Goal: Task Accomplishment & Management: Manage account settings

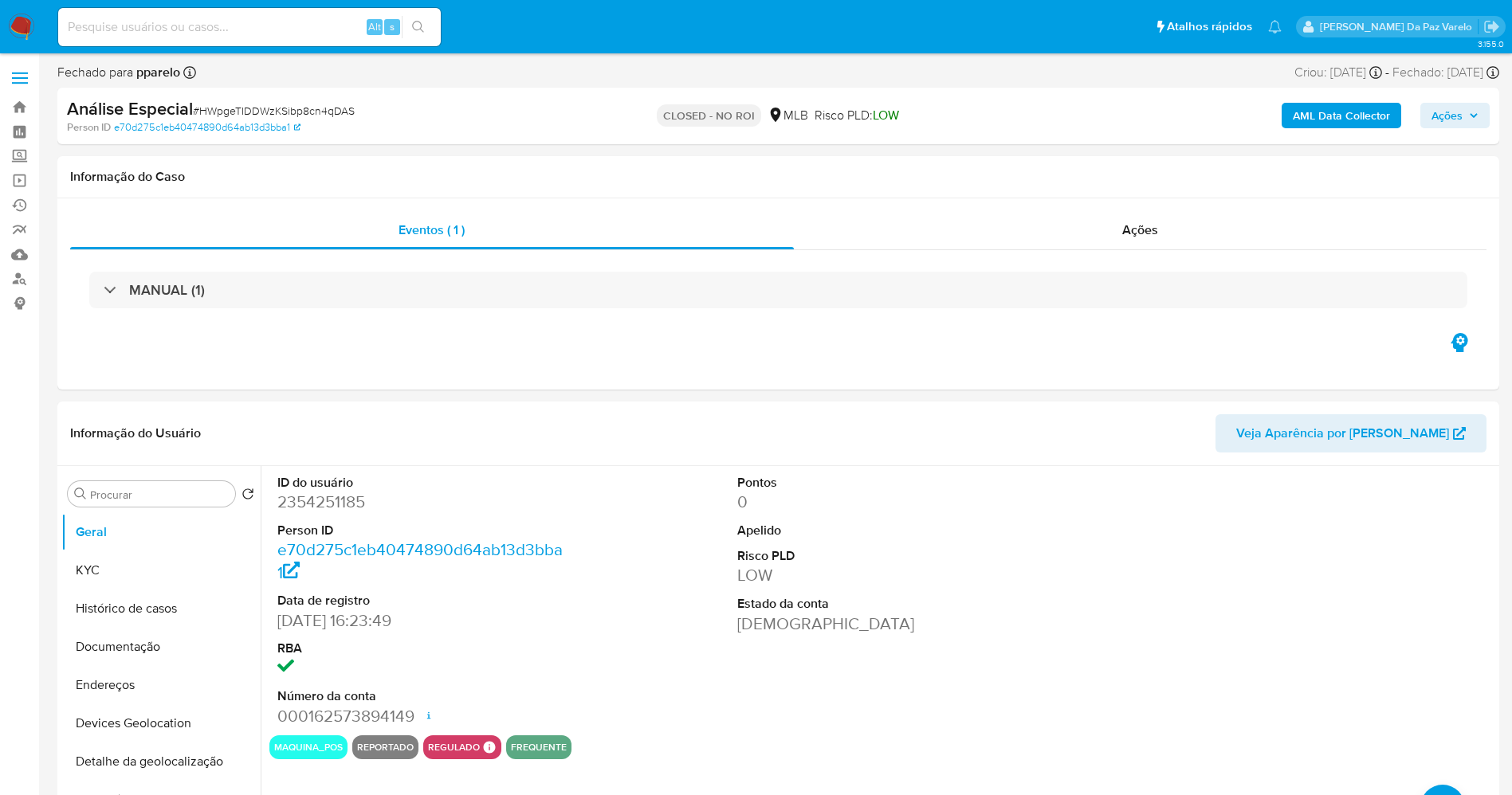
select select "10"
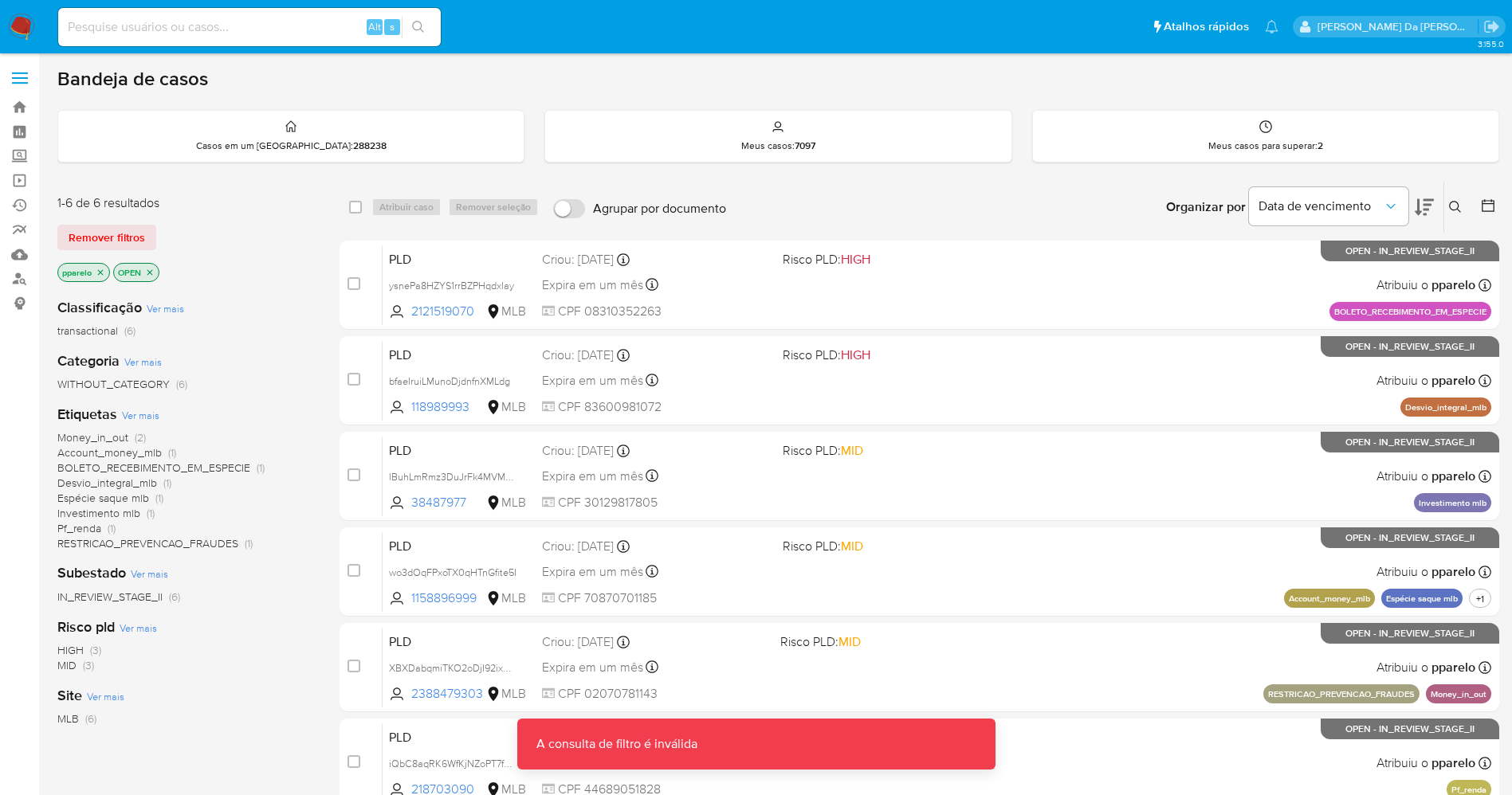
click at [225, 40] on div "Alt s" at bounding box center [249, 27] width 382 height 38
click at [232, 30] on input at bounding box center [249, 26] width 382 height 21
paste input "UbbimRMG7StFC3JgArryNDKq"
type input "UbbimRMG7StFC3JgArryNDKq"
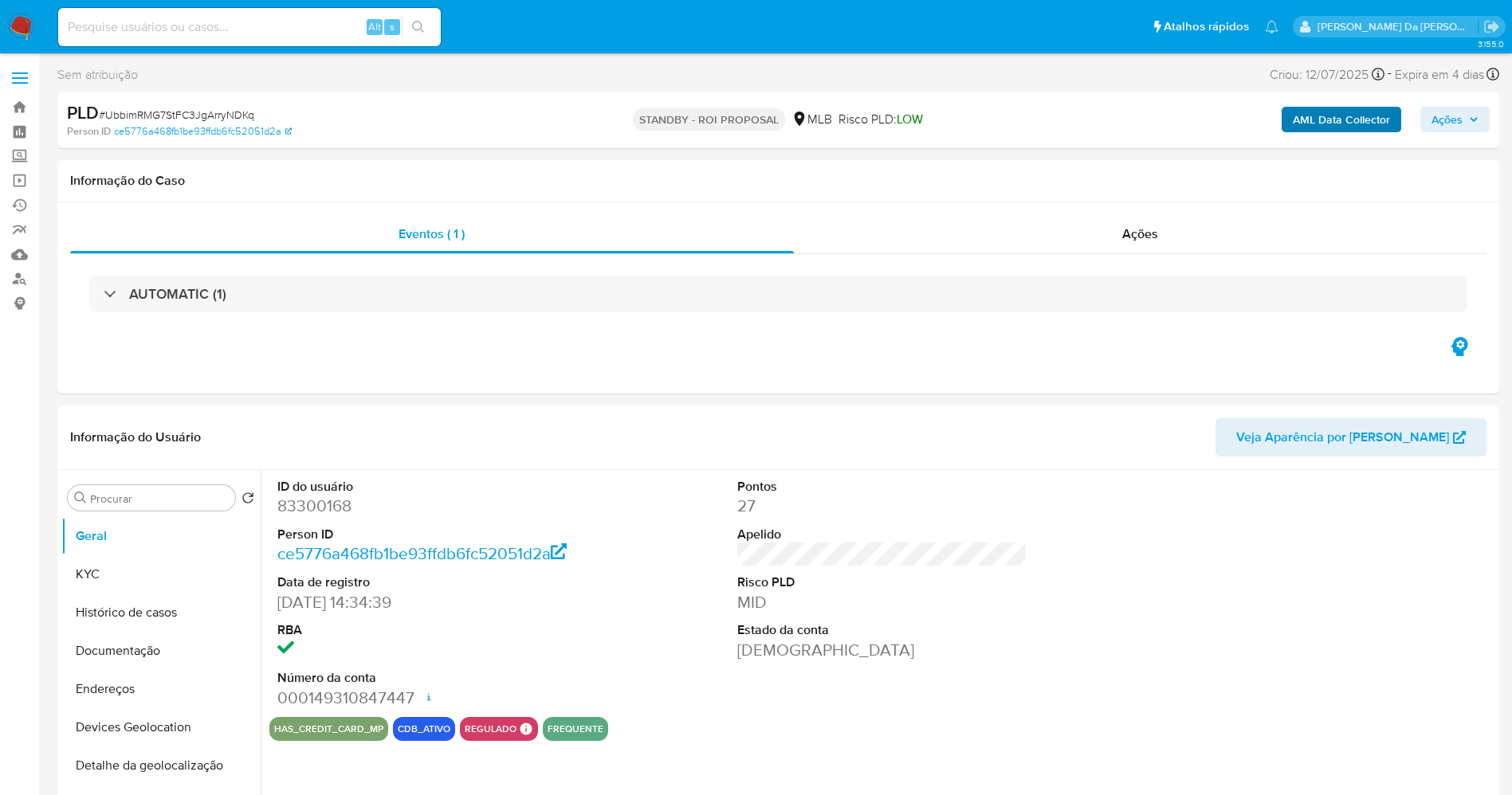
select select "10"
click at [28, 25] on img at bounding box center [22, 26] width 27 height 27
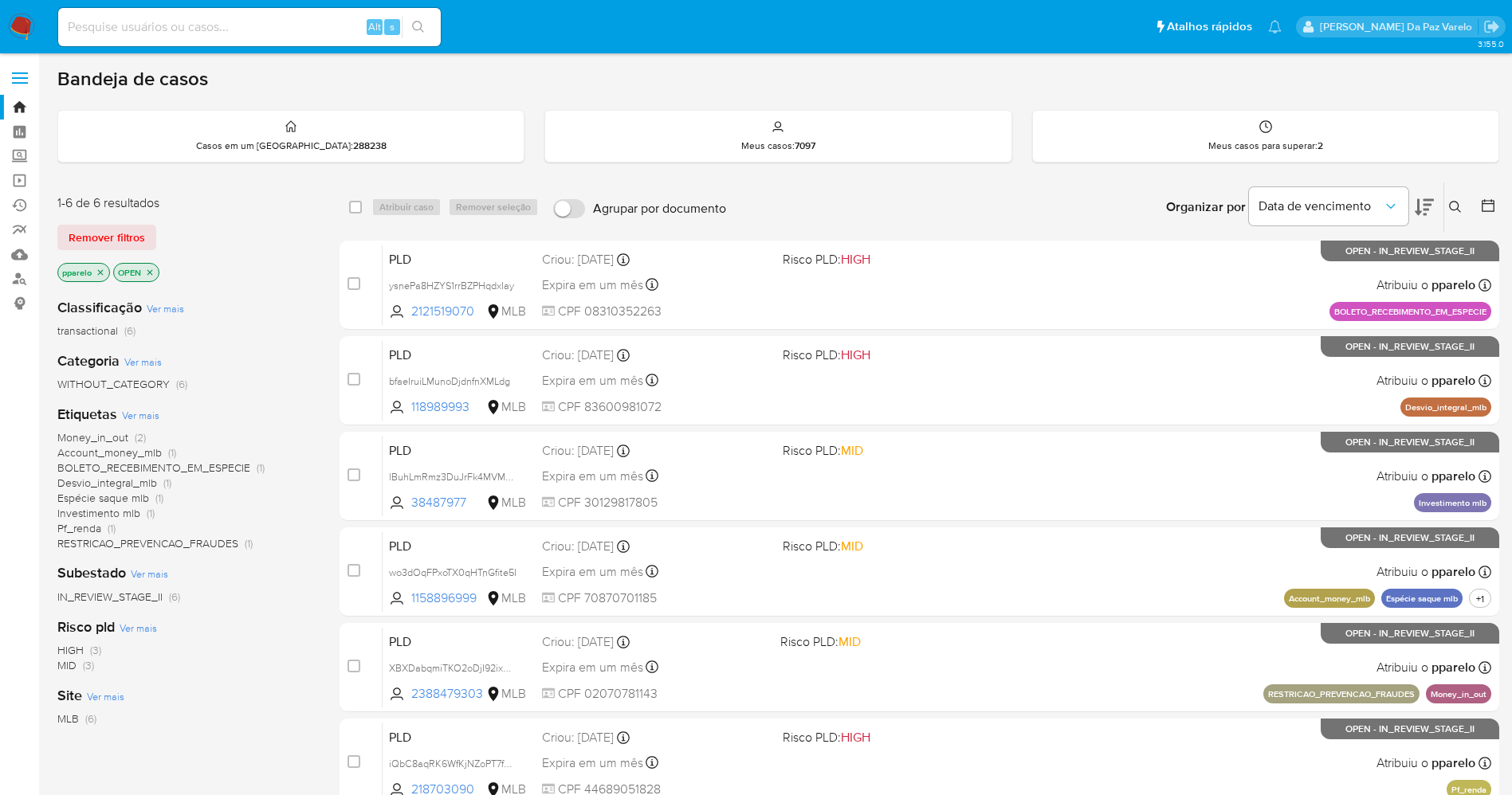
click at [1466, 207] on button at bounding box center [1457, 207] width 26 height 19
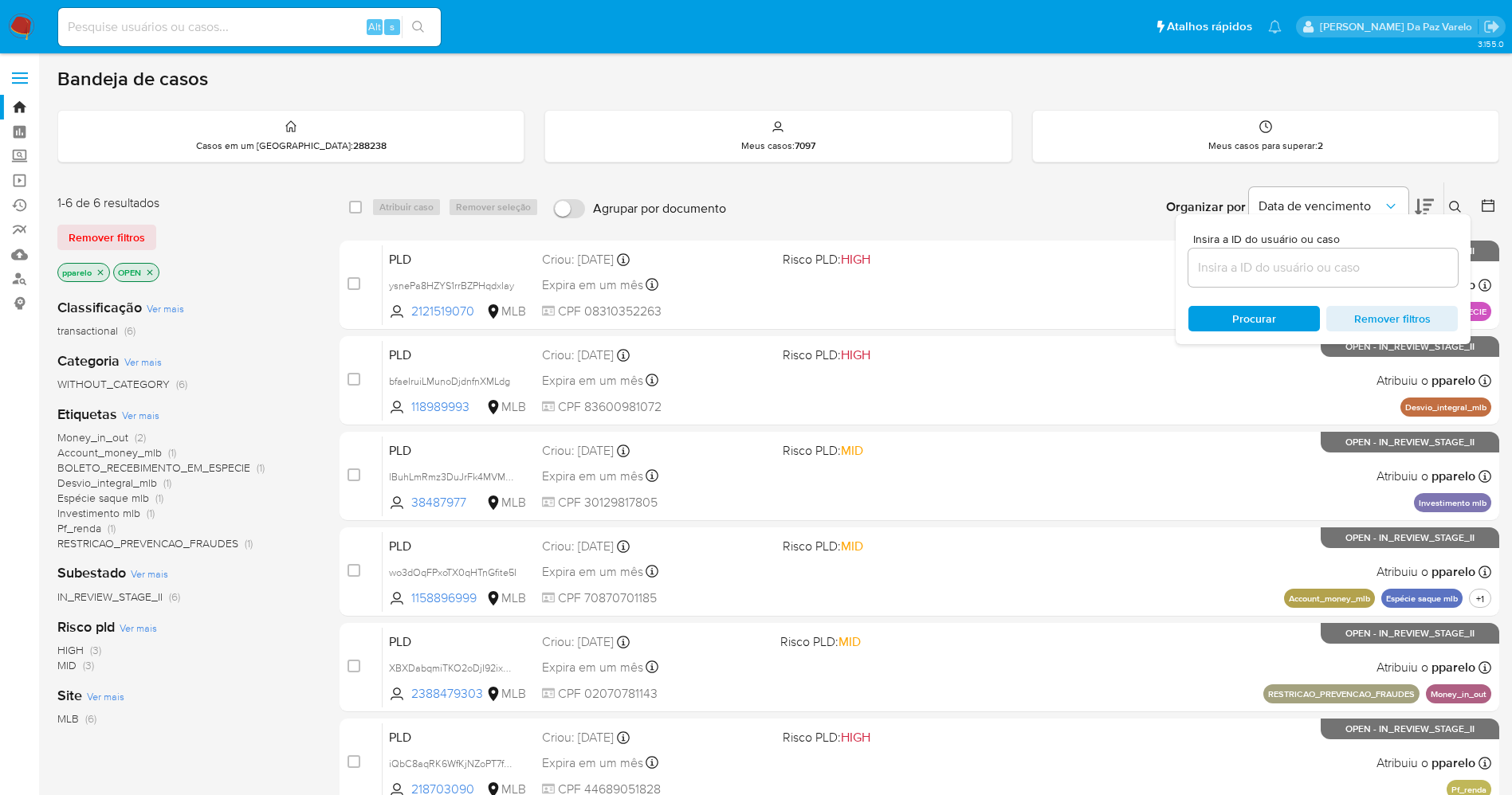
click at [1344, 282] on div at bounding box center [1323, 268] width 270 height 38
click at [1347, 271] on input at bounding box center [1323, 267] width 270 height 21
paste input "UbbimRMG7StFC3JgArryNDKq"
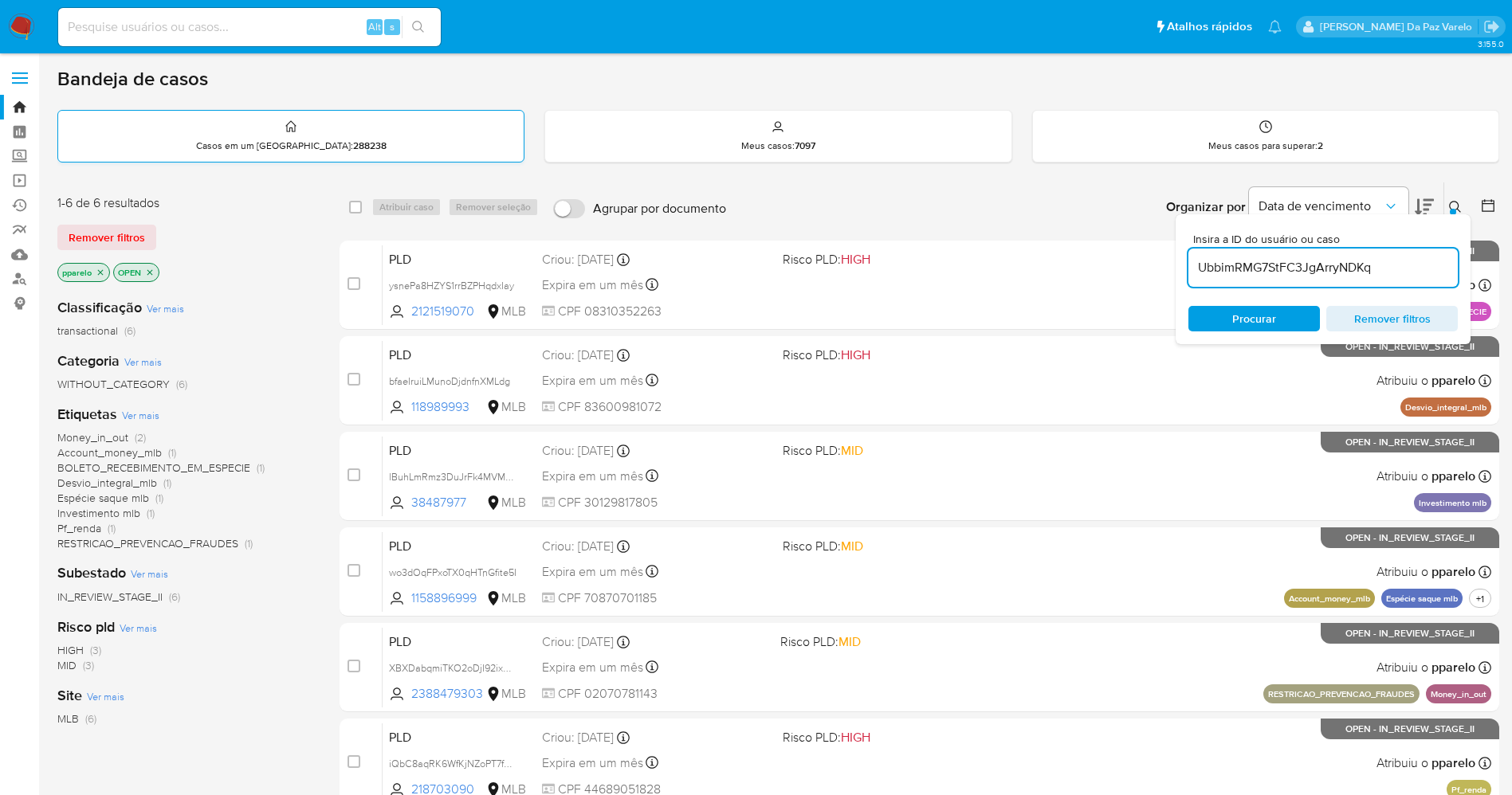
type input "UbbimRMG7StFC3JgArryNDKq"
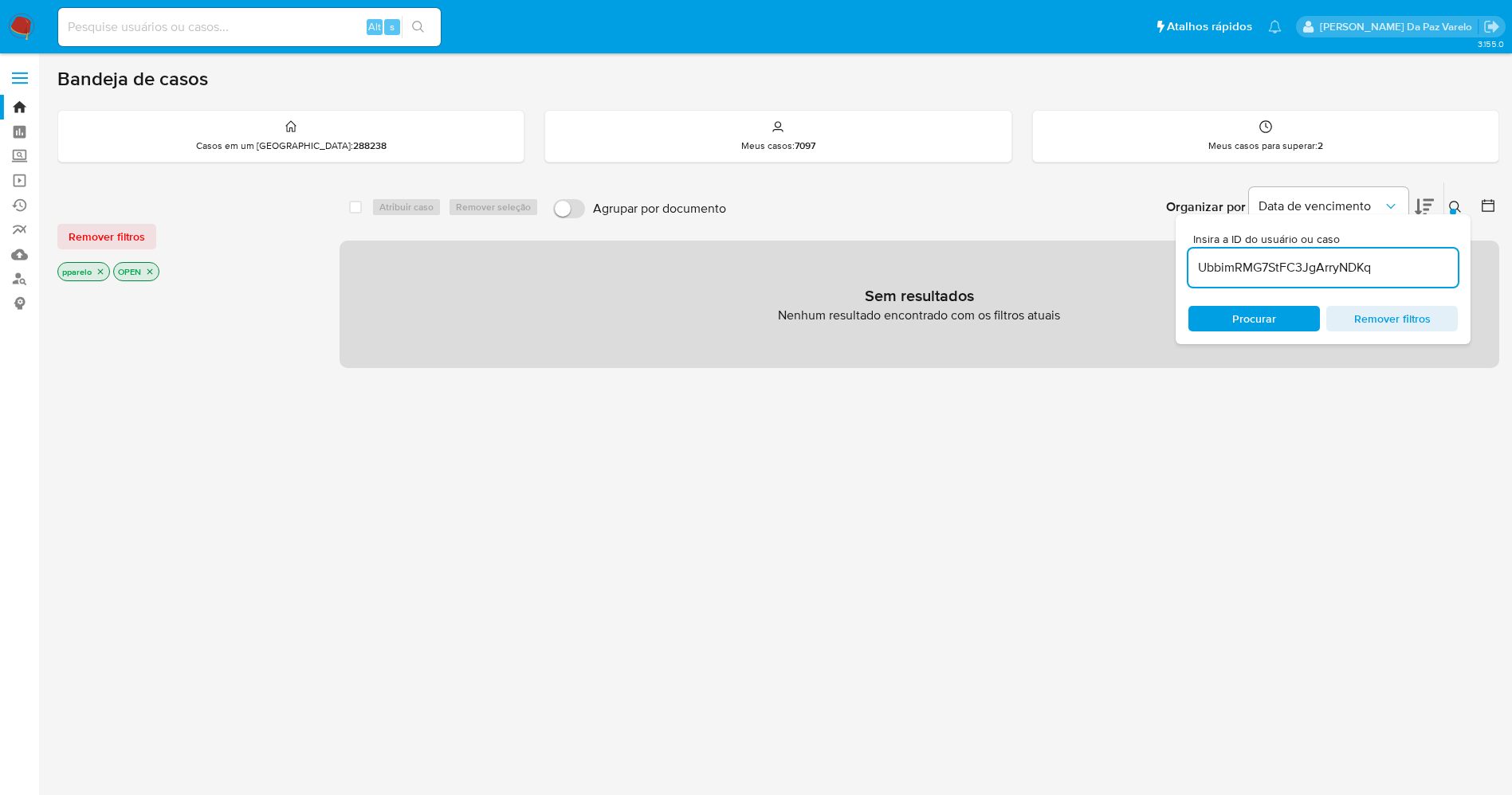
click at [108, 263] on div "pparelo OPEN" at bounding box center [185, 273] width 255 height 22
click at [104, 265] on p "pparelo" at bounding box center [84, 271] width 51 height 17
click at [103, 266] on p "pparelo" at bounding box center [84, 271] width 51 height 17
click at [98, 270] on icon "close-filter" at bounding box center [100, 272] width 6 height 6
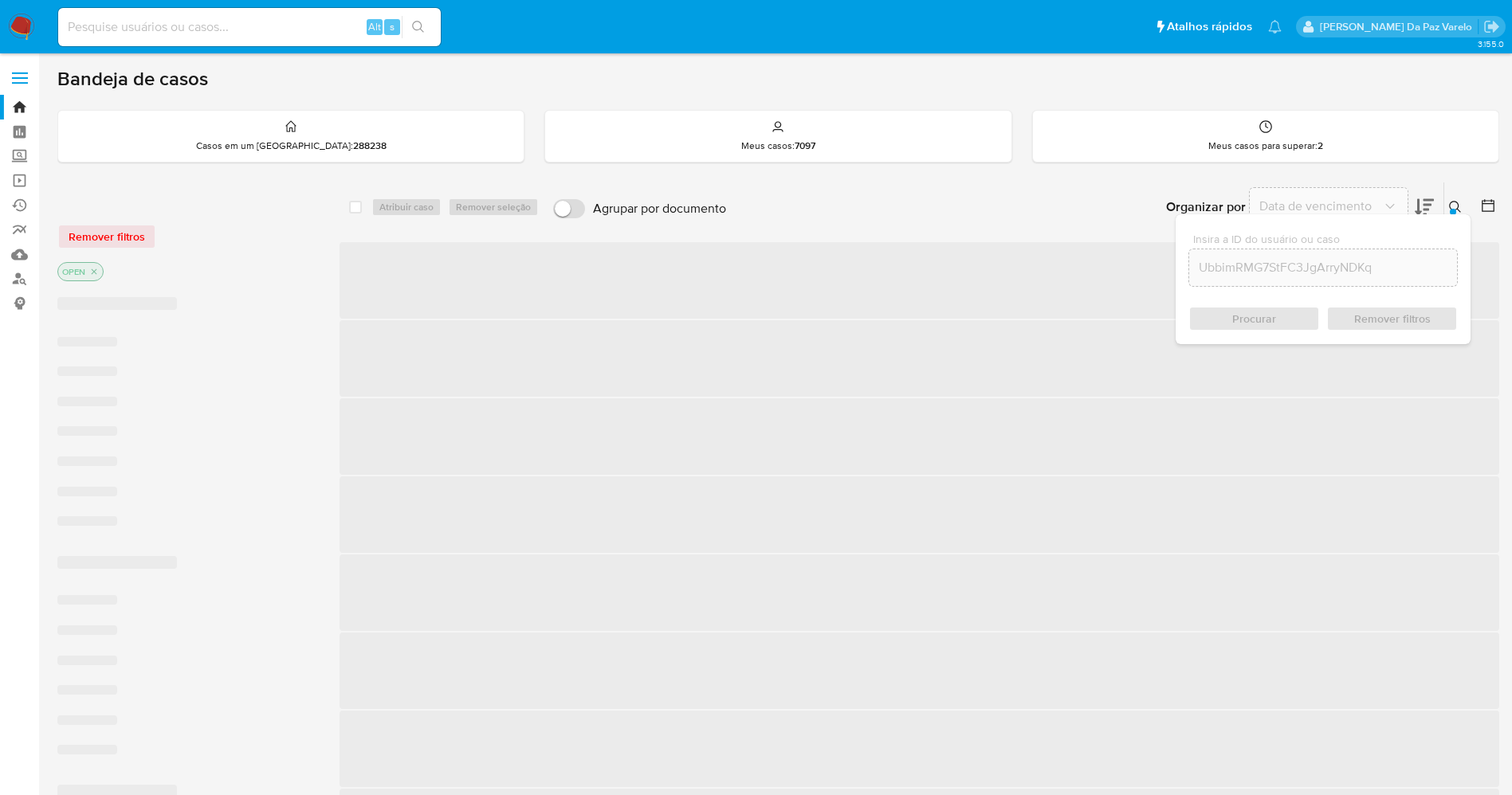
click at [98, 270] on icon "close-filter" at bounding box center [94, 272] width 10 height 10
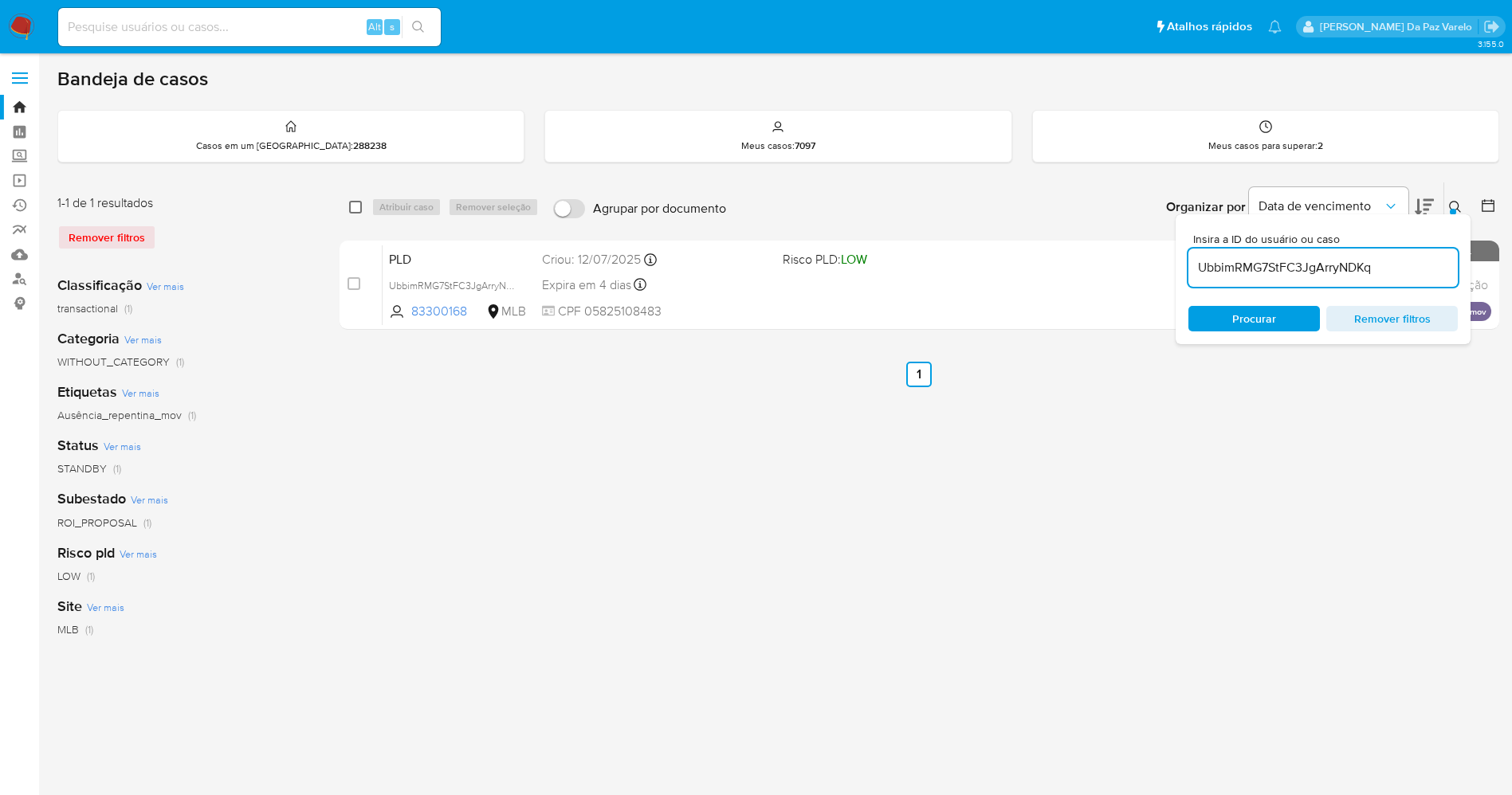
click at [352, 209] on input "checkbox" at bounding box center [355, 207] width 12 height 12
checkbox input "true"
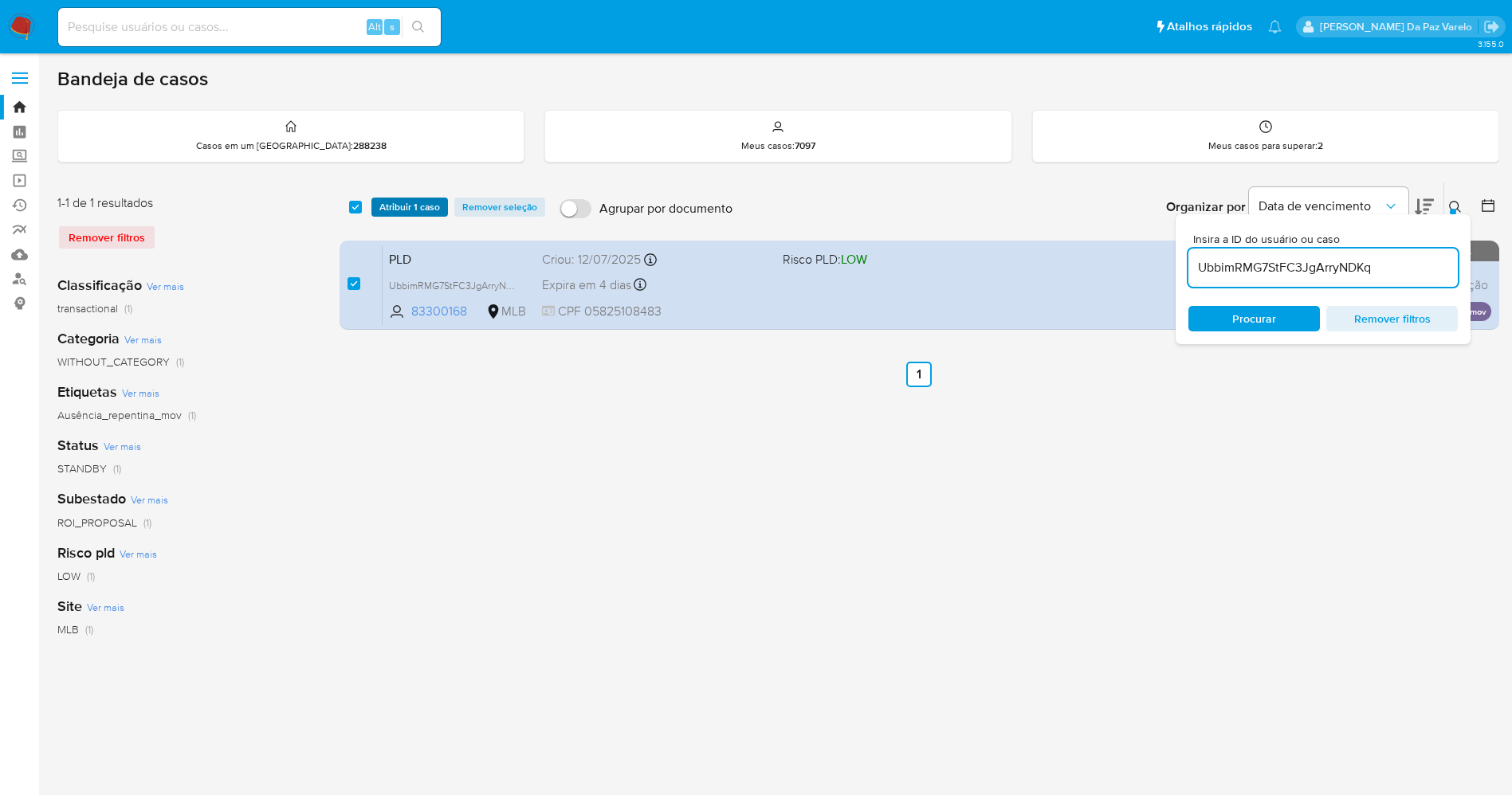
click at [402, 205] on span "Atribuir 1 caso" at bounding box center [410, 207] width 60 height 16
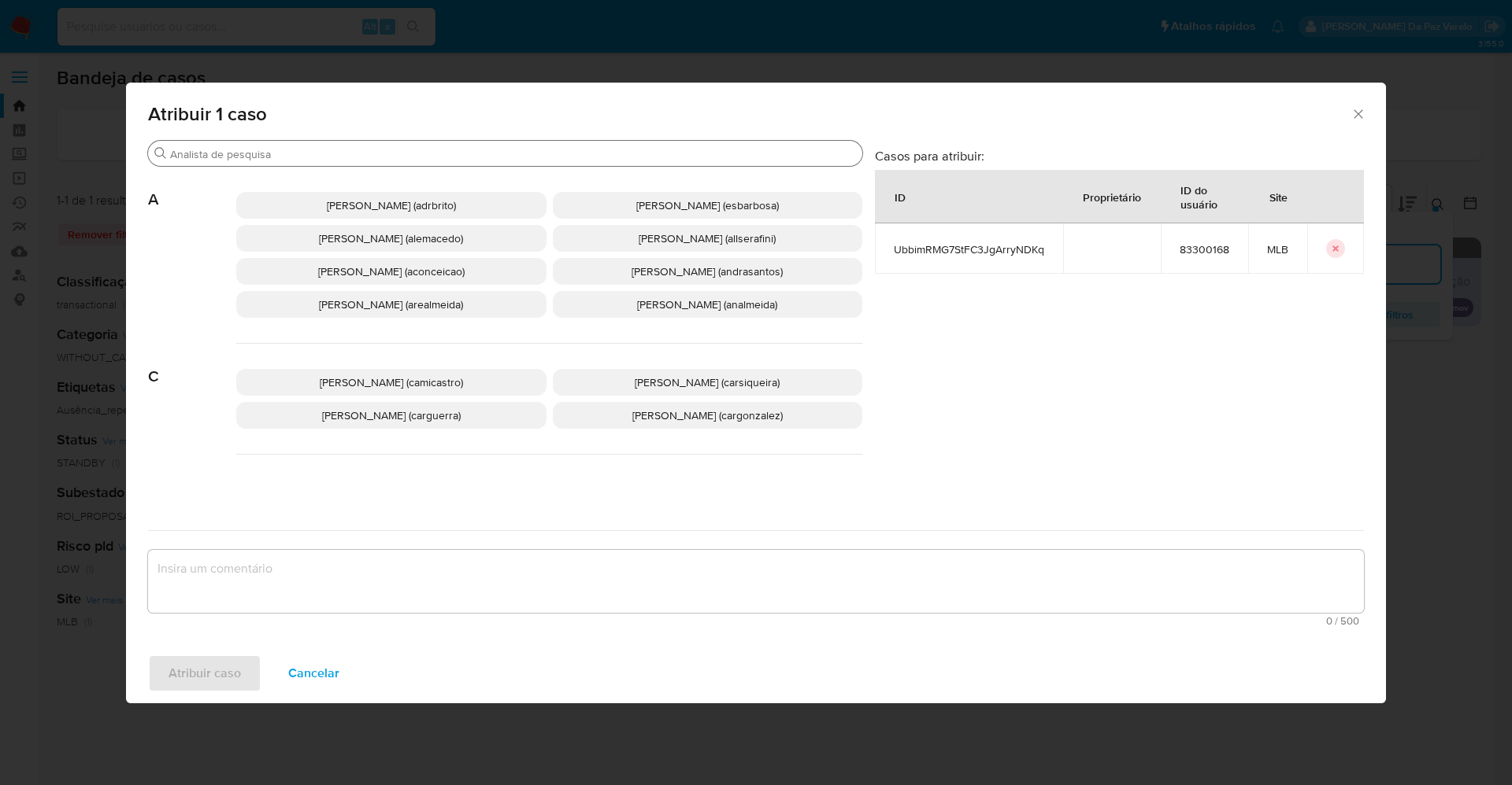
click at [494, 154] on input "Procurar" at bounding box center [512, 154] width 686 height 14
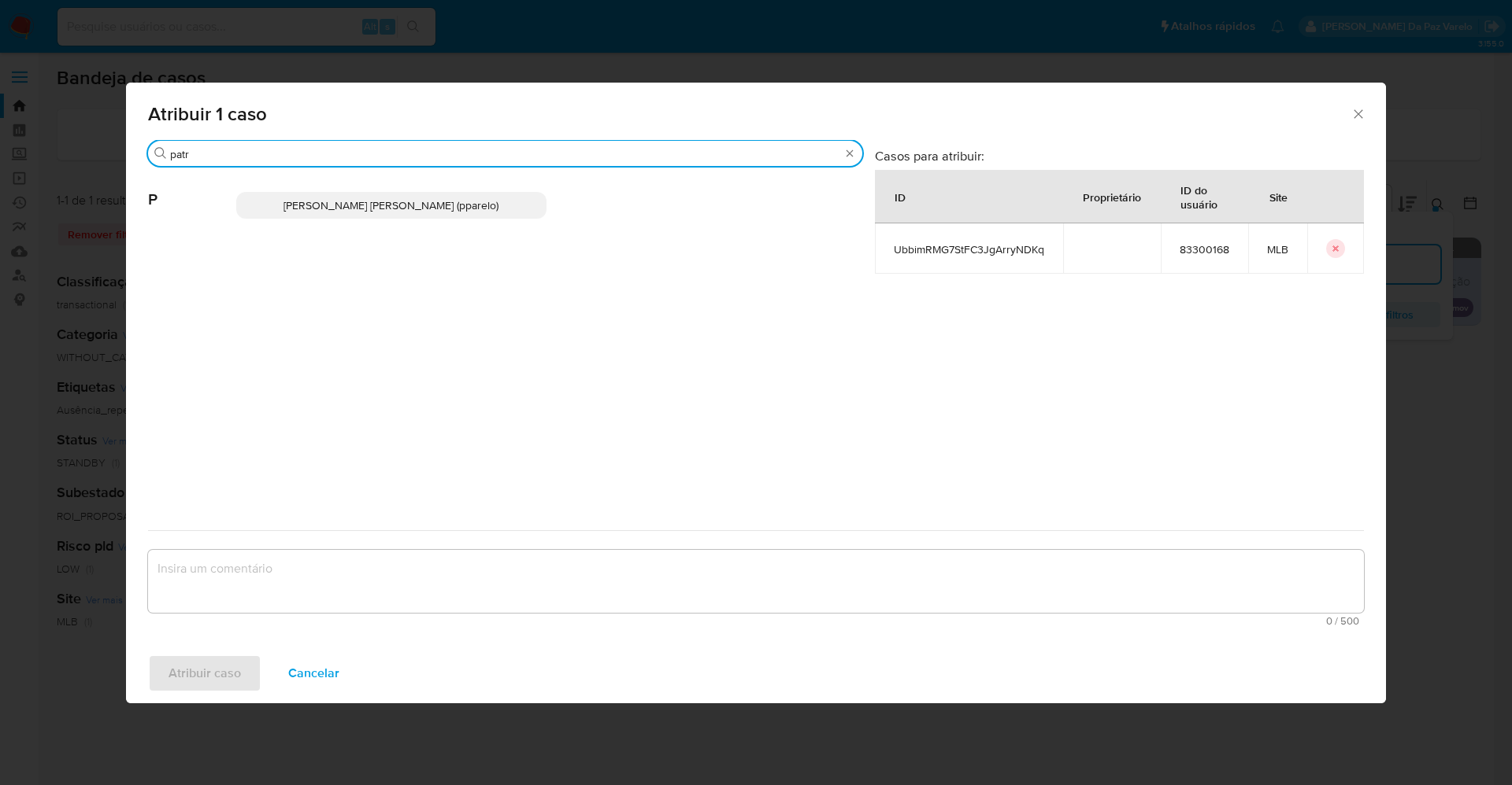
type input "patr"
click at [472, 198] on span "[PERSON_NAME] [PERSON_NAME] (pparelo)" at bounding box center [391, 205] width 215 height 16
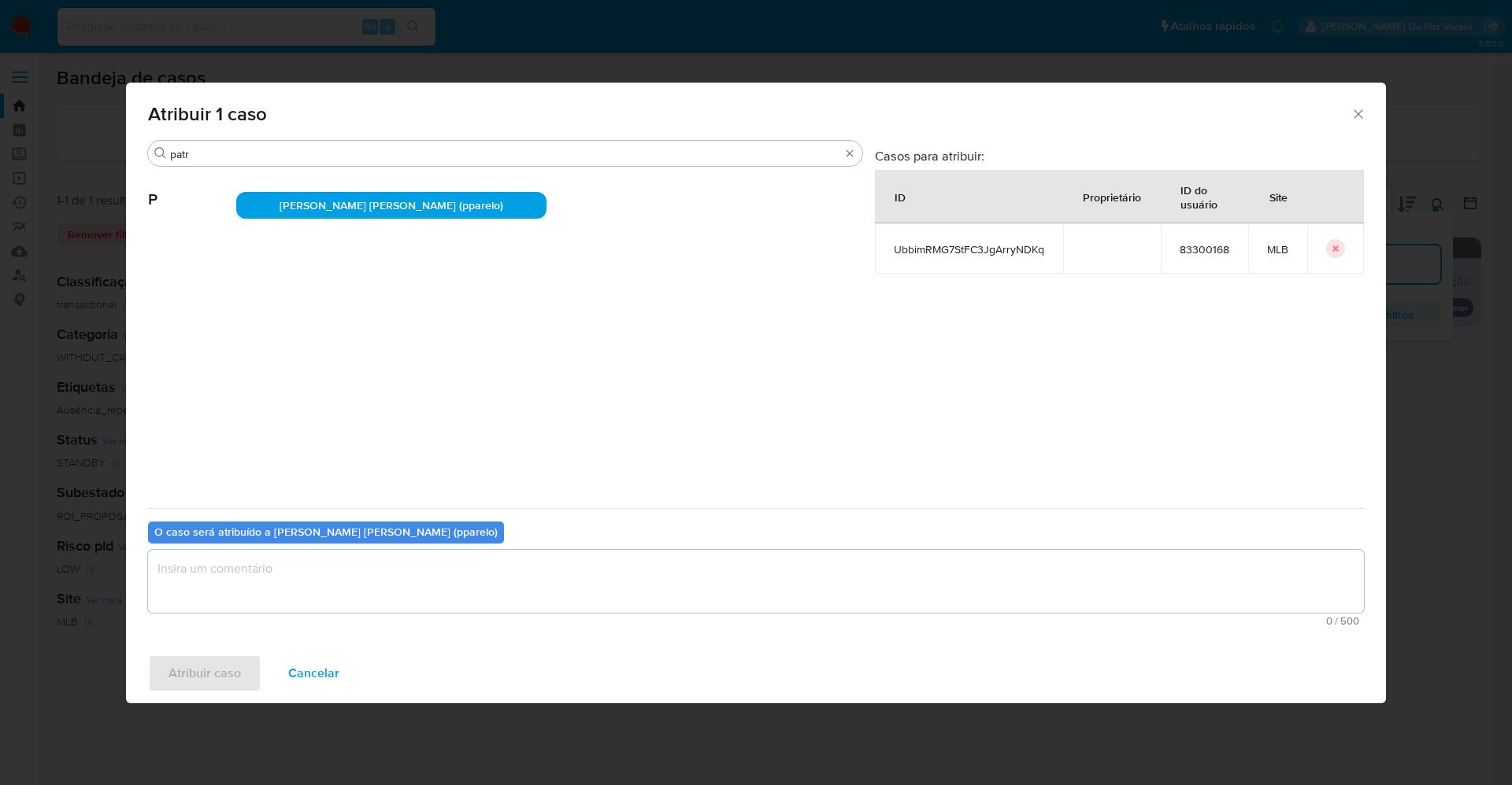
click at [450, 601] on textarea "assign-modal" at bounding box center [755, 581] width 1215 height 63
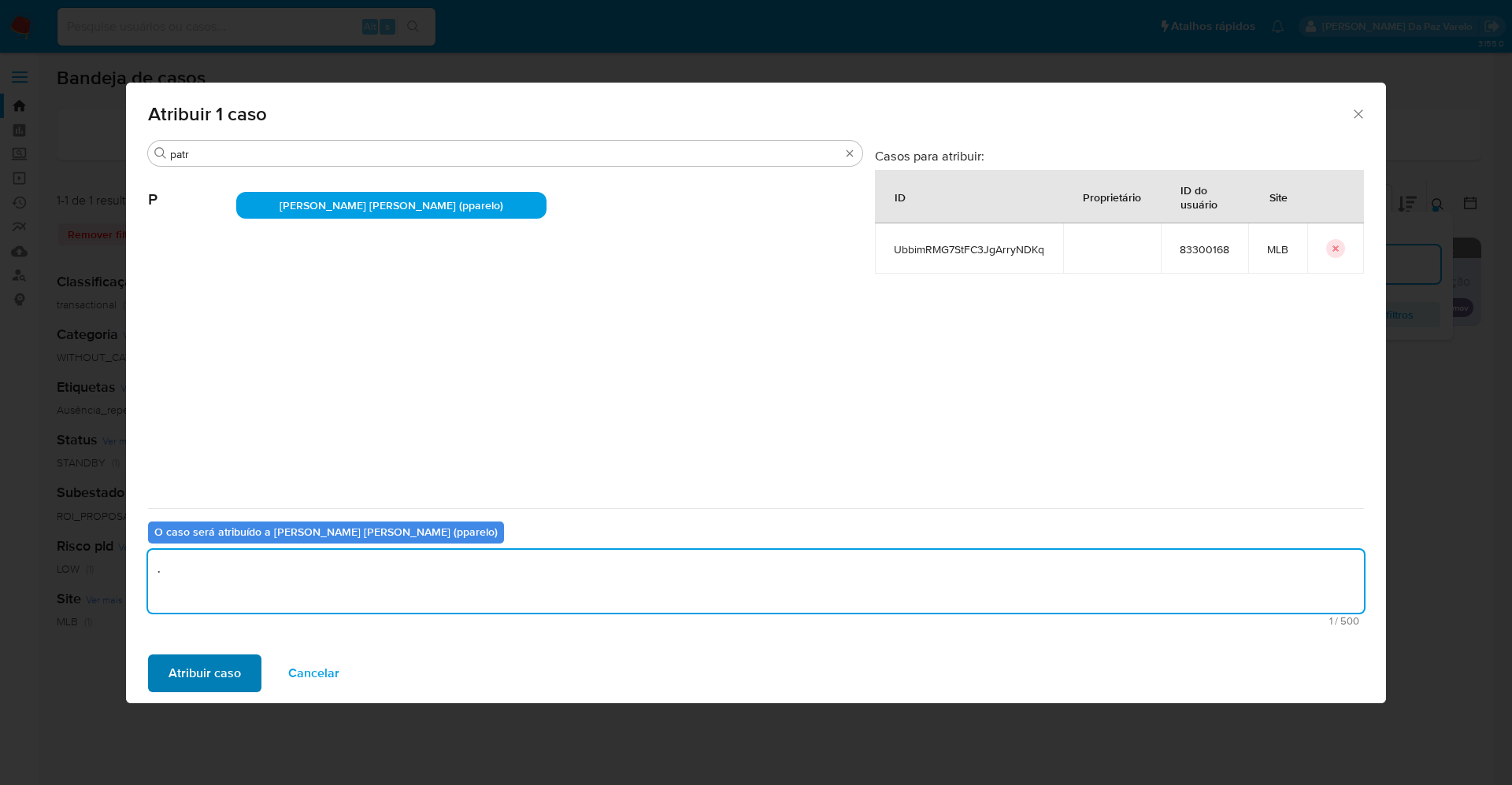
type textarea "."
click at [247, 676] on button "Atribuir caso" at bounding box center [204, 673] width 114 height 38
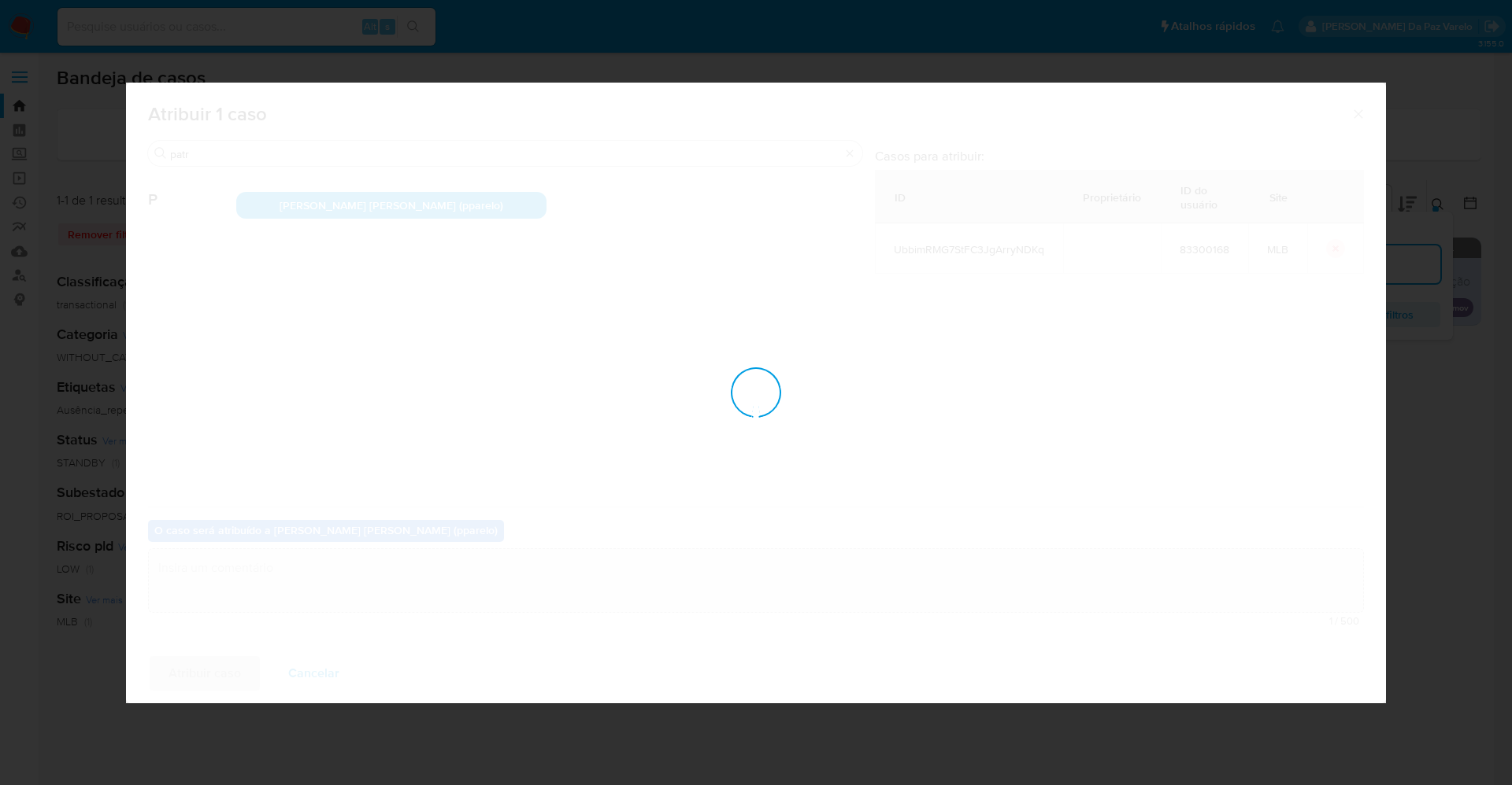
checkbox input "false"
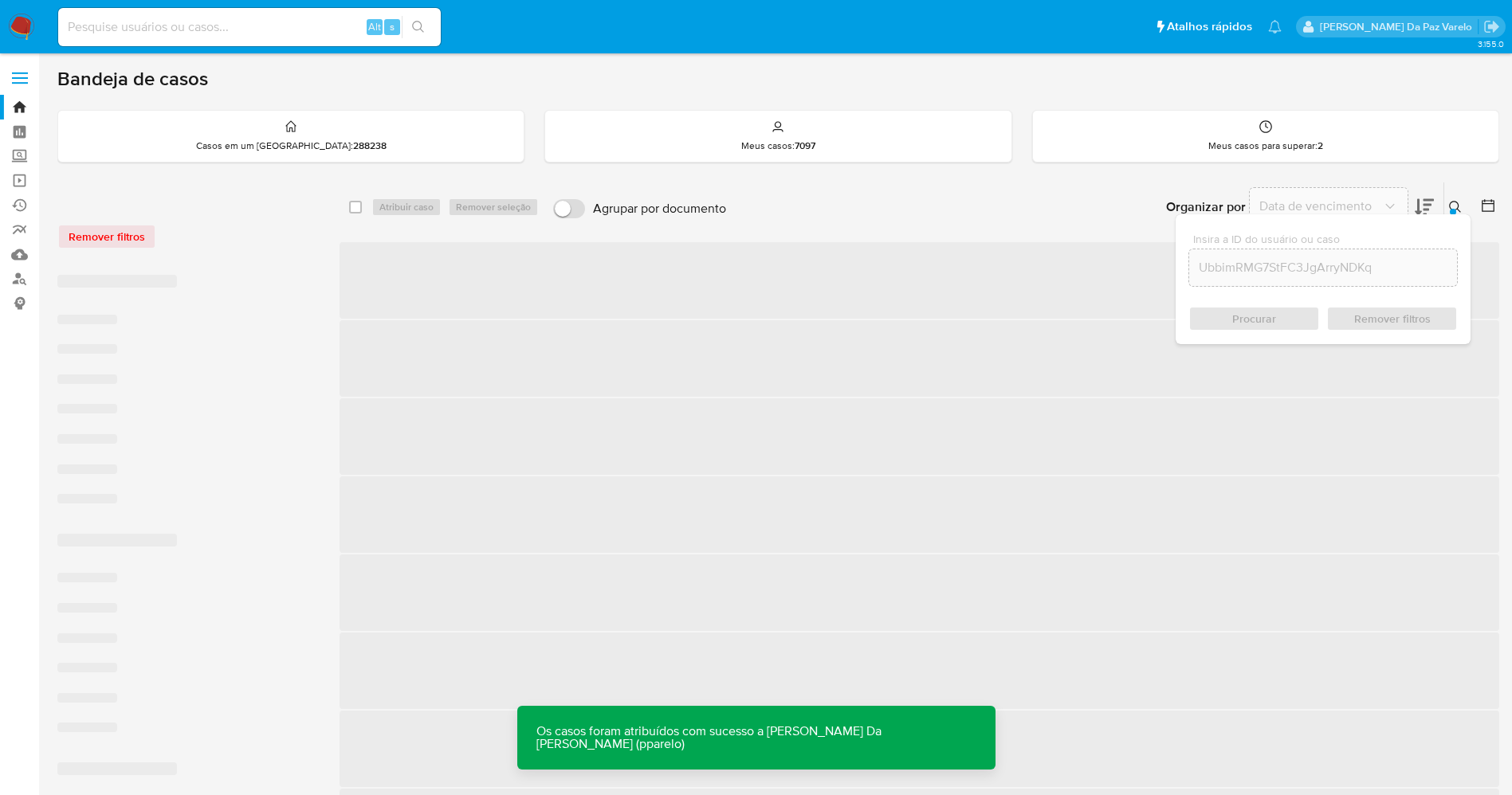
click at [1419, 570] on span "‌" at bounding box center [919, 592] width 1160 height 76
click at [1457, 216] on div "Insira a ID do usuário ou caso UbbimRMG7StFC3JgArryNDKq Procurar Remover filtros" at bounding box center [1323, 279] width 295 height 130
click at [1458, 209] on icon at bounding box center [1455, 207] width 12 height 12
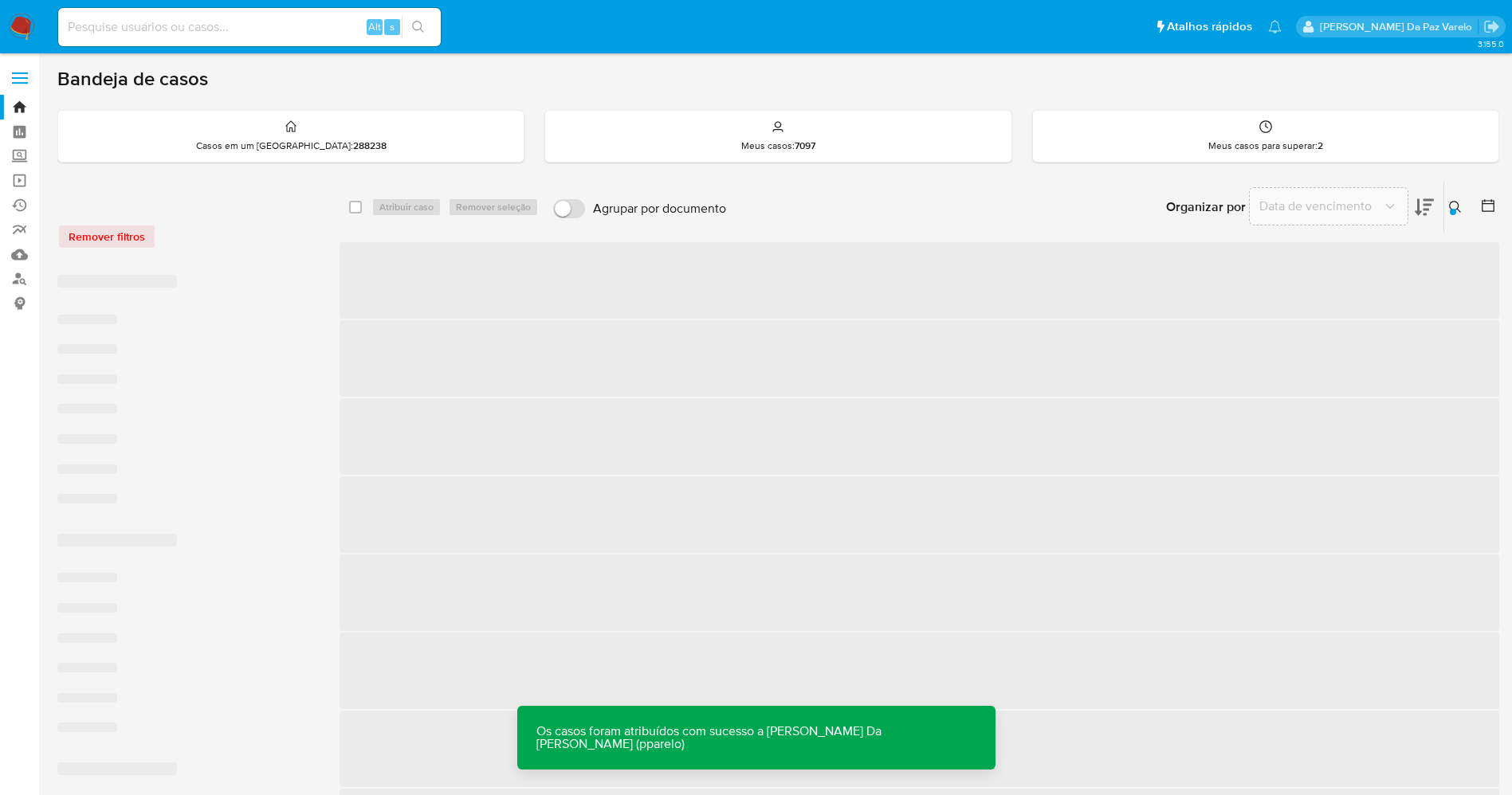
click at [1458, 209] on icon at bounding box center [1455, 207] width 12 height 12
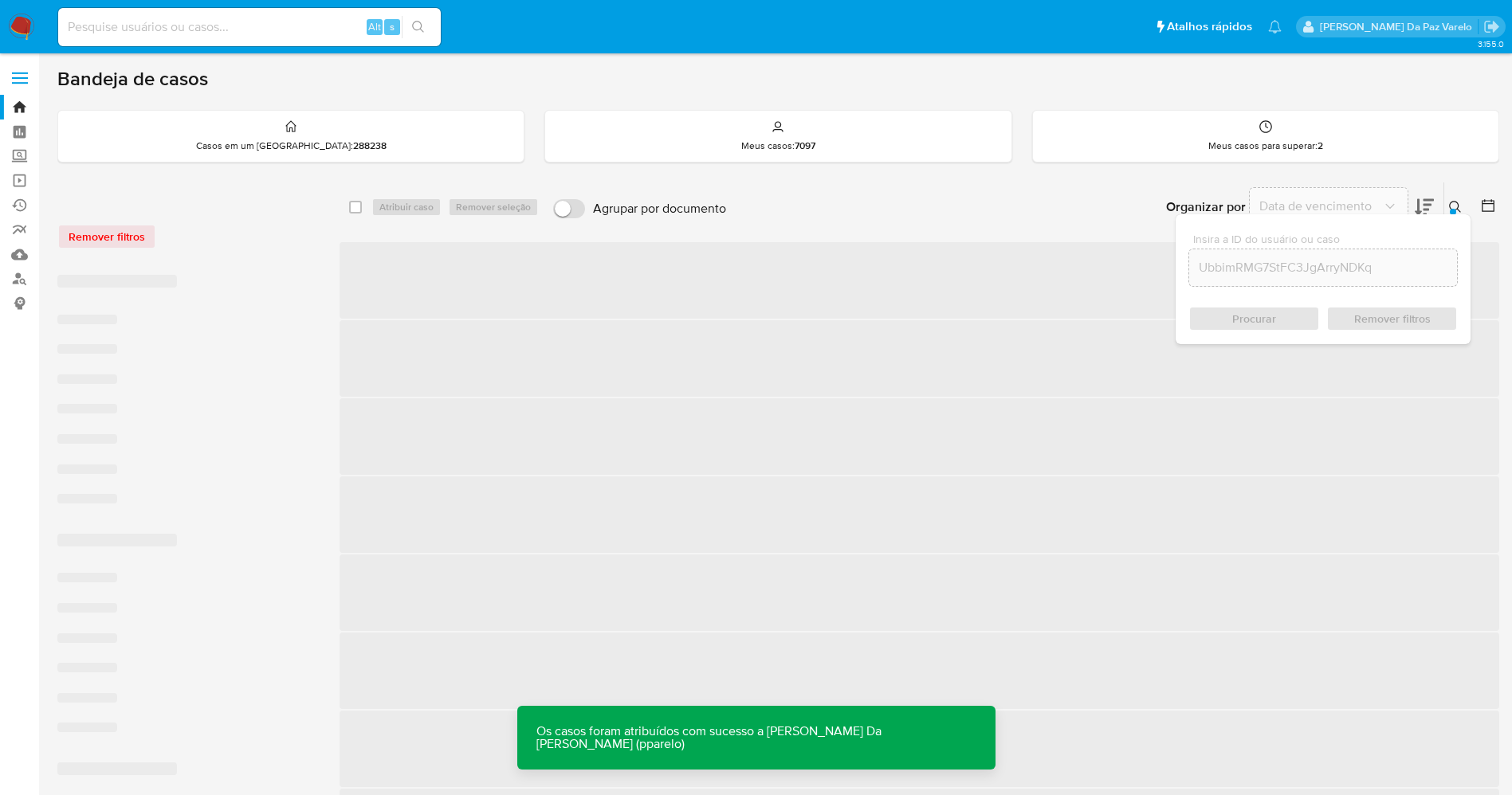
click at [1458, 209] on icon at bounding box center [1455, 207] width 12 height 12
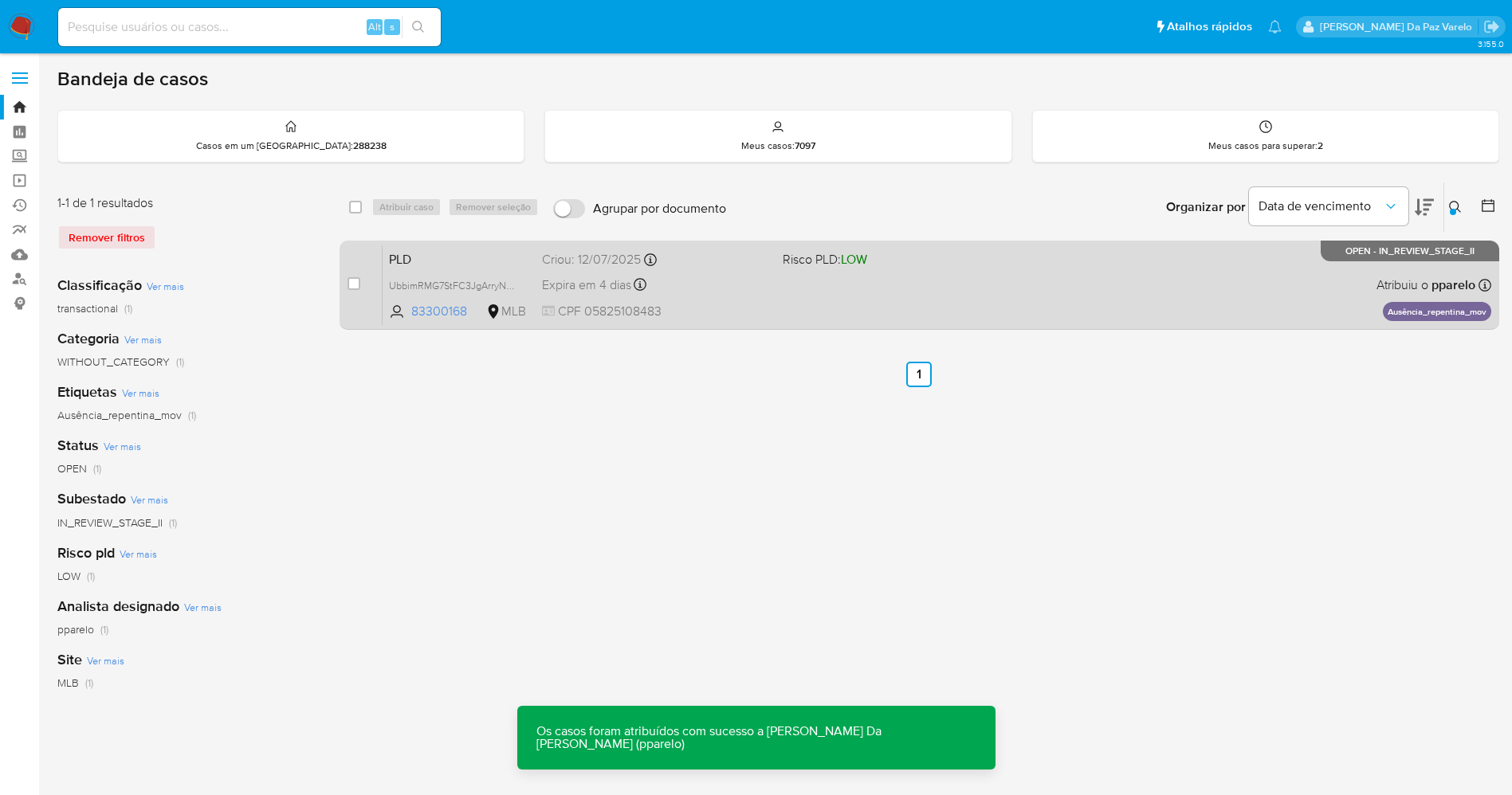
click at [1232, 289] on div "PLD UbbimRMG7StFC3JgArryNDKq 83300168 MLB Risco PLD: LOW Criou: 12/07/2025 Crio…" at bounding box center [937, 285] width 1109 height 80
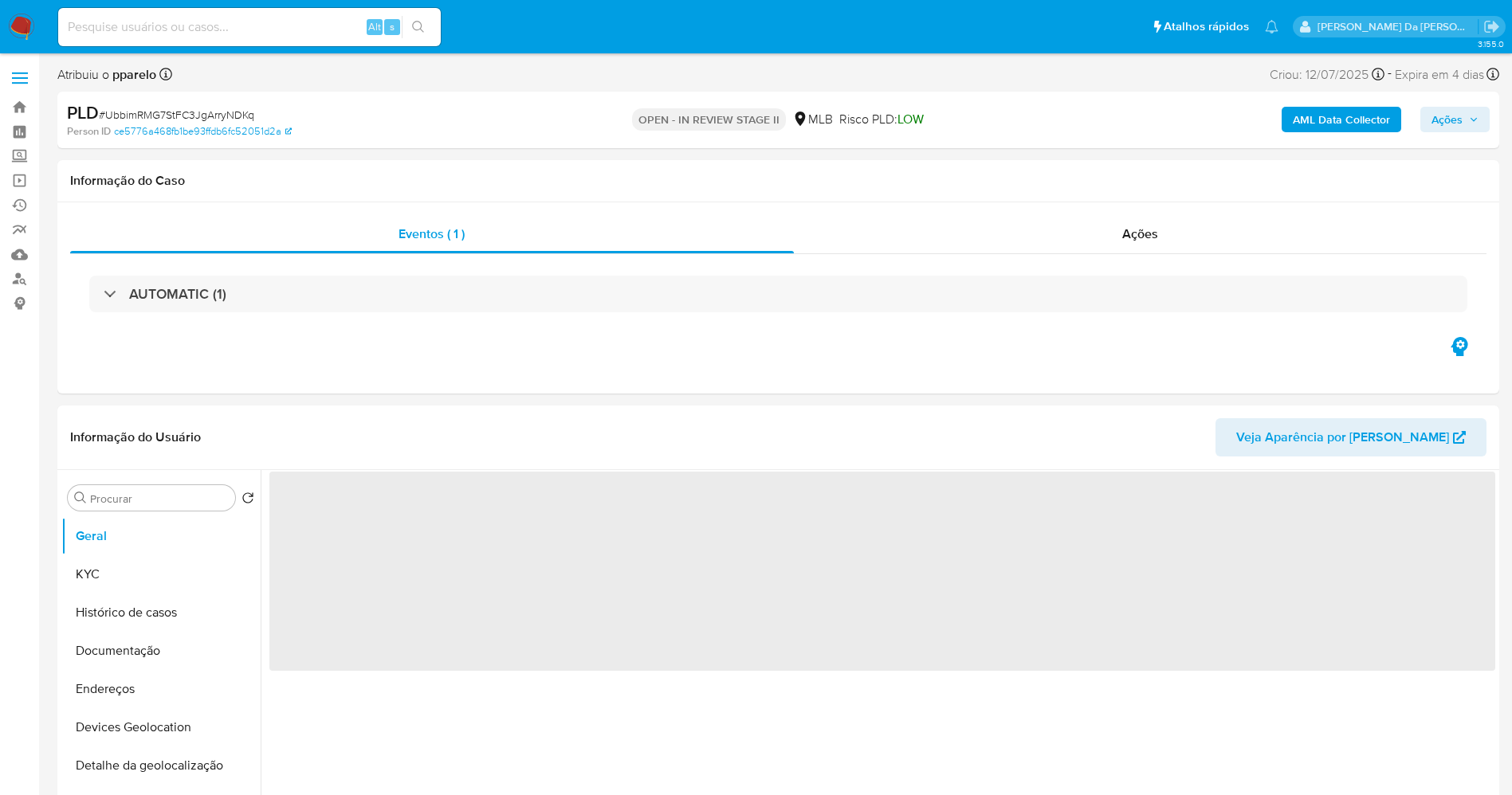
select select "10"
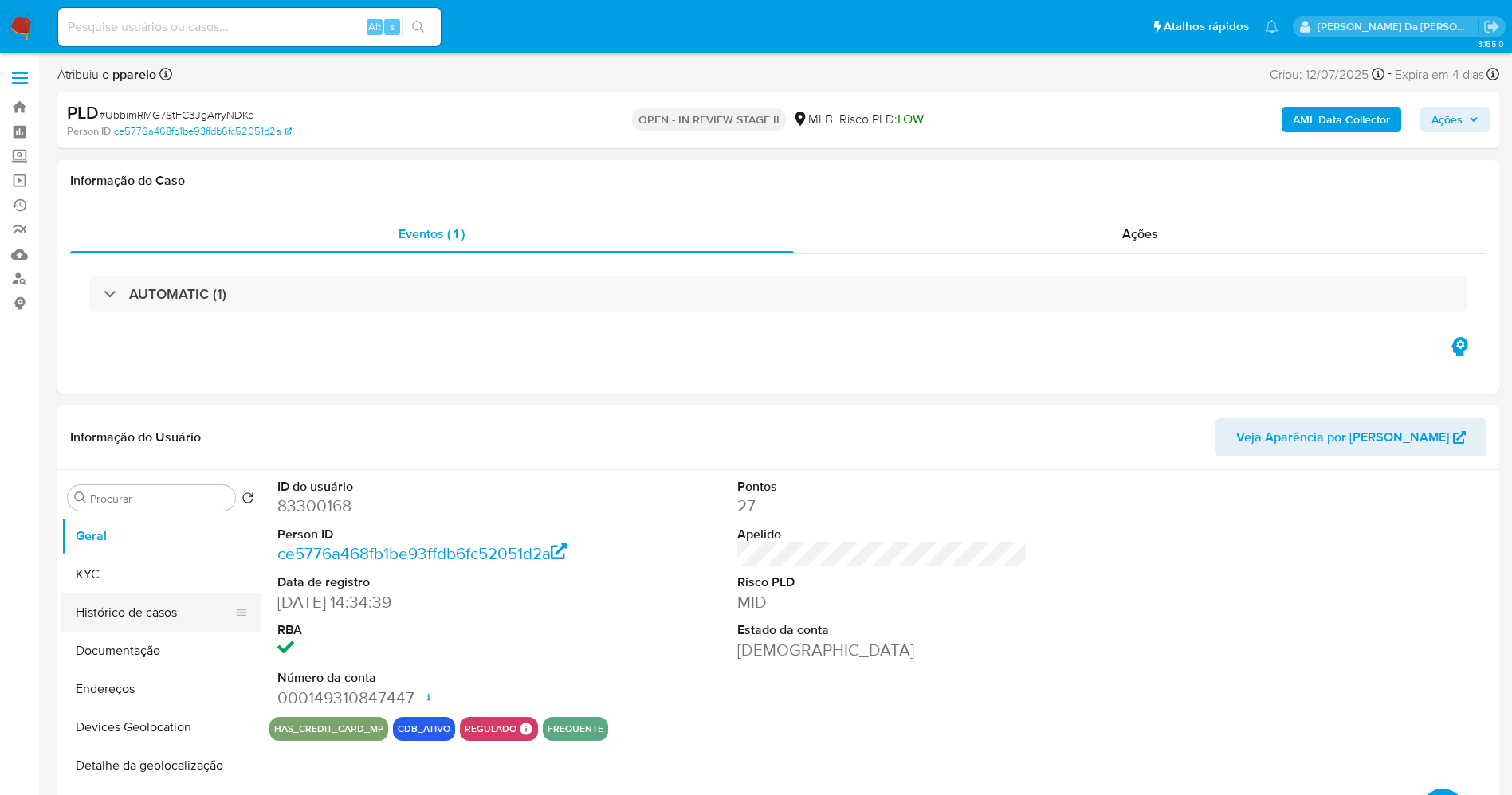
click at [161, 611] on button "Histórico de casos" at bounding box center [154, 613] width 186 height 38
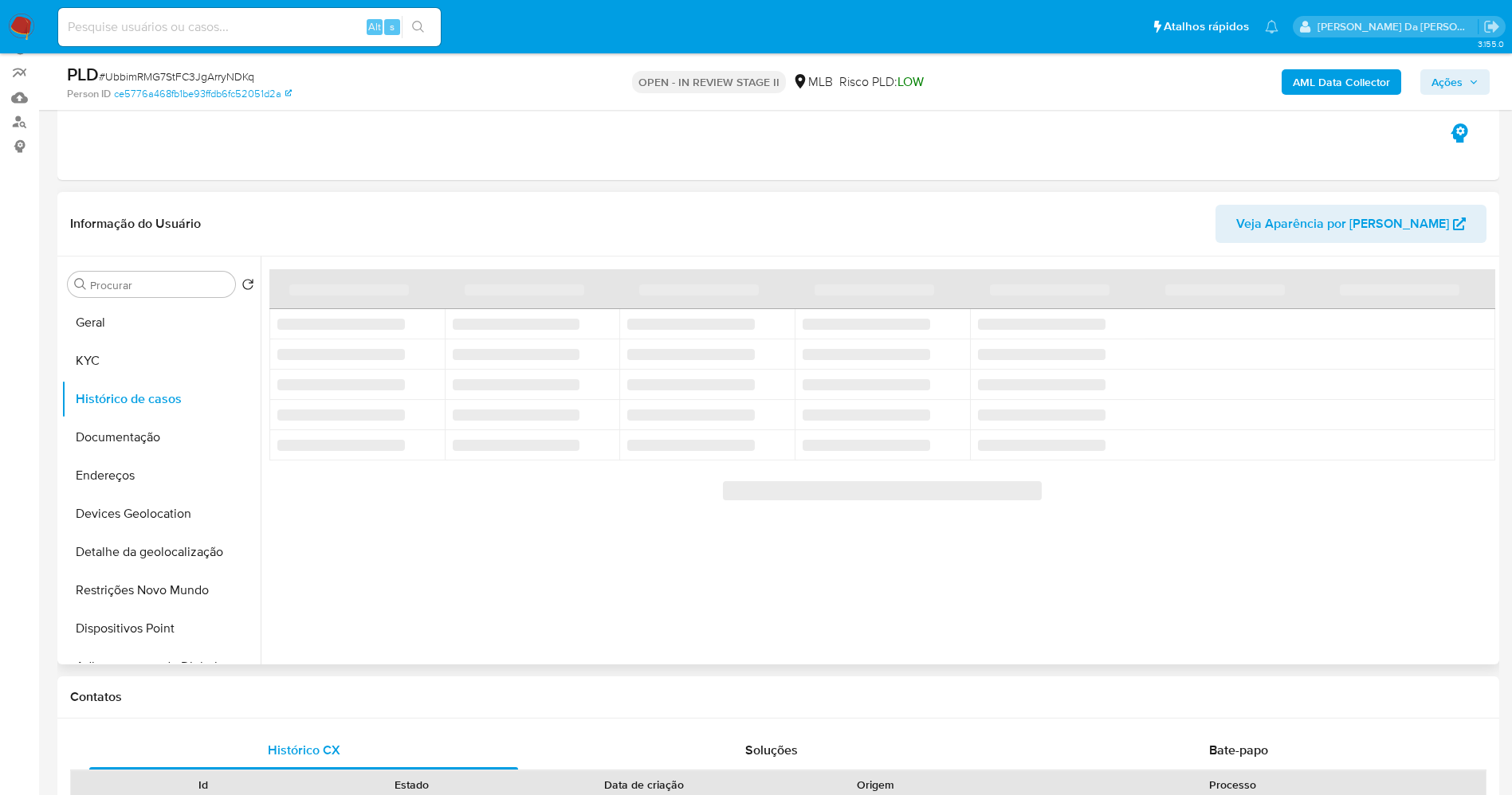
scroll to position [119, 0]
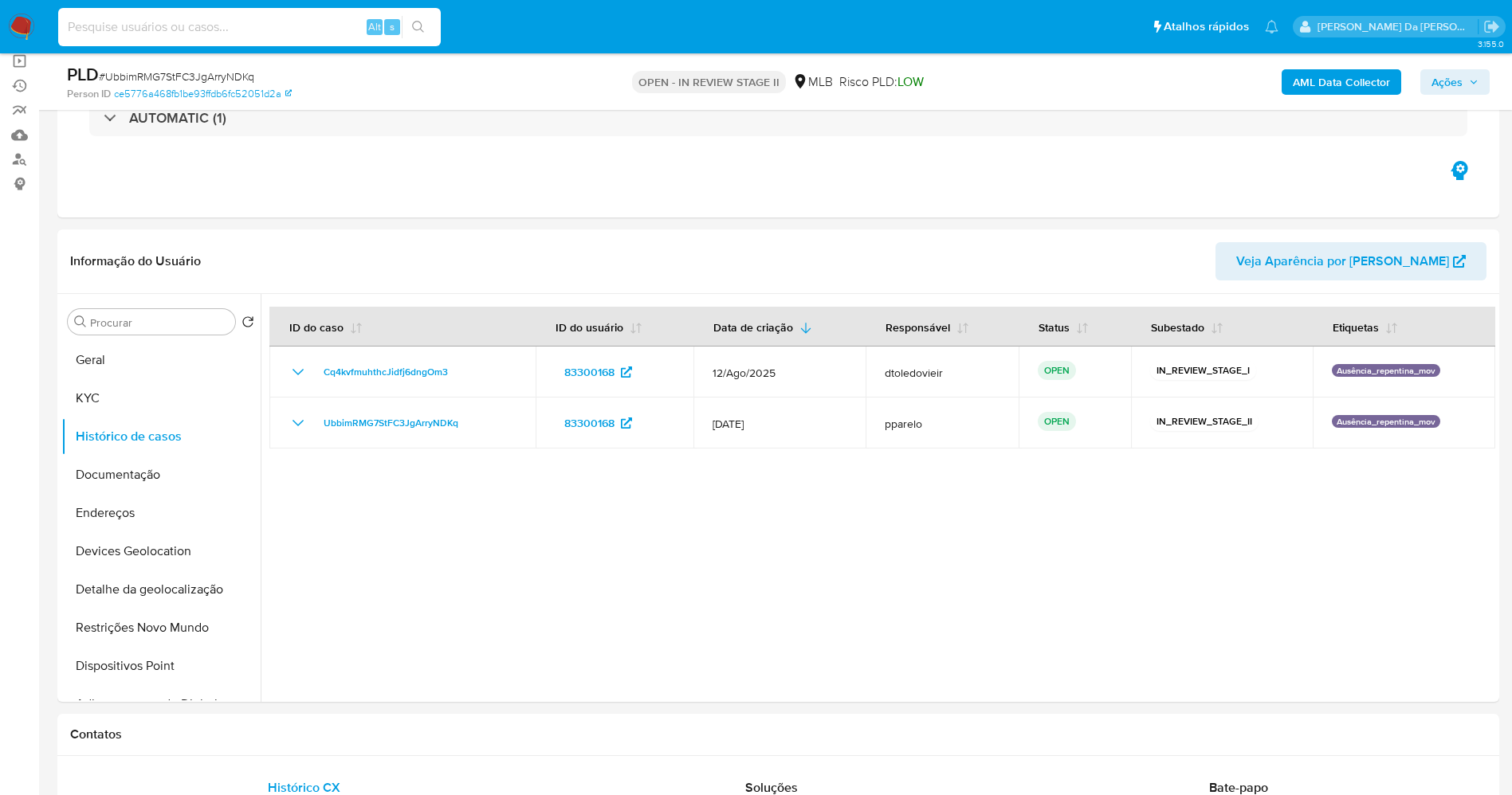
click at [218, 24] on input at bounding box center [249, 26] width 382 height 21
paste input "46jFtOL5Vjr1f1DQlFl1YWOa"
type input "46jFtOL5Vjr1f1DQlFl1YWOa"
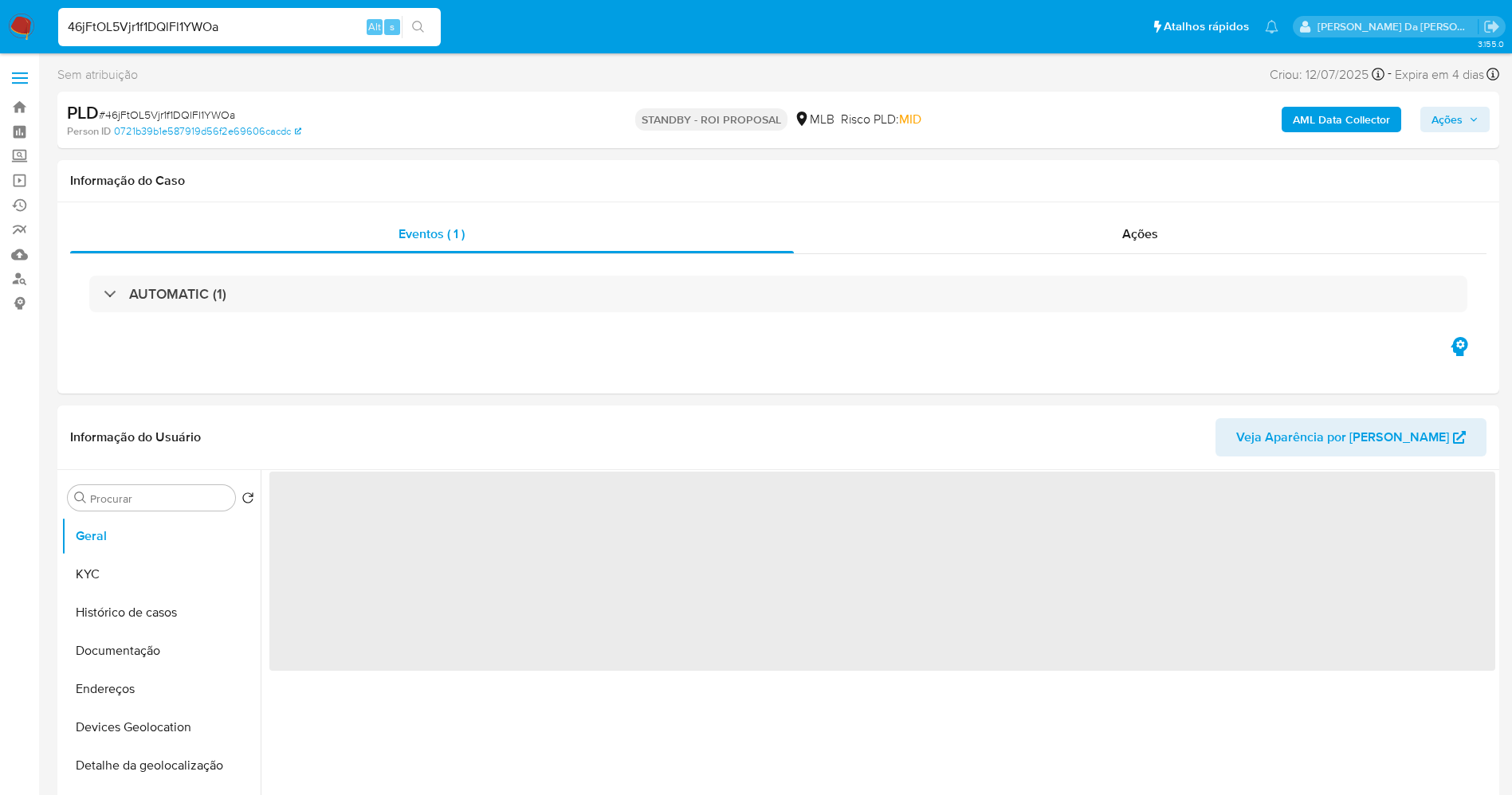
click at [18, 24] on img at bounding box center [22, 26] width 27 height 27
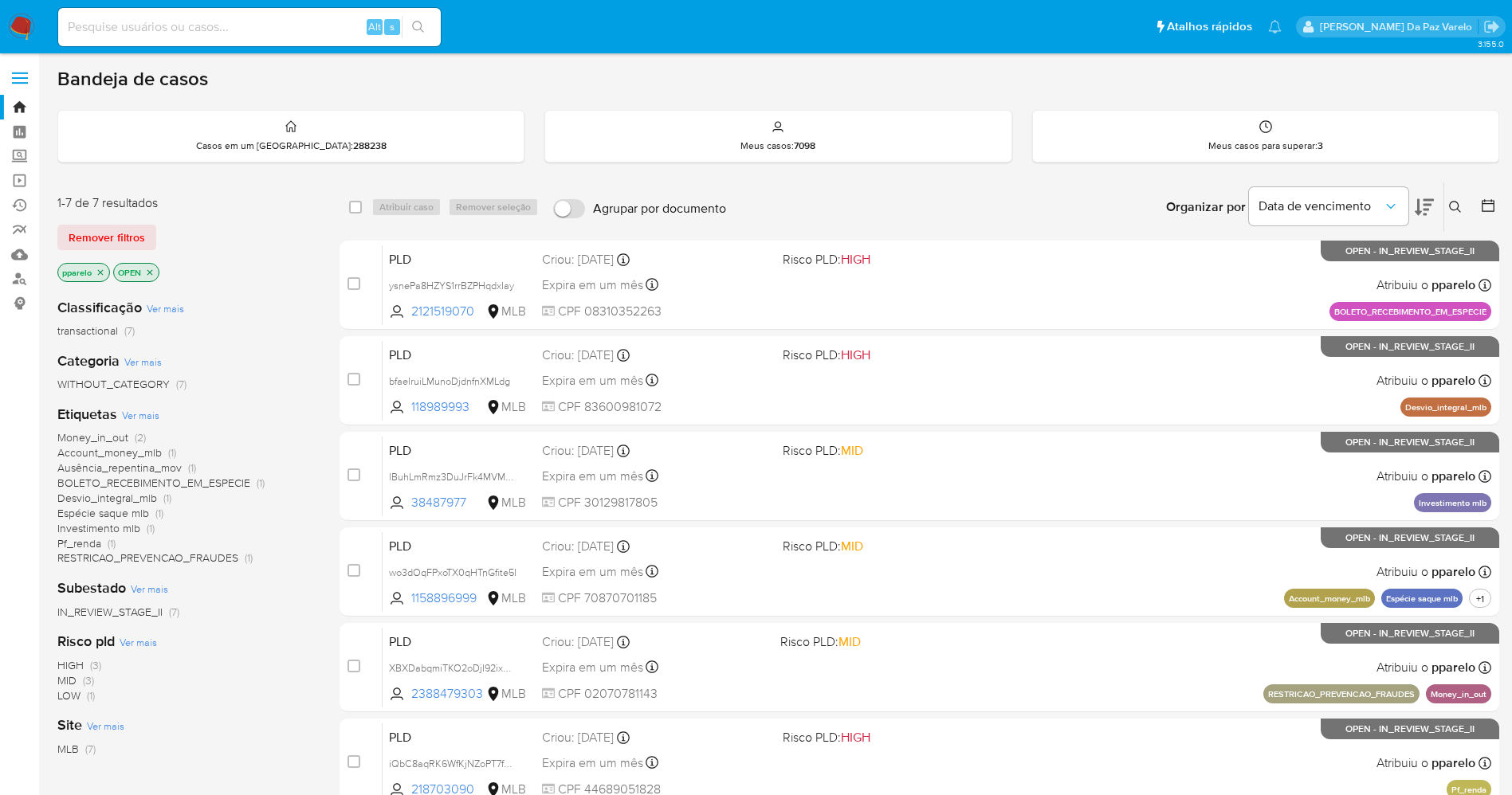
click at [1466, 207] on button at bounding box center [1457, 207] width 26 height 19
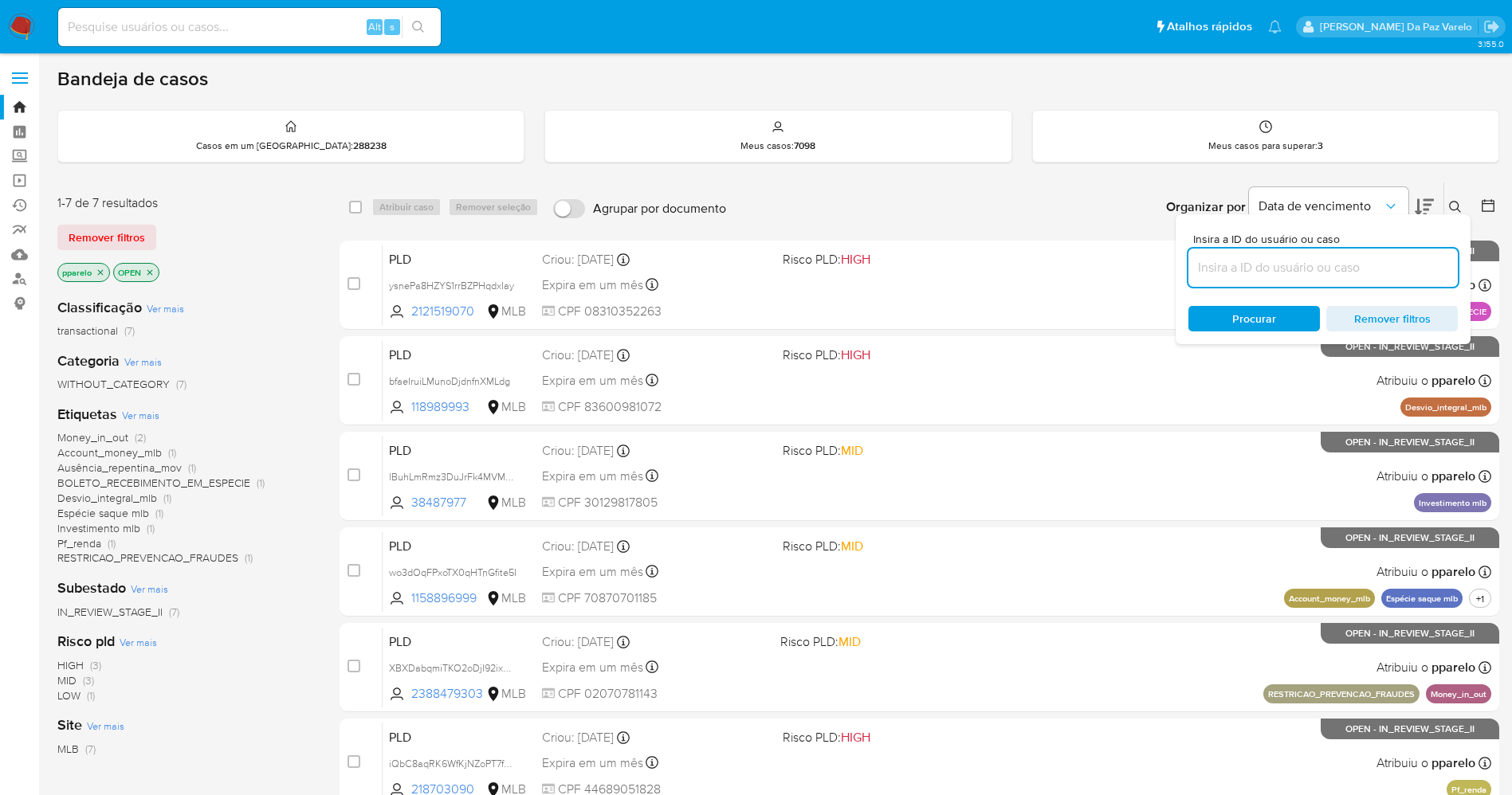
click at [1329, 271] on input at bounding box center [1323, 267] width 270 height 21
type input "46jFtOL5Vjr1f1DQlFl1YWOa"
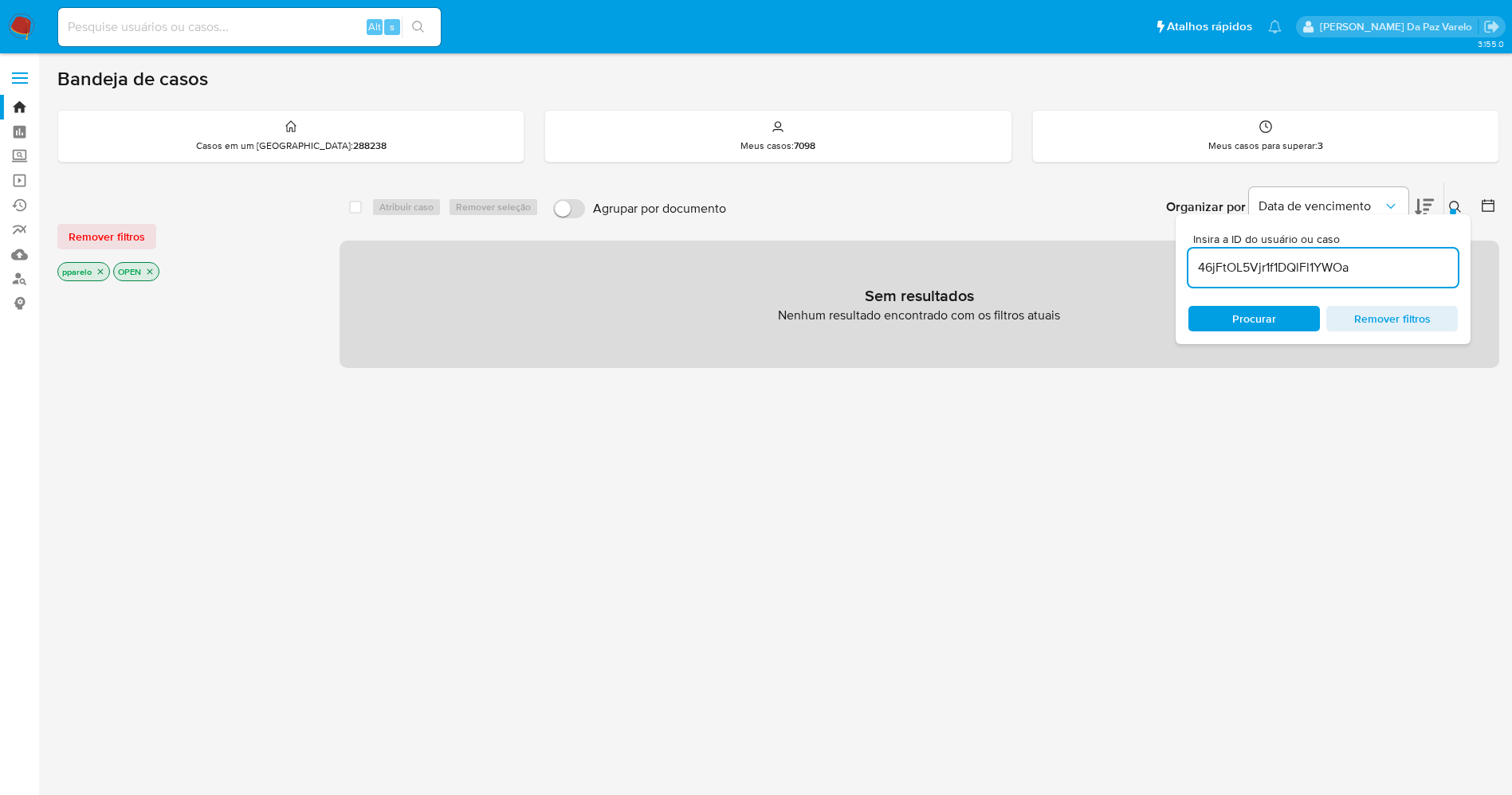
click at [102, 273] on icon "close-filter" at bounding box center [101, 272] width 10 height 10
click at [100, 272] on p "OPEN" at bounding box center [80, 271] width 45 height 17
click at [97, 271] on icon "close-filter" at bounding box center [94, 272] width 10 height 10
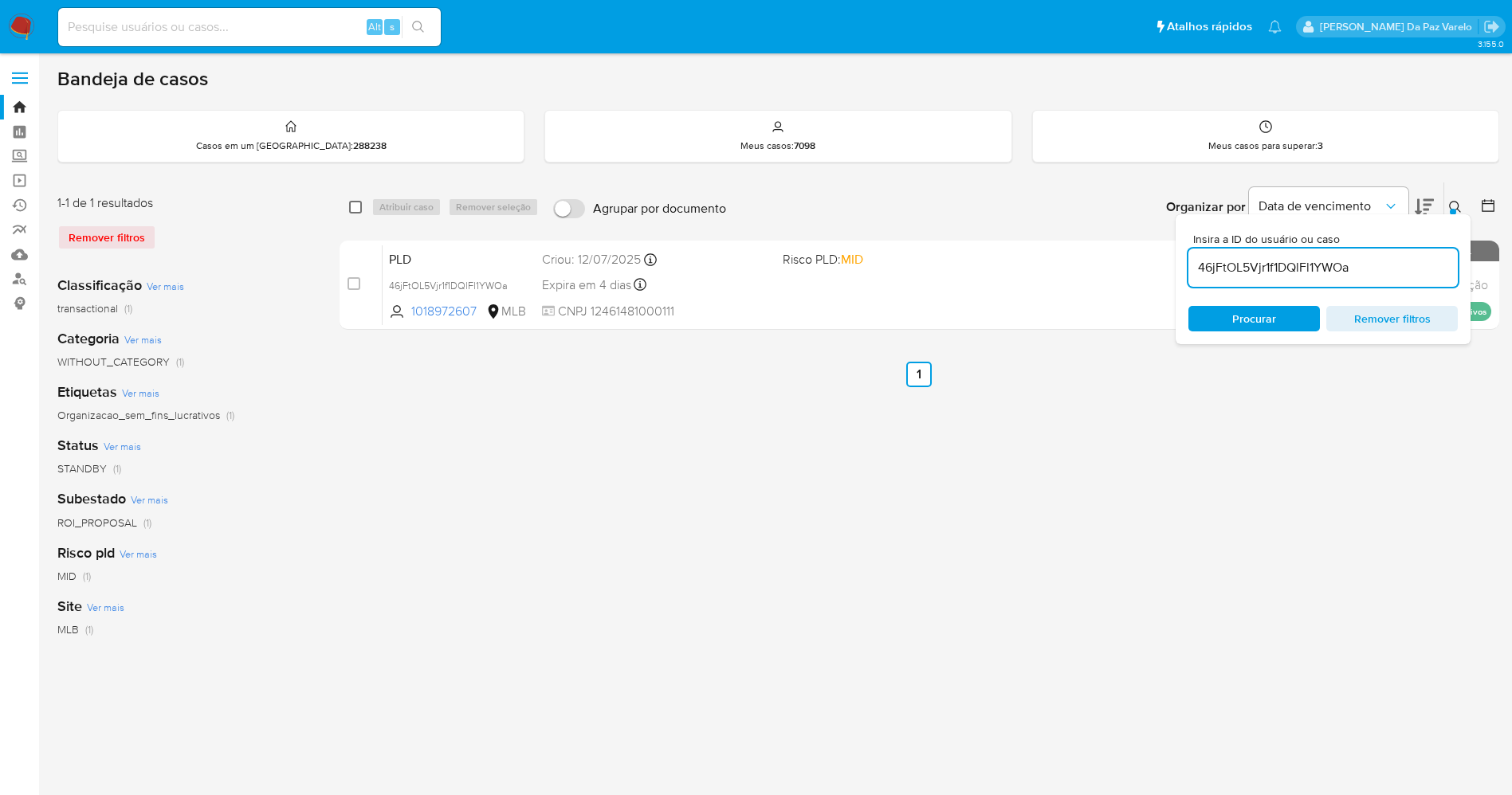
click at [357, 203] on input "checkbox" at bounding box center [355, 207] width 12 height 12
checkbox input "true"
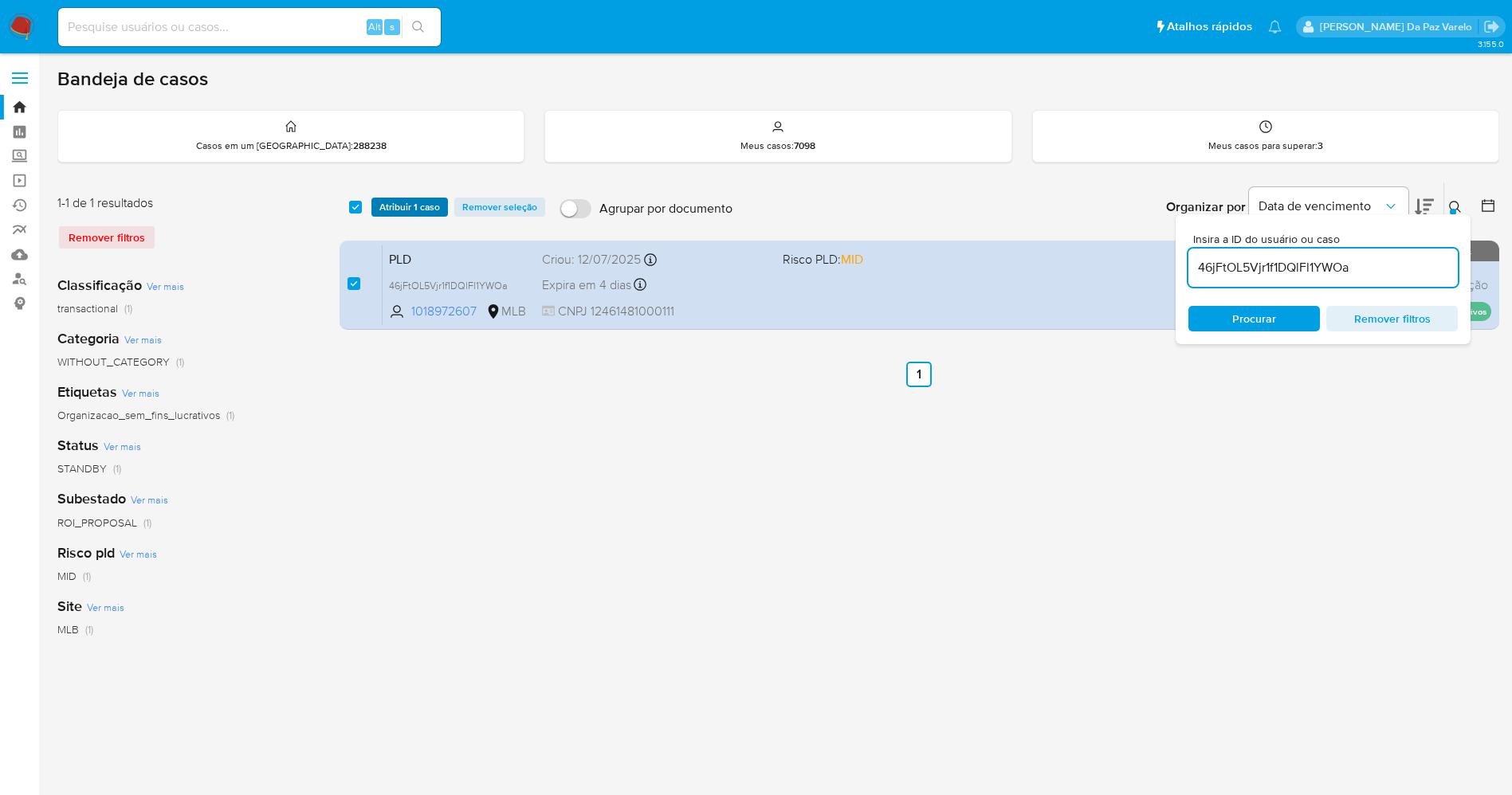
click at [412, 213] on span "Atribuir 1 caso" at bounding box center [410, 207] width 60 height 16
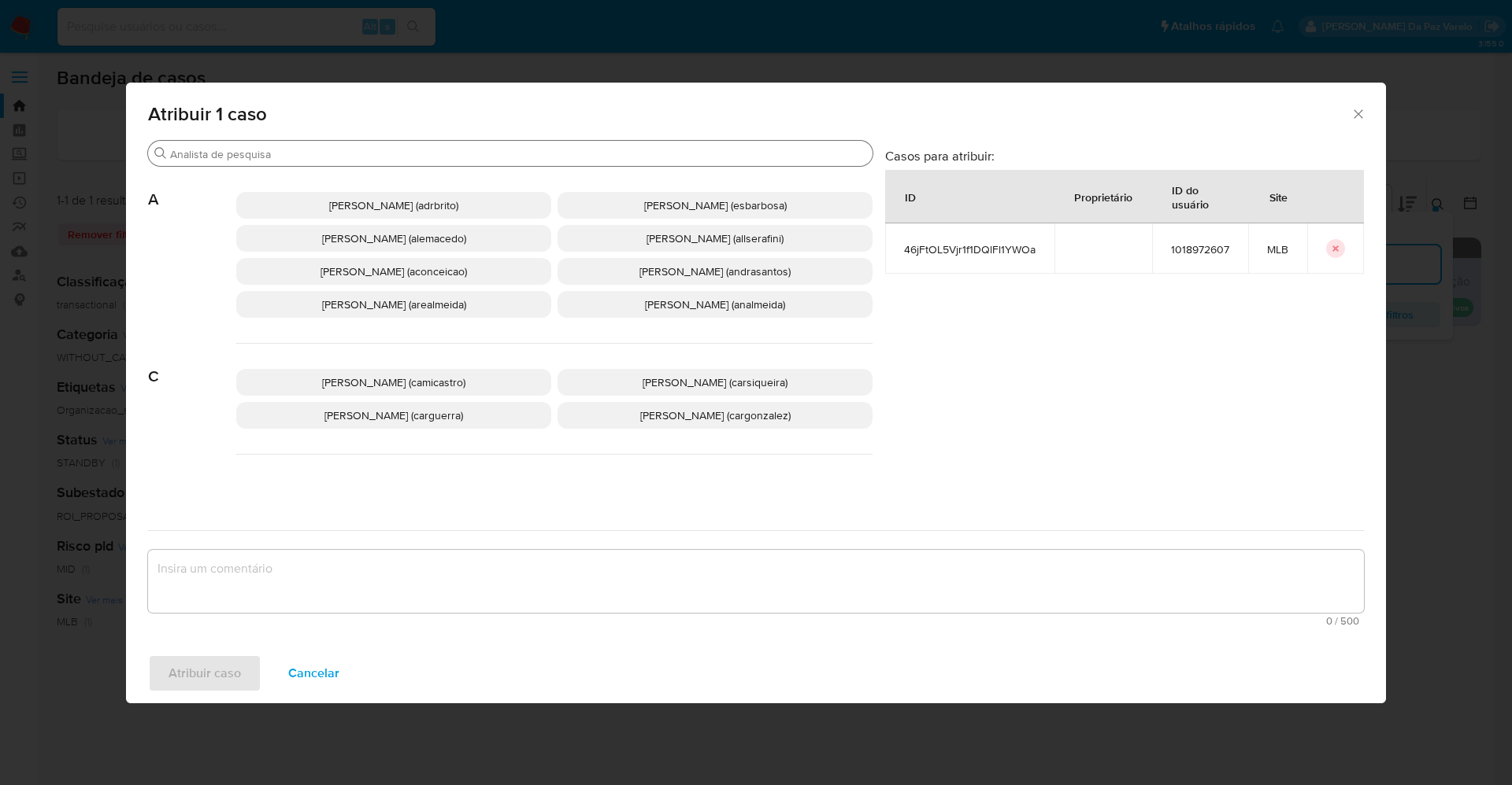
click at [458, 156] on input "Procurar" at bounding box center [518, 154] width 696 height 14
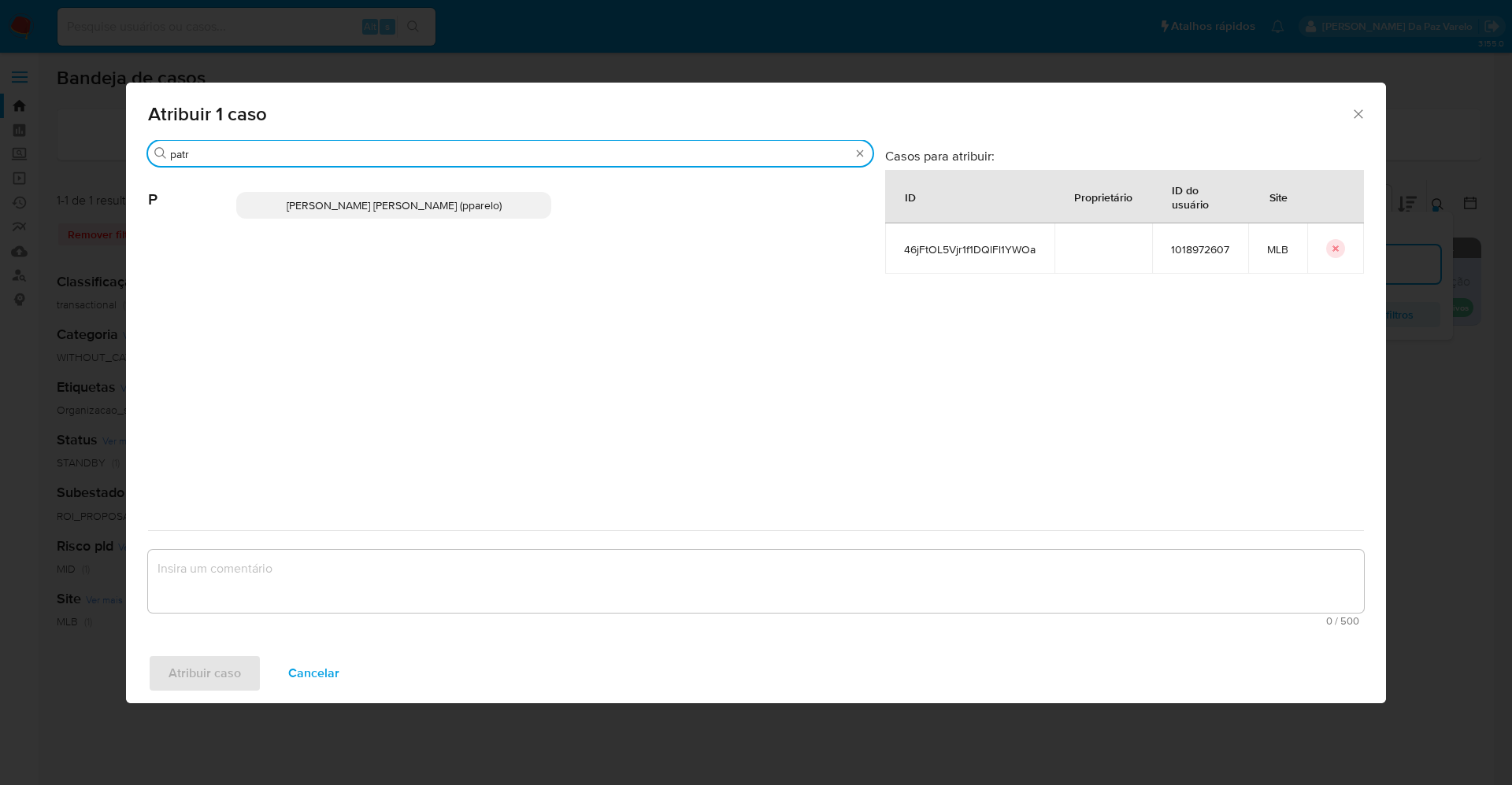
type input "patr"
click at [439, 206] on span "[PERSON_NAME] [PERSON_NAME] (pparelo)" at bounding box center [394, 205] width 215 height 16
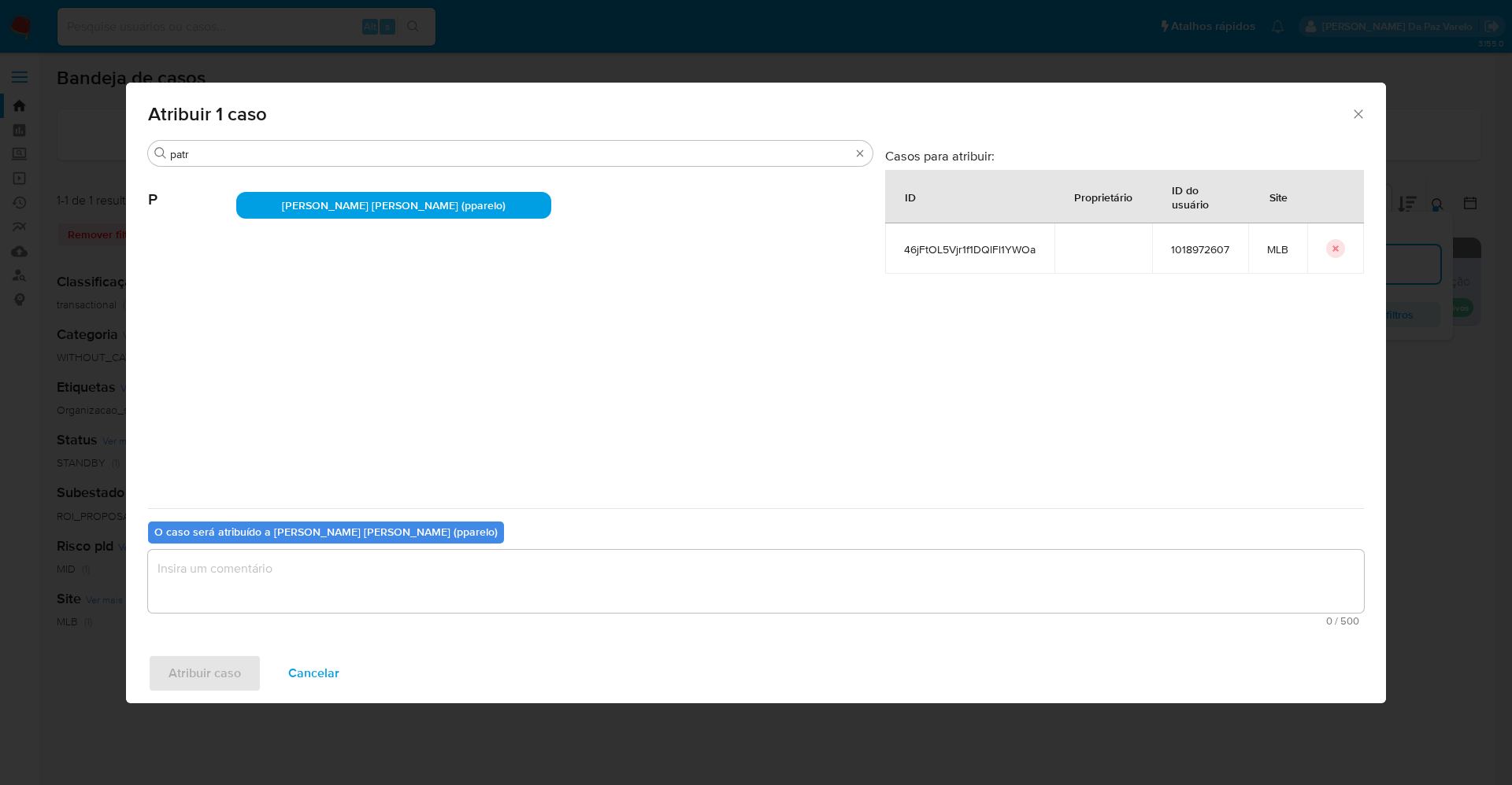
click at [464, 573] on textarea "assign-modal" at bounding box center [755, 581] width 1215 height 63
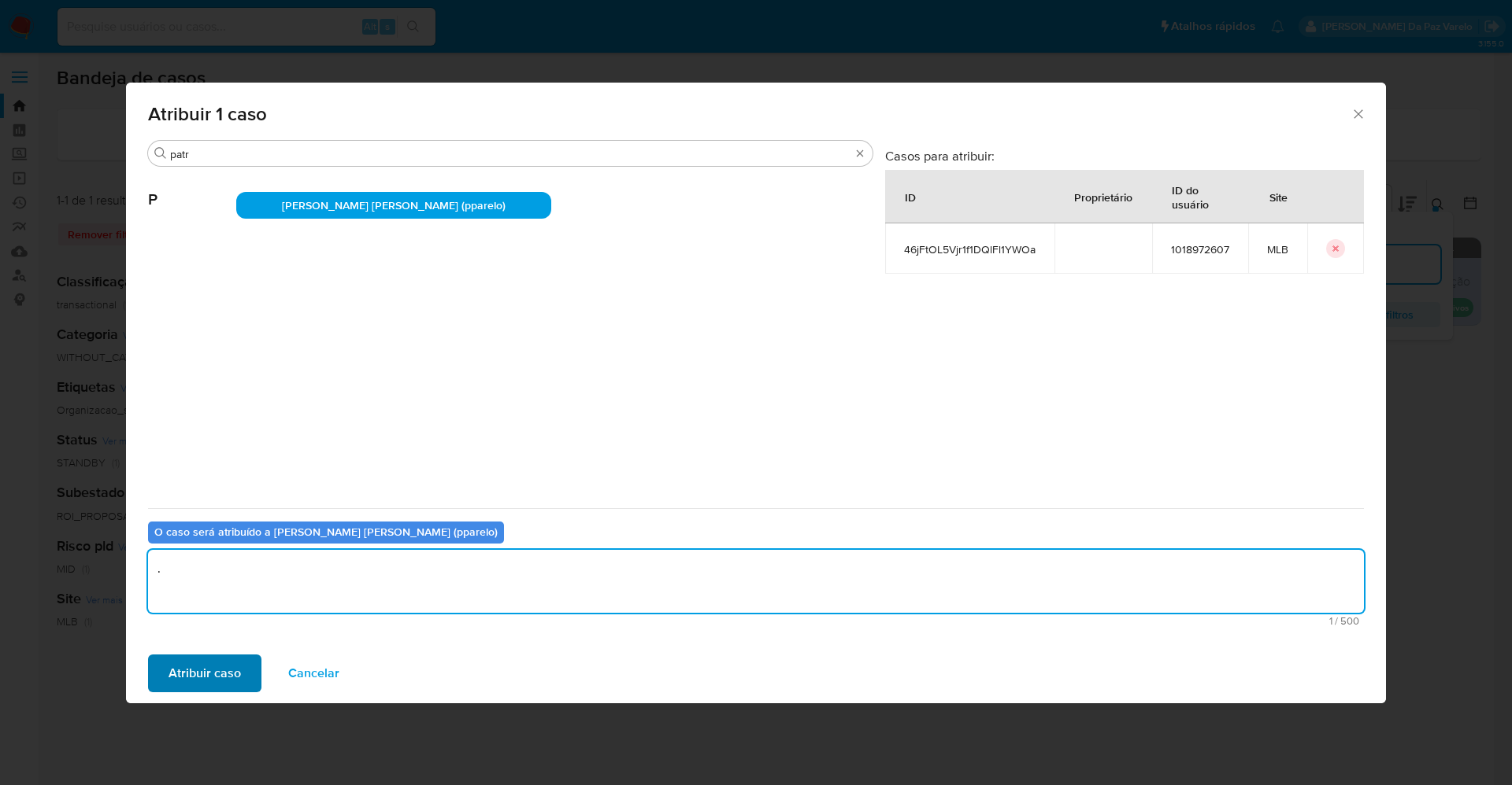
type textarea "."
click at [236, 685] on span "Atribuir caso" at bounding box center [204, 673] width 73 height 34
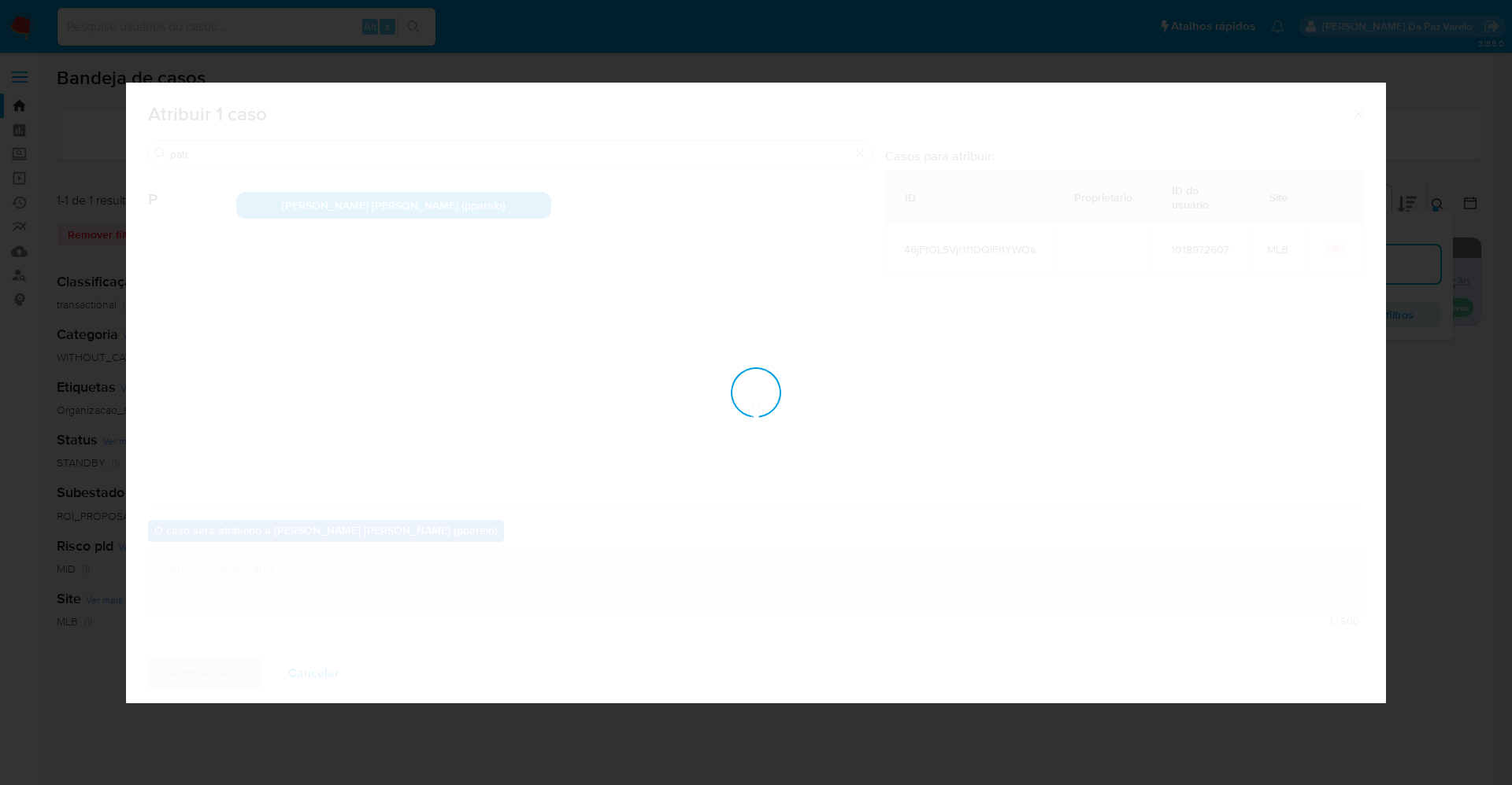
checkbox input "false"
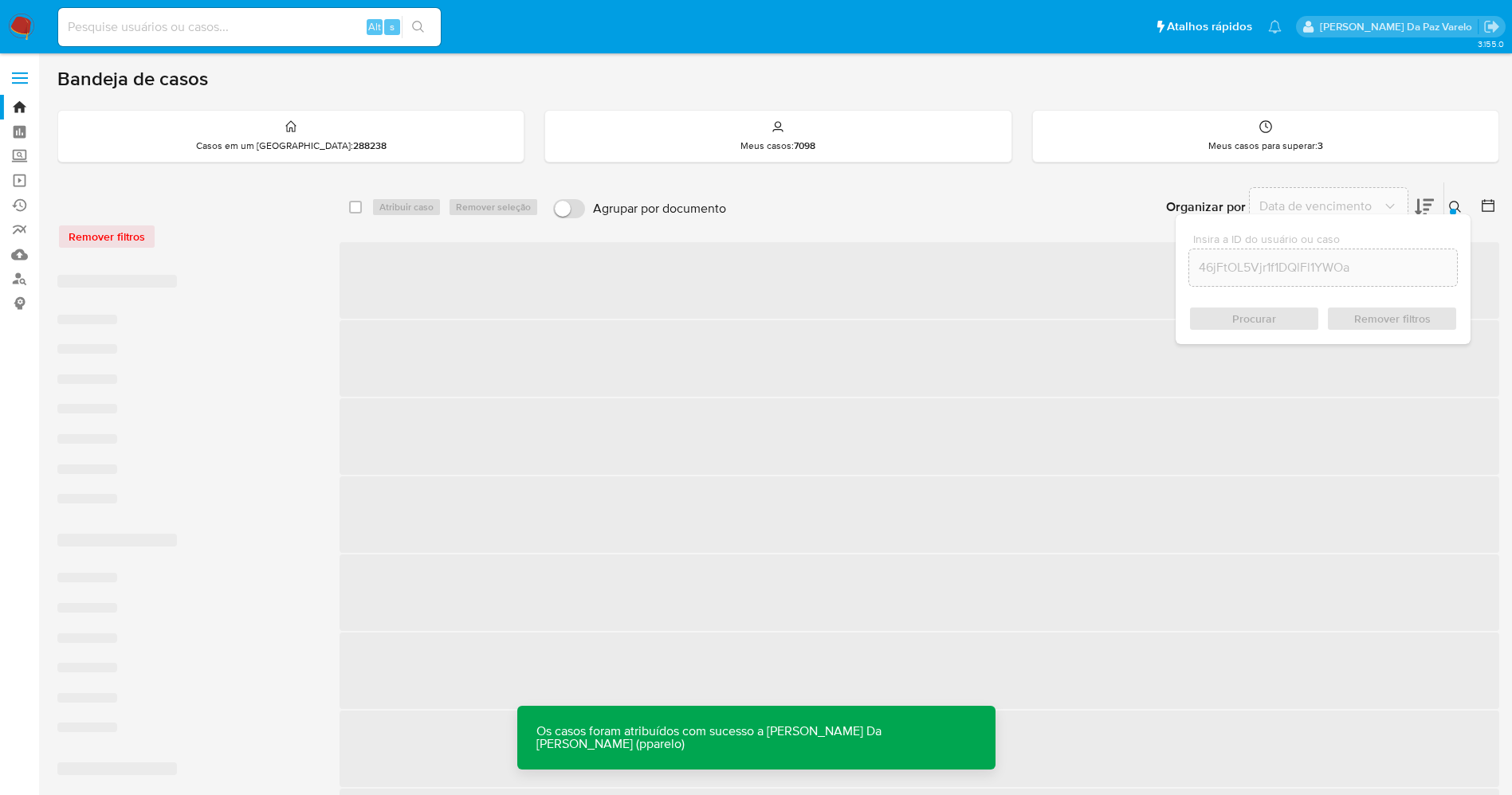
click at [28, 26] on img at bounding box center [22, 26] width 27 height 27
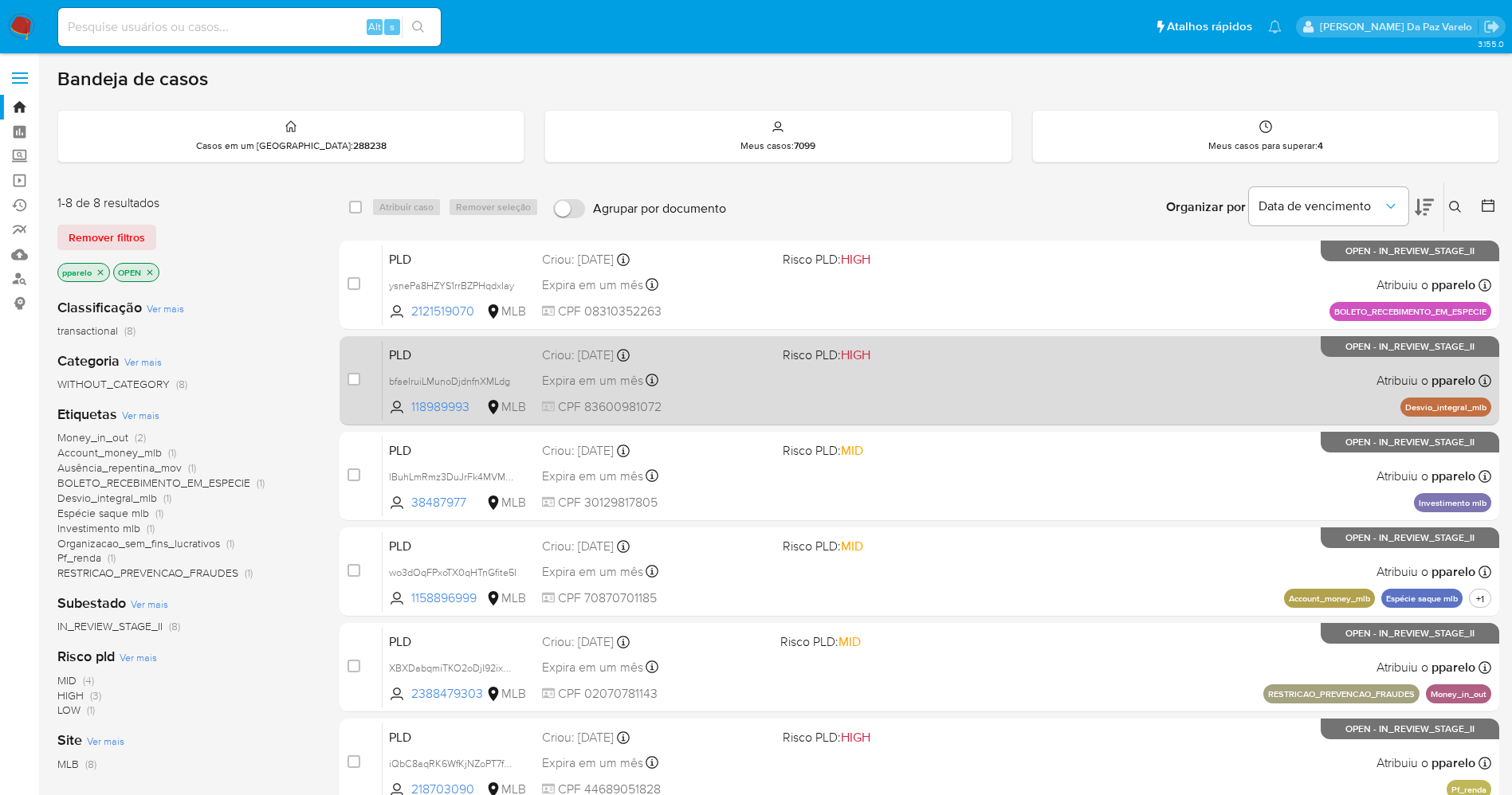
scroll to position [271, 0]
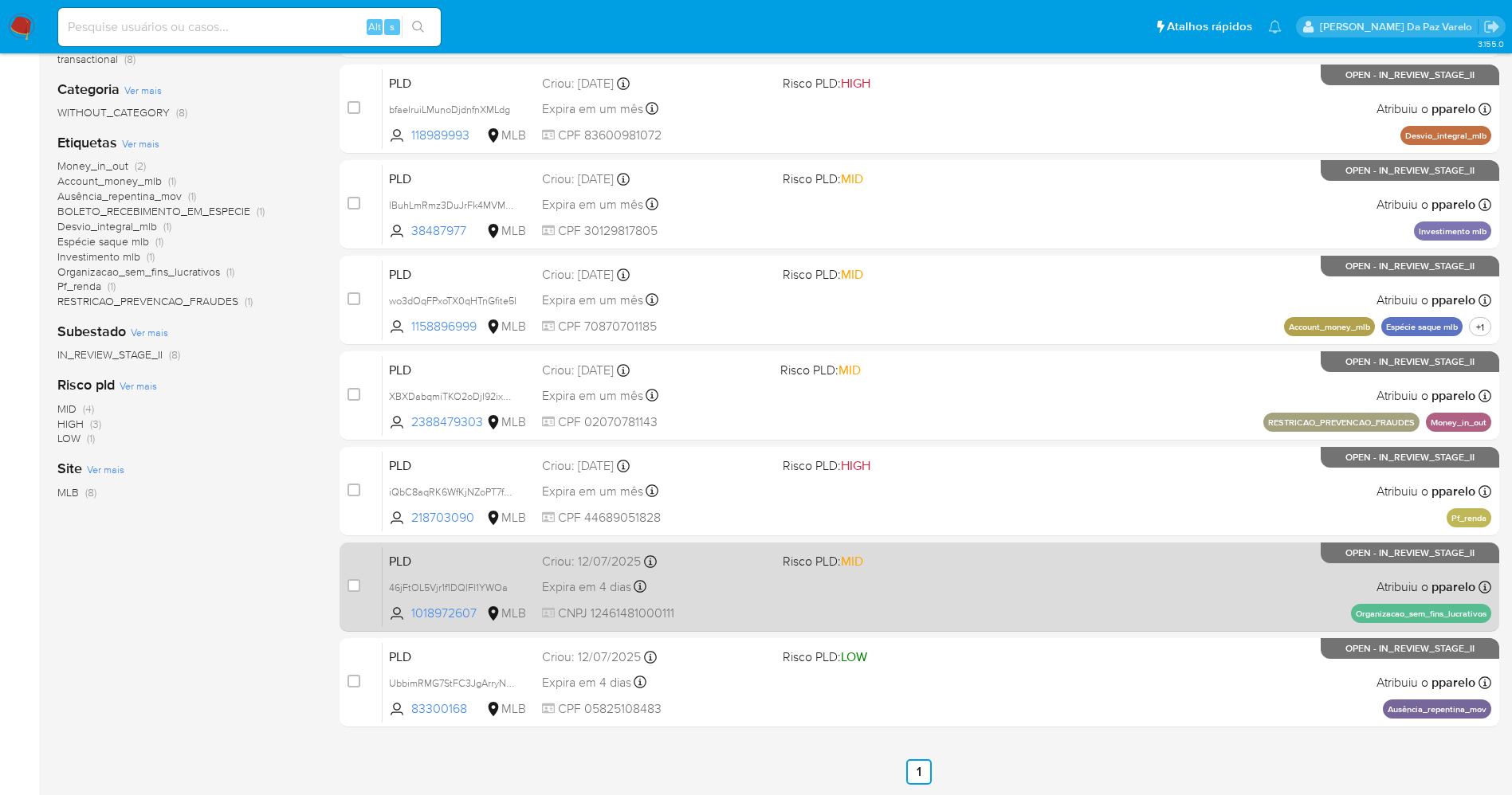
click at [1363, 585] on div "PLD 46jFtOL5Vjr1f1DQlFl1YWOa 1018972607 MLB Risco PLD: MID Criou: [DATE] Criou:…" at bounding box center [937, 587] width 1109 height 80
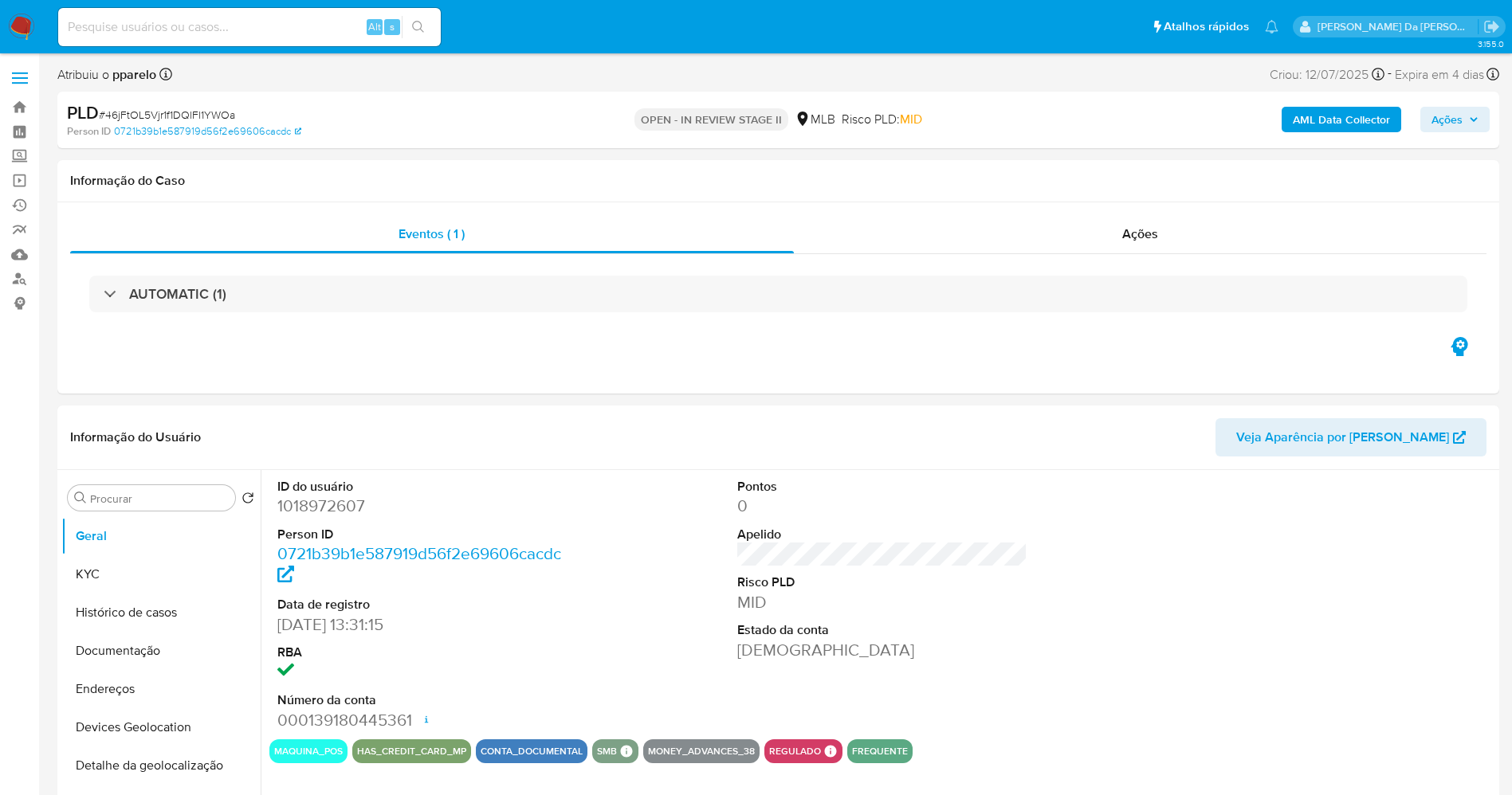
select select "10"
click at [1453, 114] on span "Ações" at bounding box center [1447, 119] width 31 height 26
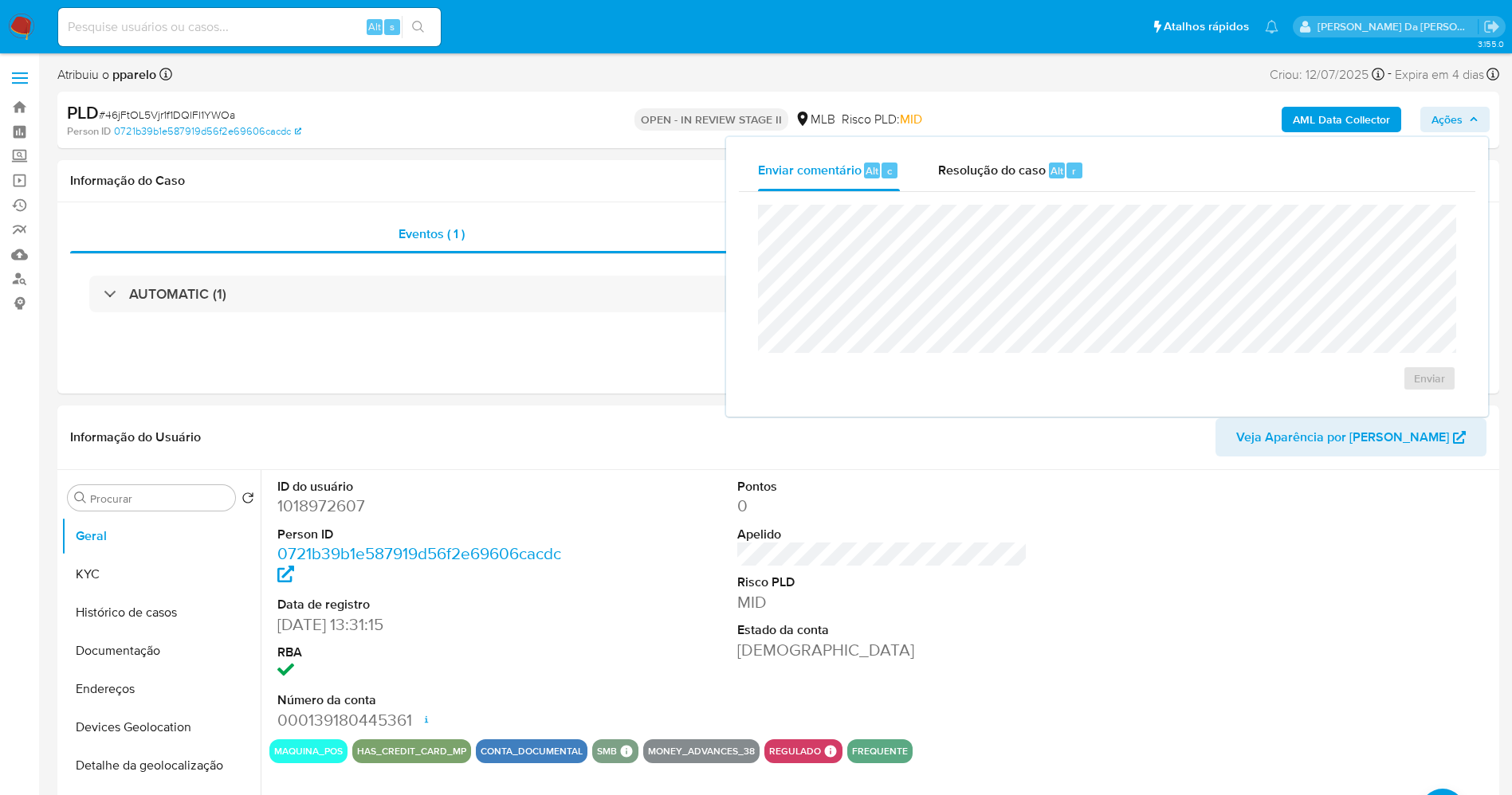
click at [1453, 114] on span "Ações" at bounding box center [1447, 119] width 31 height 26
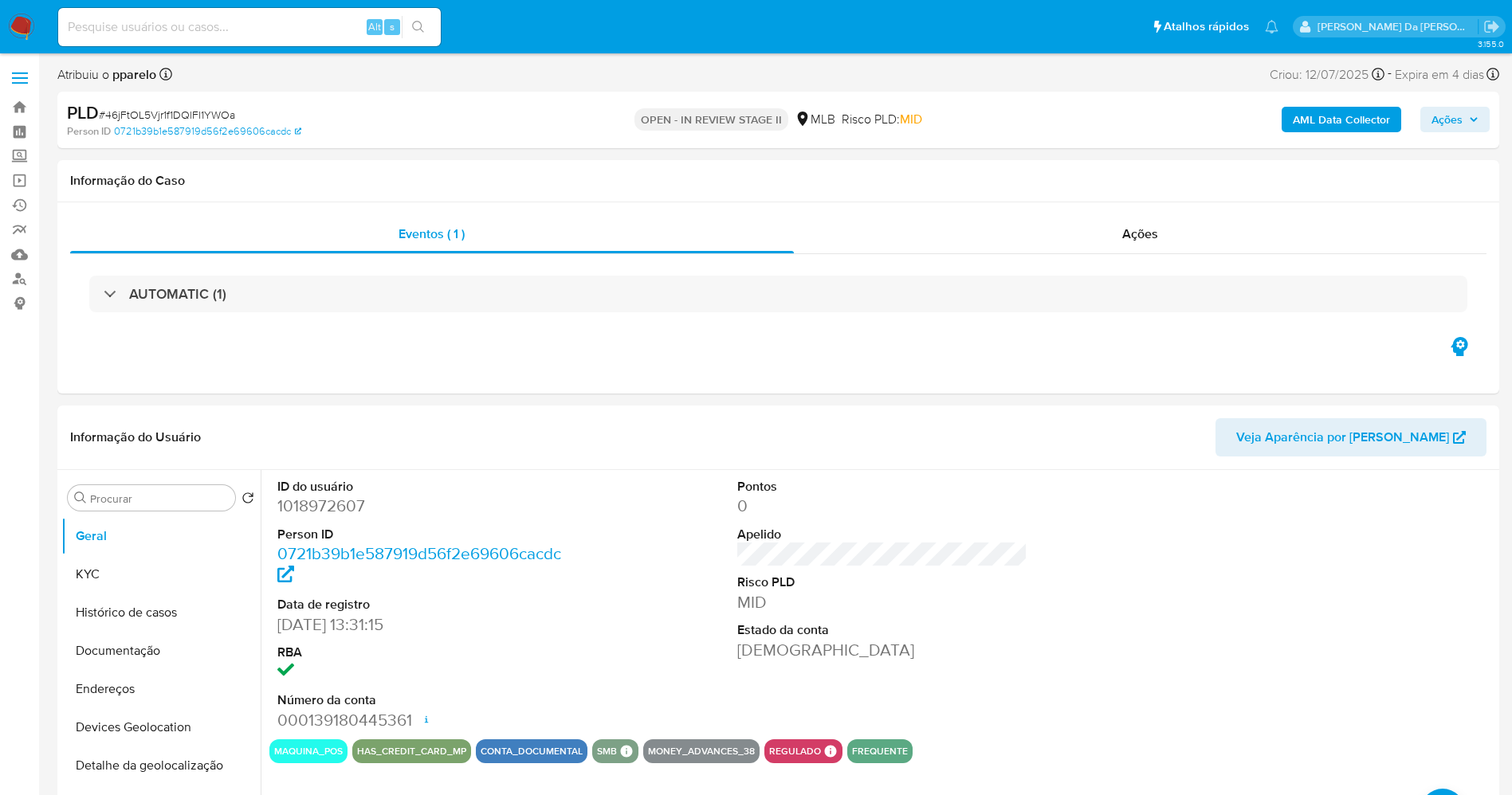
click at [299, 25] on input at bounding box center [249, 26] width 382 height 21
paste input "46jFtOL5Vjr1f1DQlFl1YWOa"
click at [208, 117] on span "# 46jFtOL5Vjr1f1DQlFl1YWOa" at bounding box center [166, 114] width 137 height 16
copy span "46jFtOL5Vjr1f1DQlFl1YWOa"
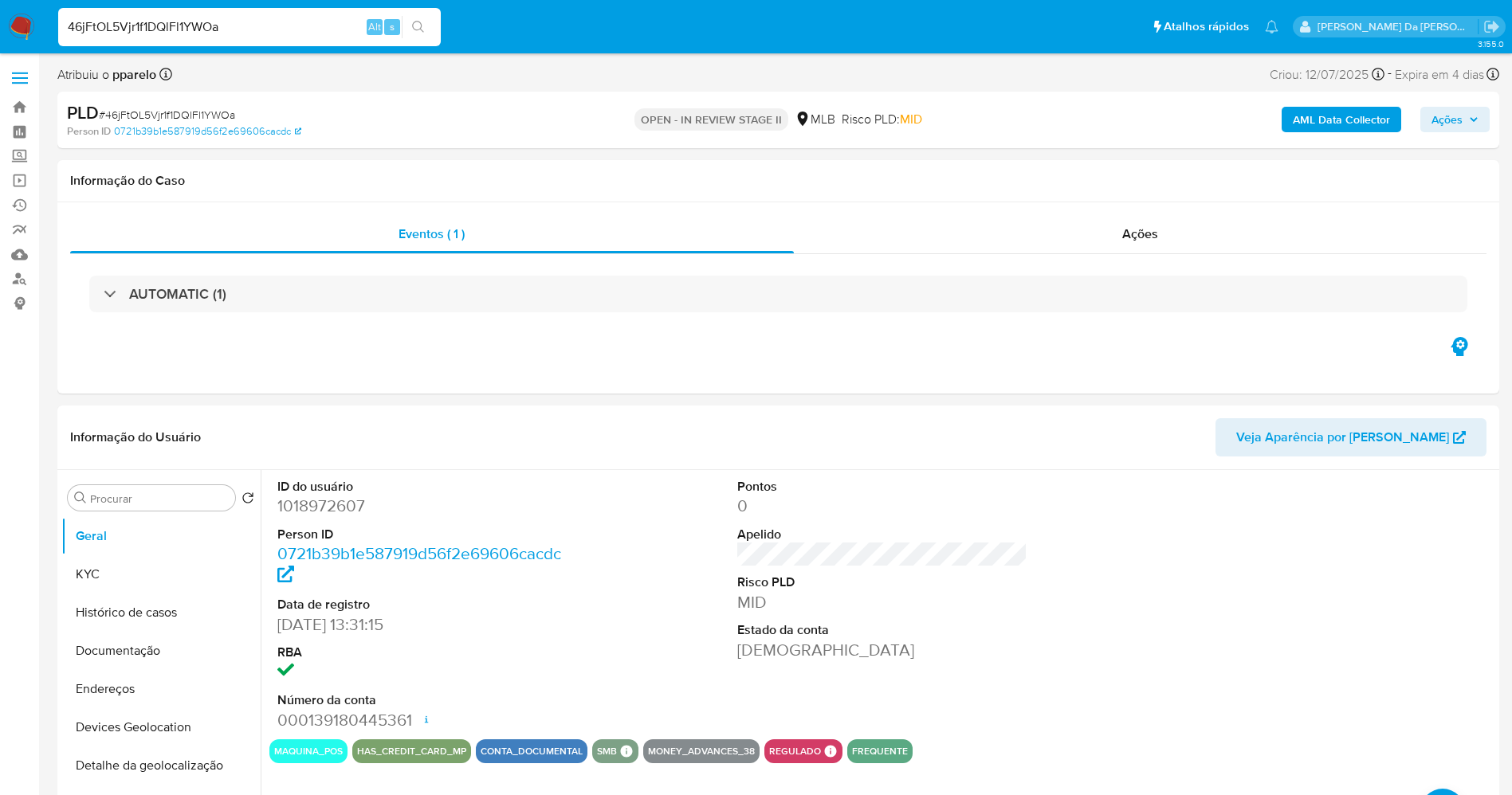
click at [239, 34] on input "46jFtOL5Vjr1f1DQlFl1YWOa" at bounding box center [249, 26] width 382 height 21
paste input "UbbimRMG7StFC3JgArryNDKq"
type input "UbbimRMG7StFC3JgArryNDKq"
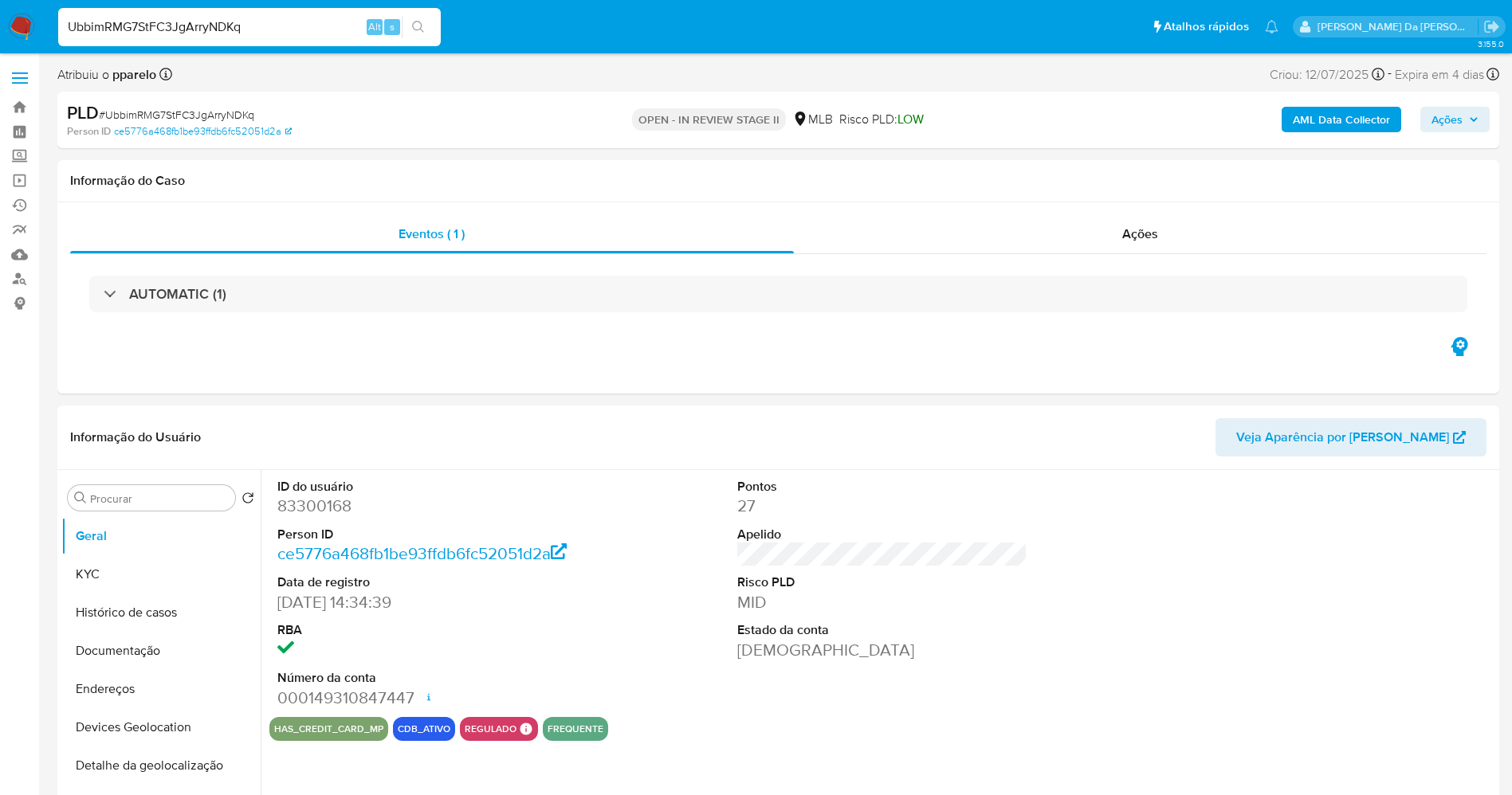
select select "10"
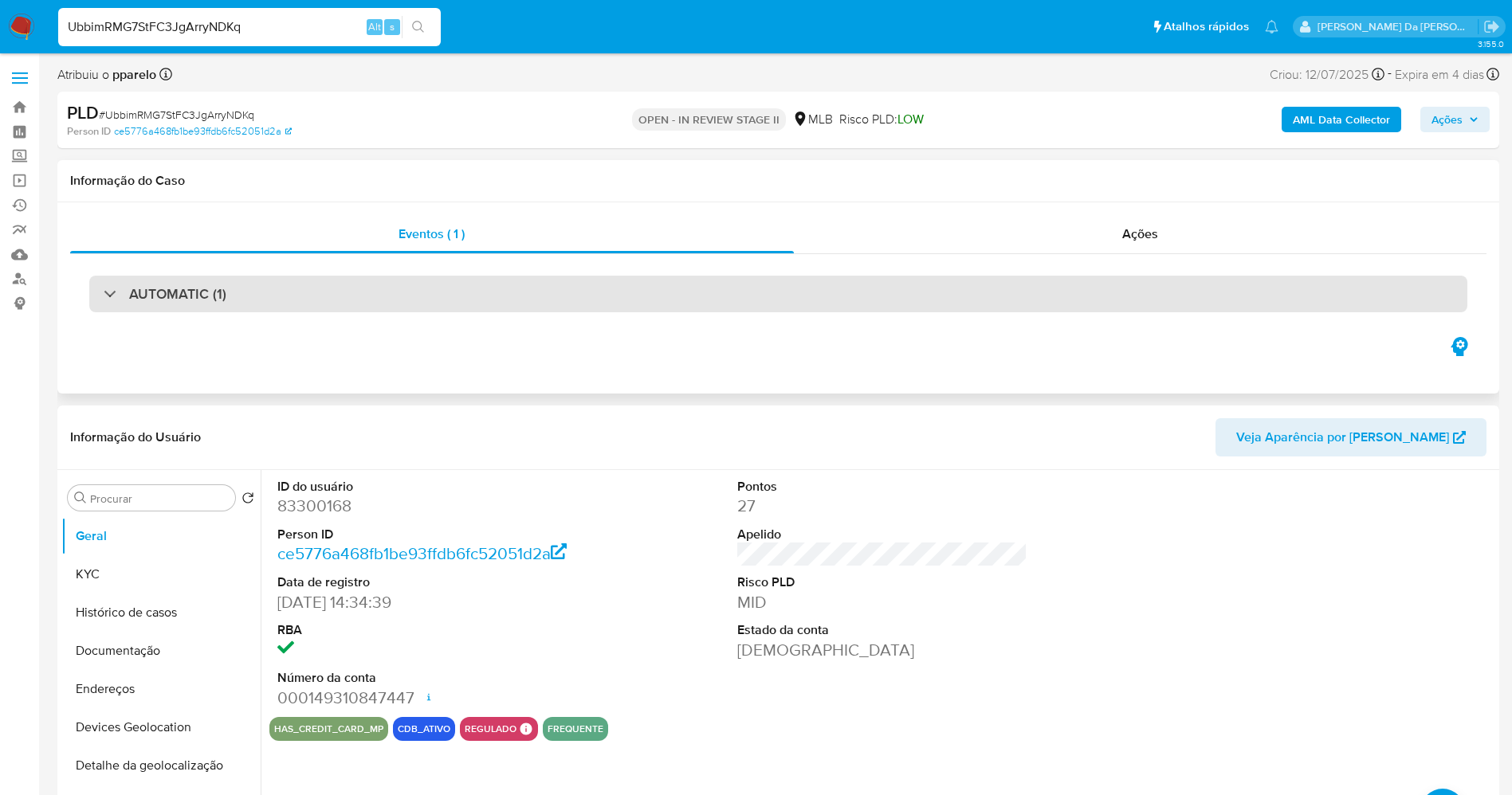
drag, startPoint x: 1055, startPoint y: 598, endPoint x: 848, endPoint y: 279, distance: 380.3
click at [1055, 598] on div "ID do usuário 83300168 Person ID ce5776a468fb1be93ffdb6fc52051d2a Data de regis…" at bounding box center [883, 593] width 1226 height 247
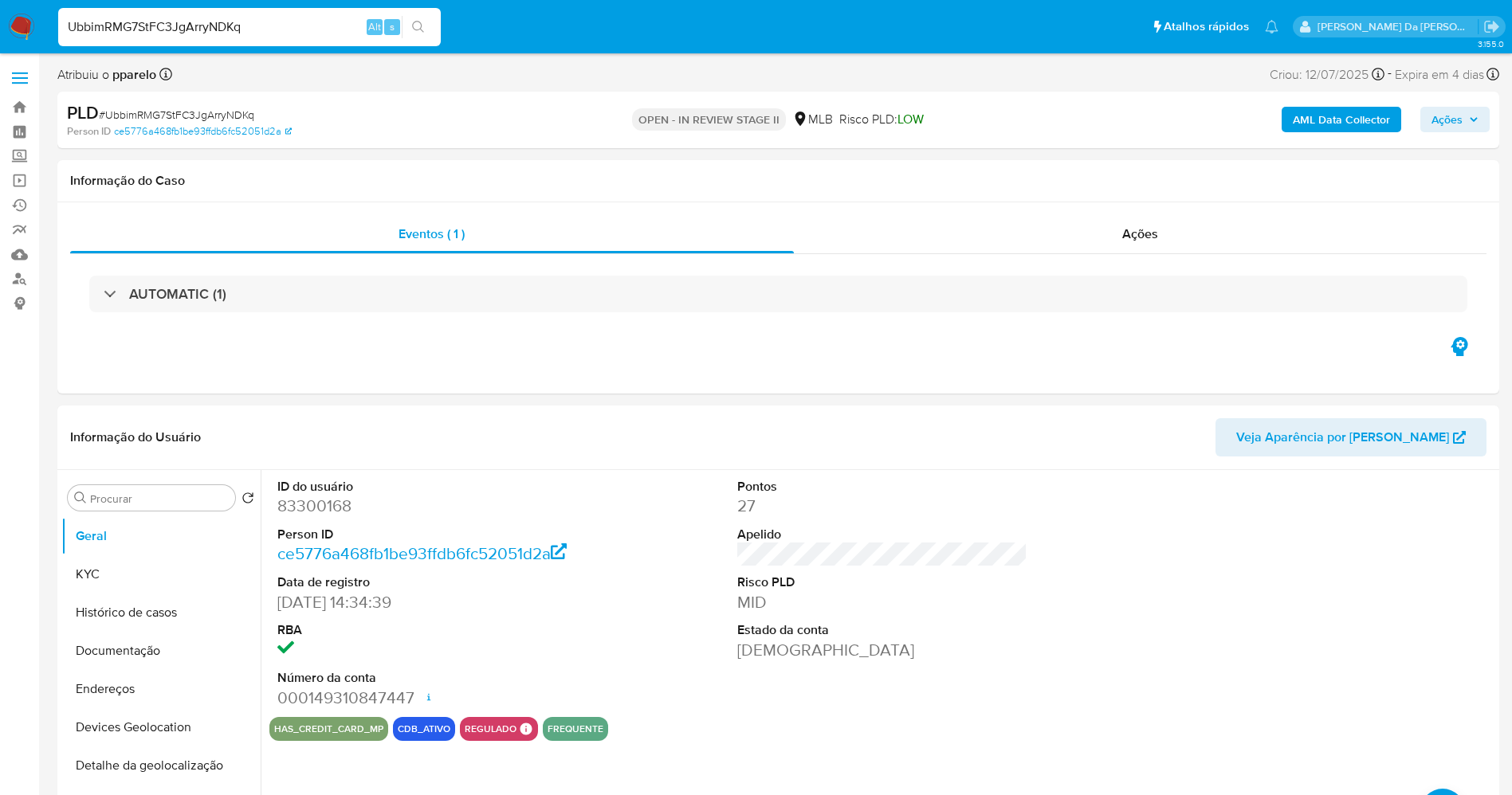
drag, startPoint x: 18, startPoint y: 26, endPoint x: 57, endPoint y: 33, distance: 39.6
click at [18, 26] on img at bounding box center [22, 26] width 27 height 27
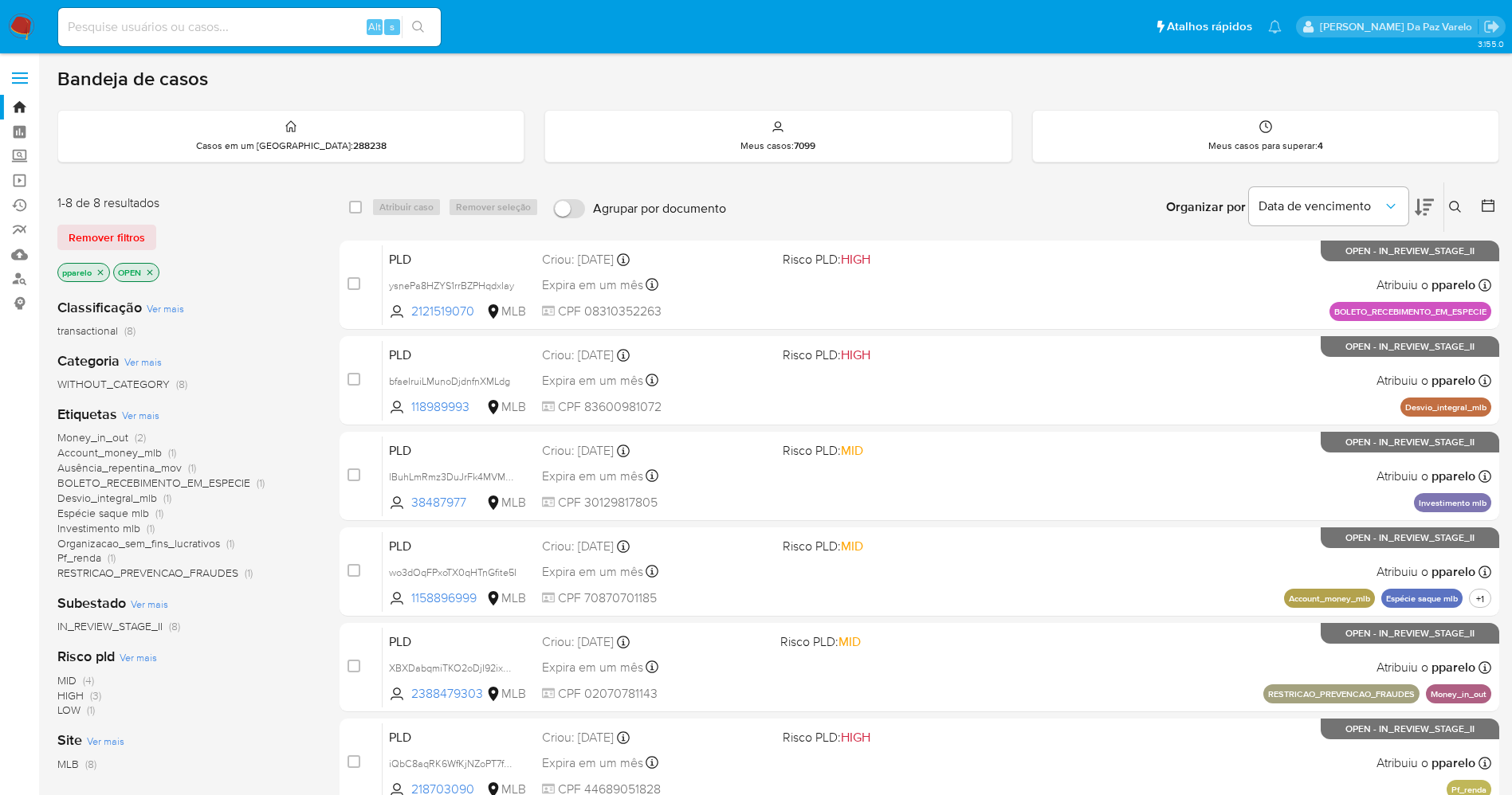
click at [1457, 203] on icon at bounding box center [1455, 207] width 12 height 12
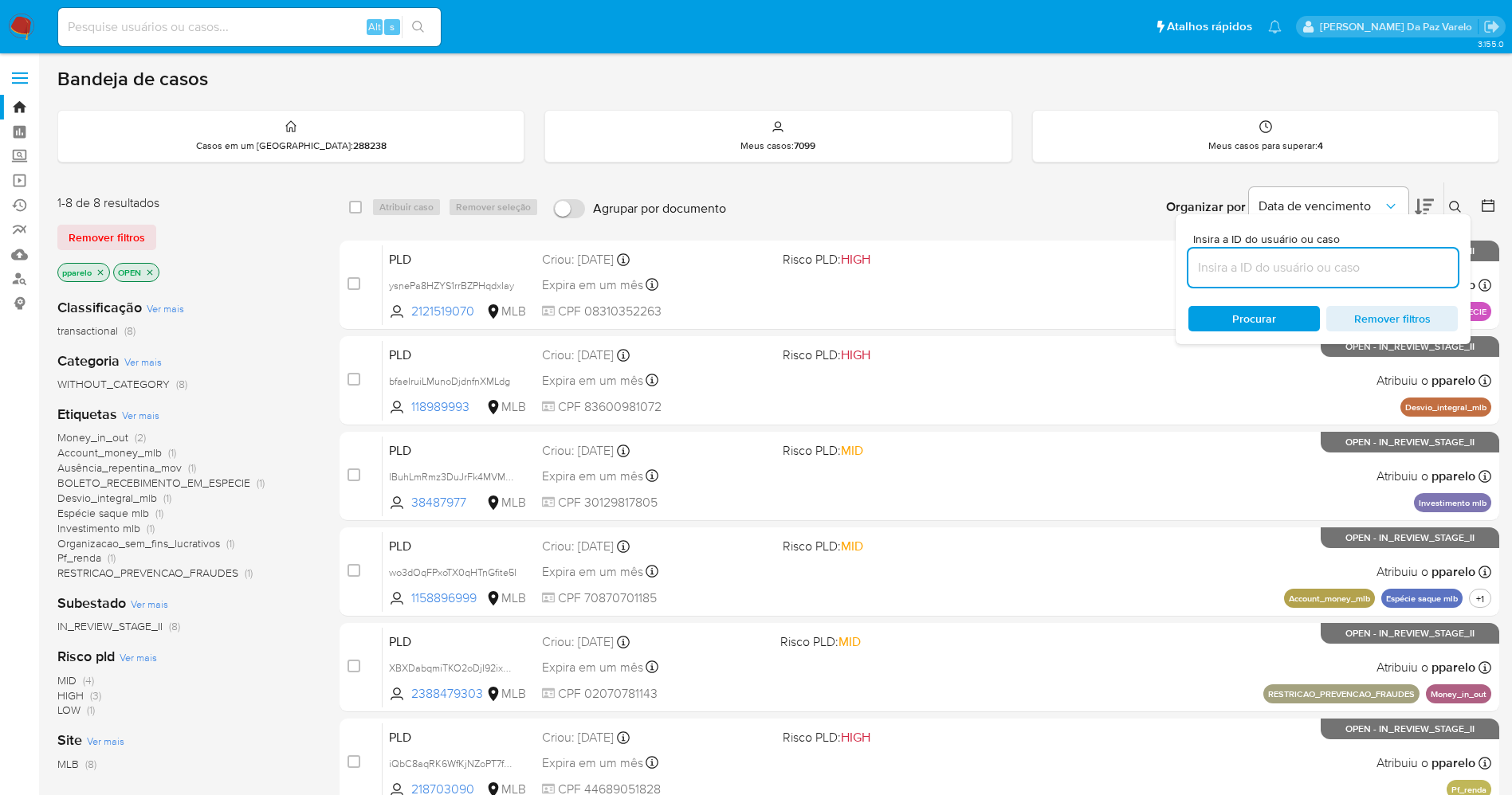
click at [1337, 260] on input at bounding box center [1323, 267] width 270 height 21
type input "46jFtOL5Vjr1f1DQlFl1YWOa"
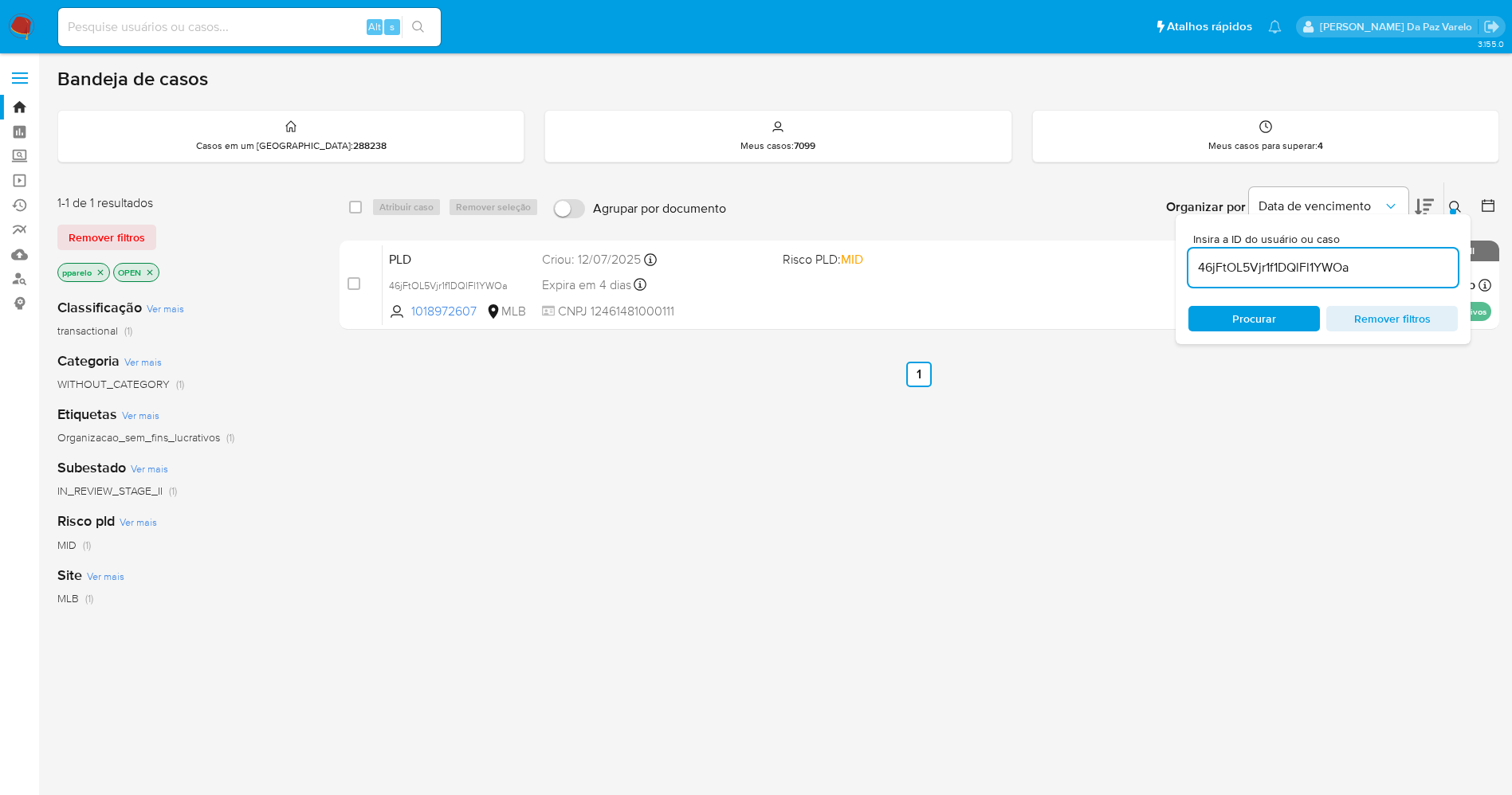
click at [107, 274] on p "pparelo" at bounding box center [84, 272] width 51 height 17
click at [103, 275] on icon "close-filter" at bounding box center [101, 273] width 10 height 10
click at [98, 272] on icon "close-filter" at bounding box center [94, 273] width 10 height 10
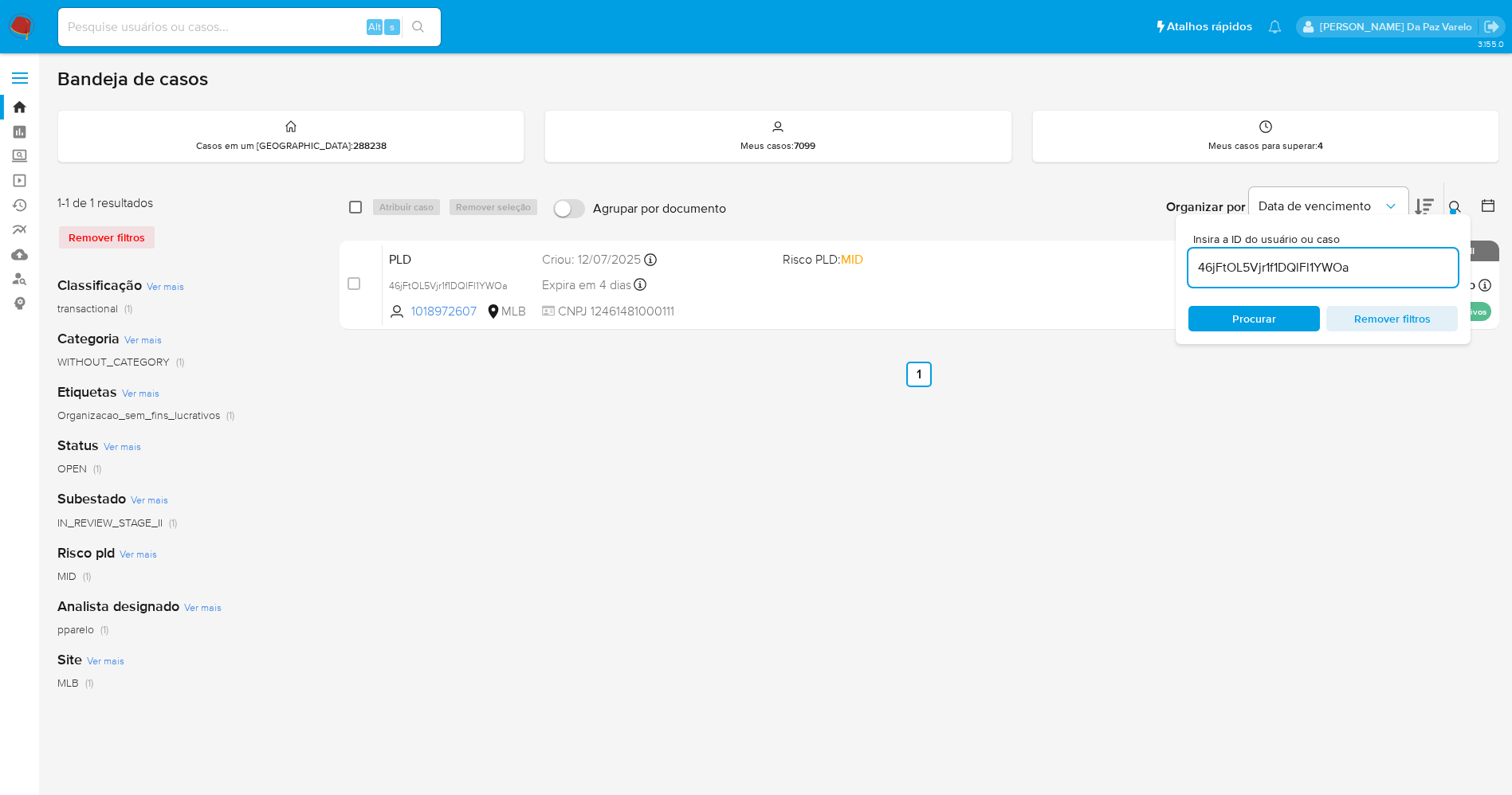
click at [360, 204] on input "checkbox" at bounding box center [355, 207] width 12 height 12
checkbox input "true"
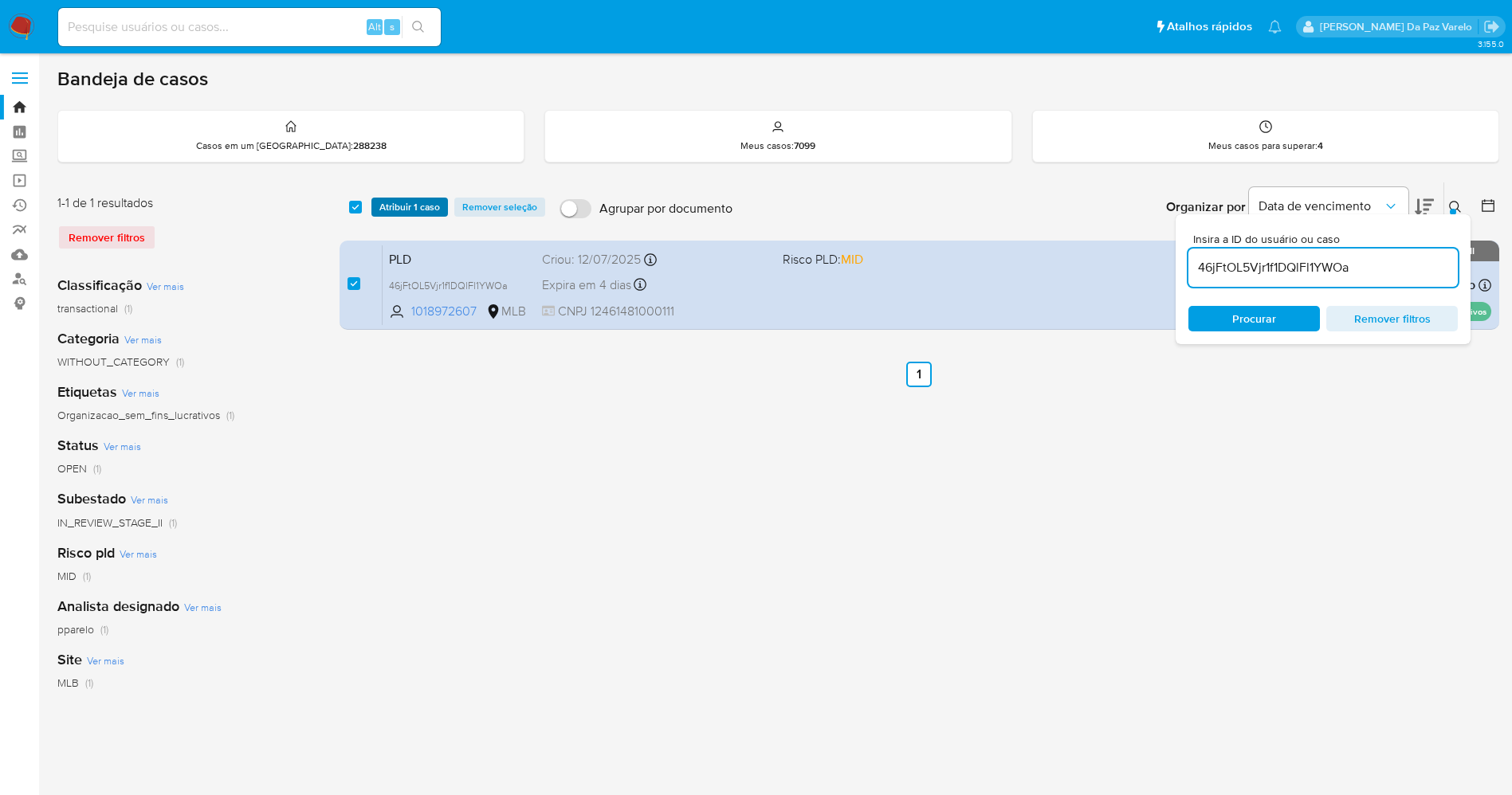
click at [415, 204] on span "Atribuir 1 caso" at bounding box center [410, 207] width 60 height 16
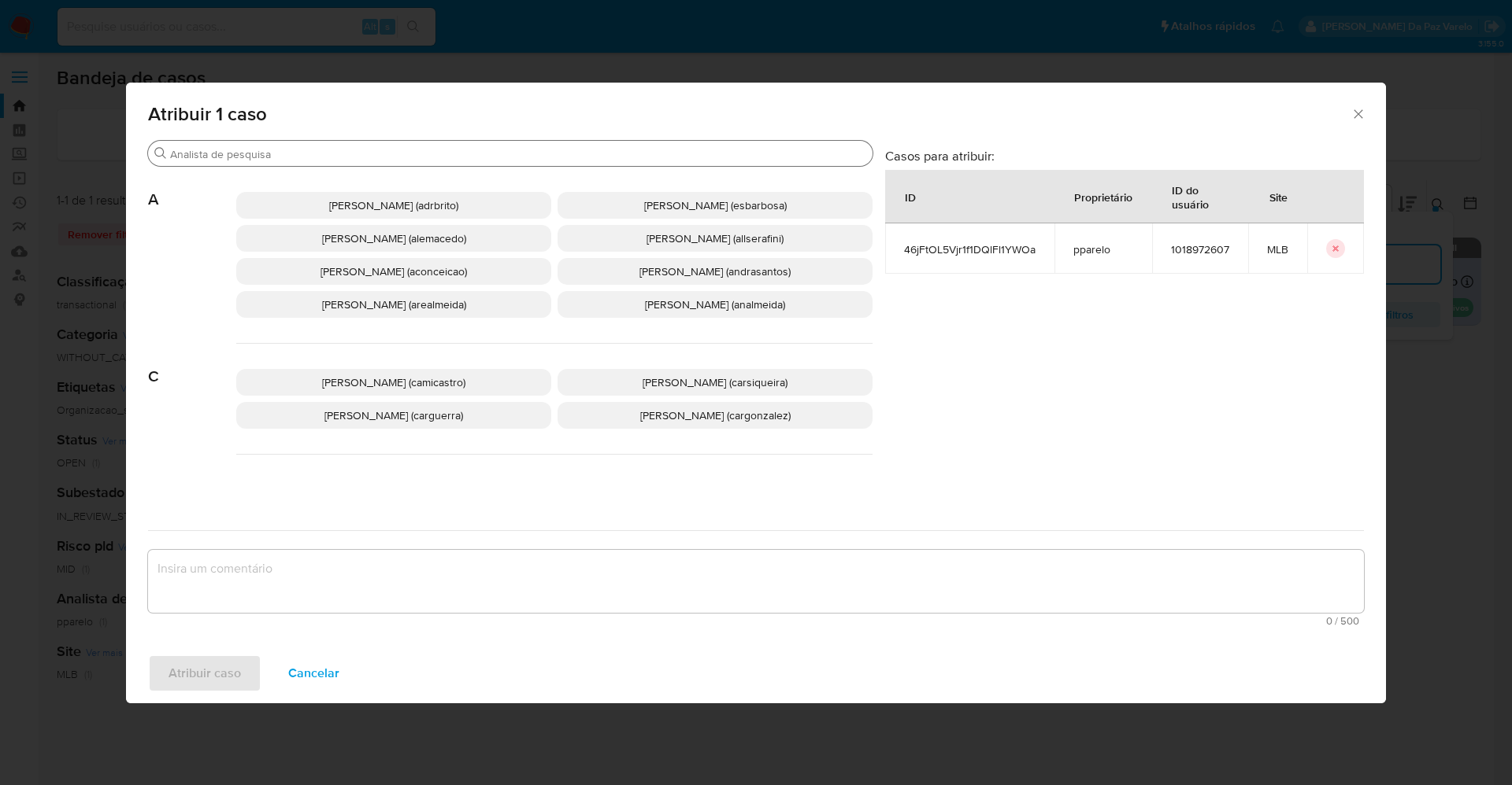
click at [452, 159] on input "Procurar" at bounding box center [518, 154] width 696 height 14
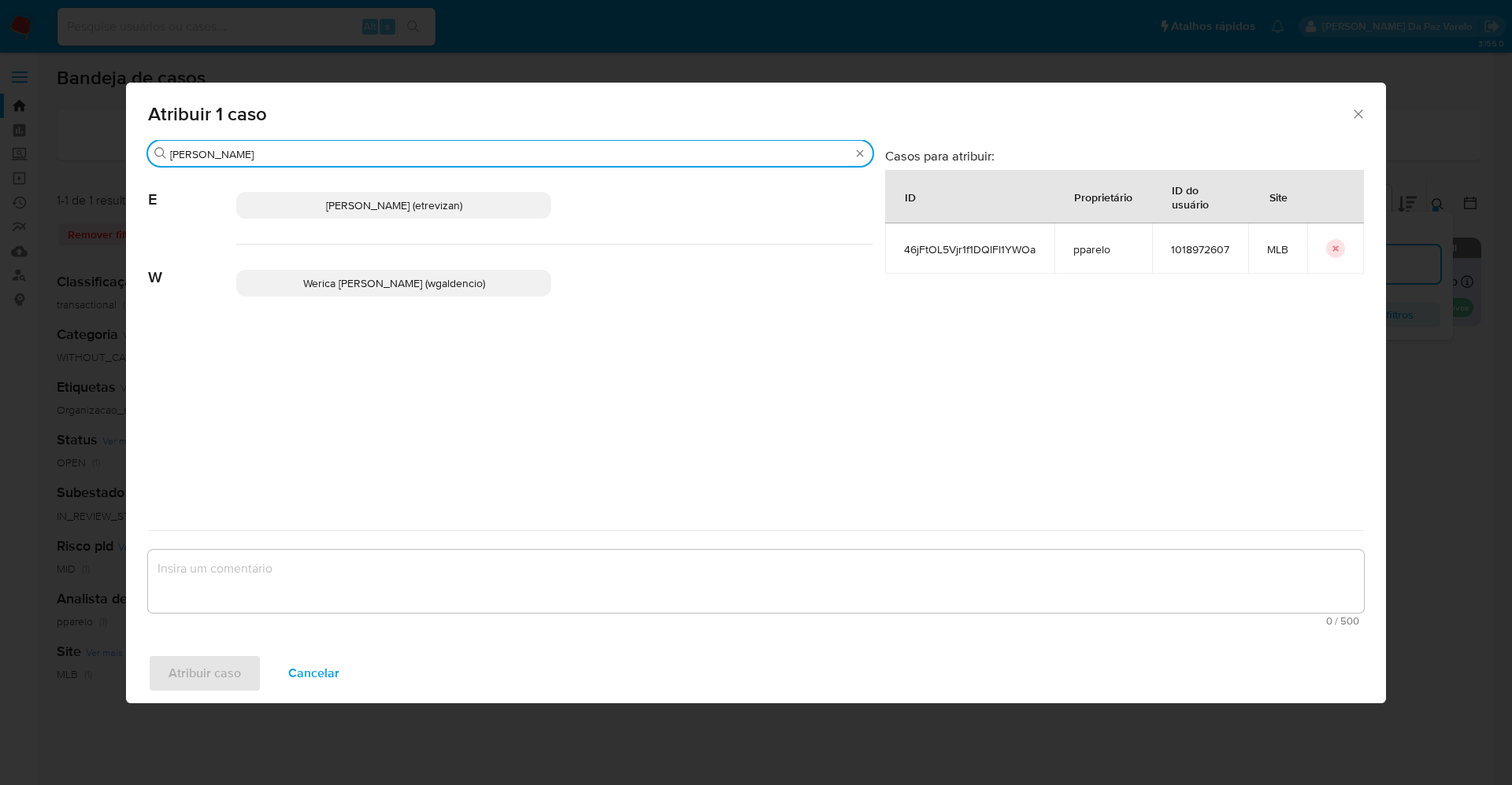
type input "eric"
click at [430, 215] on p "Erico Trevizan (etrevizan)" at bounding box center [393, 205] width 315 height 27
click at [397, 212] on span "Erico Trevizan (etrevizan)" at bounding box center [394, 205] width 136 height 16
click at [412, 202] on span "Erico Trevizan (etrevizan)" at bounding box center [394, 205] width 136 height 16
click at [405, 201] on span "Erico Trevizan (etrevizan)" at bounding box center [394, 205] width 136 height 16
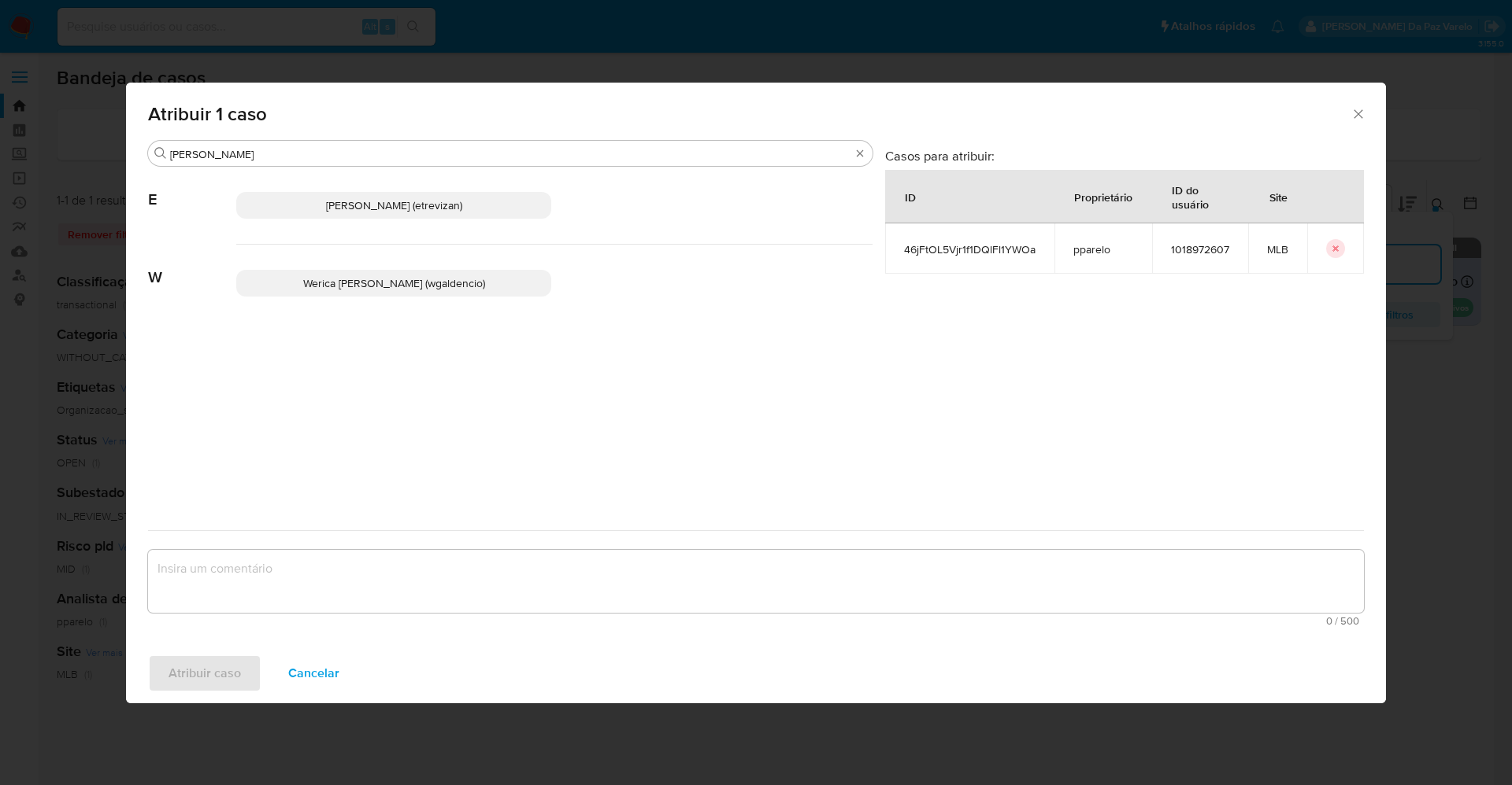
click at [340, 578] on textarea "assign-modal" at bounding box center [755, 581] width 1215 height 63
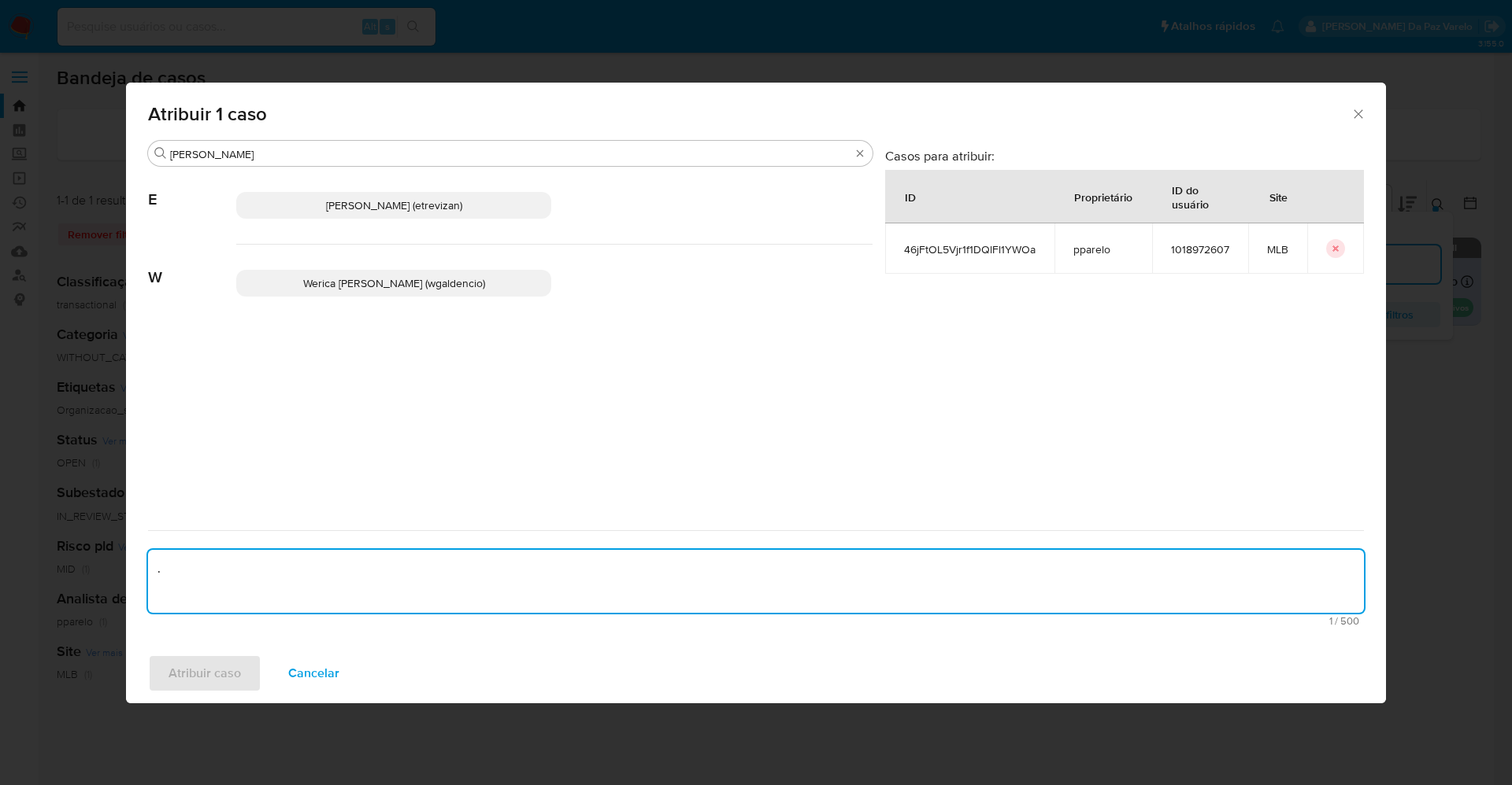
type textarea "."
click at [202, 659] on div "Atribuir caso Cancelar" at bounding box center [755, 673] width 1259 height 60
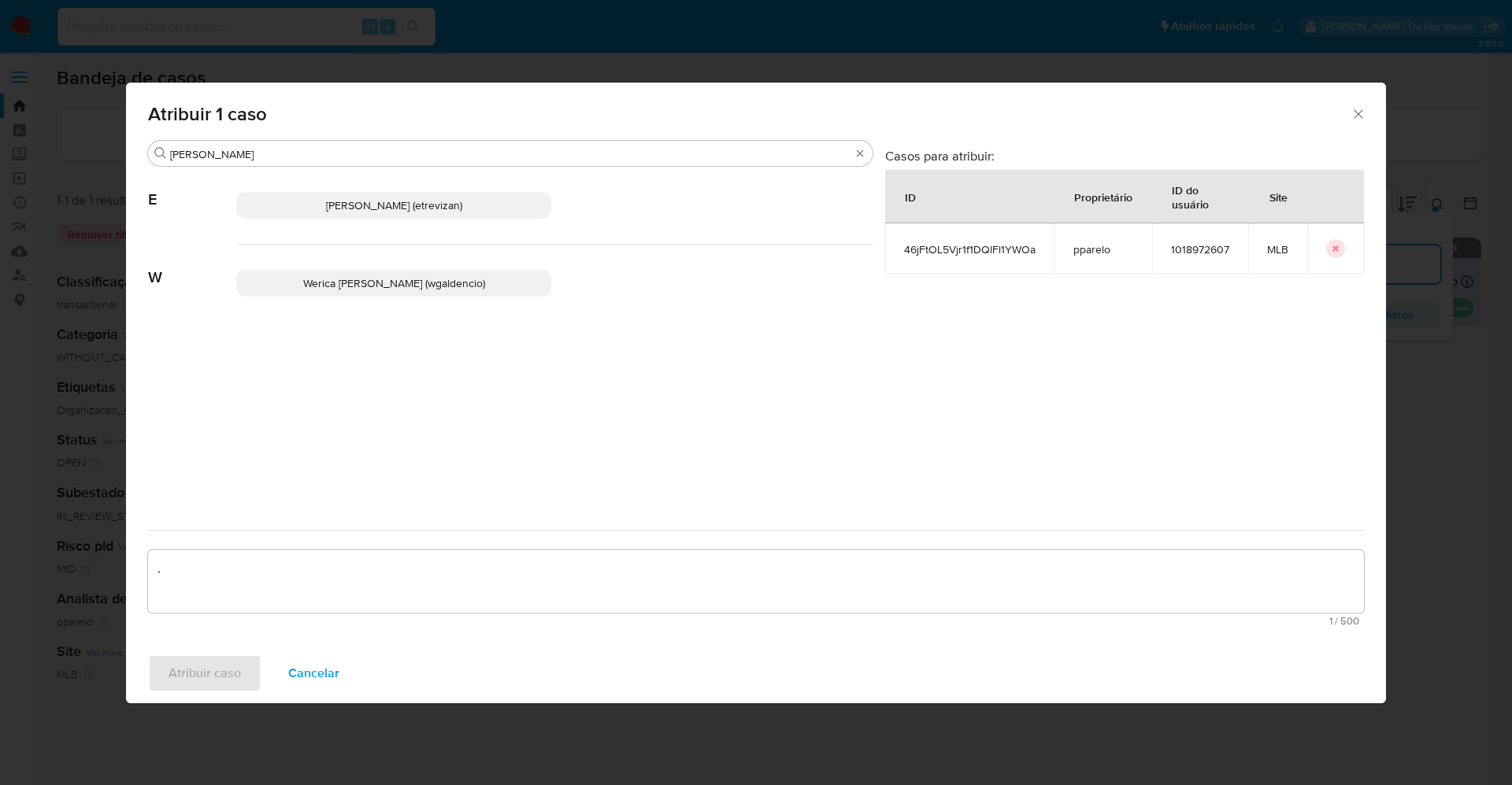
click at [370, 203] on span "[PERSON_NAME] (etrevizan)" at bounding box center [394, 205] width 136 height 16
click at [1358, 118] on icon "Fechar a janela" at bounding box center [1358, 114] width 16 height 16
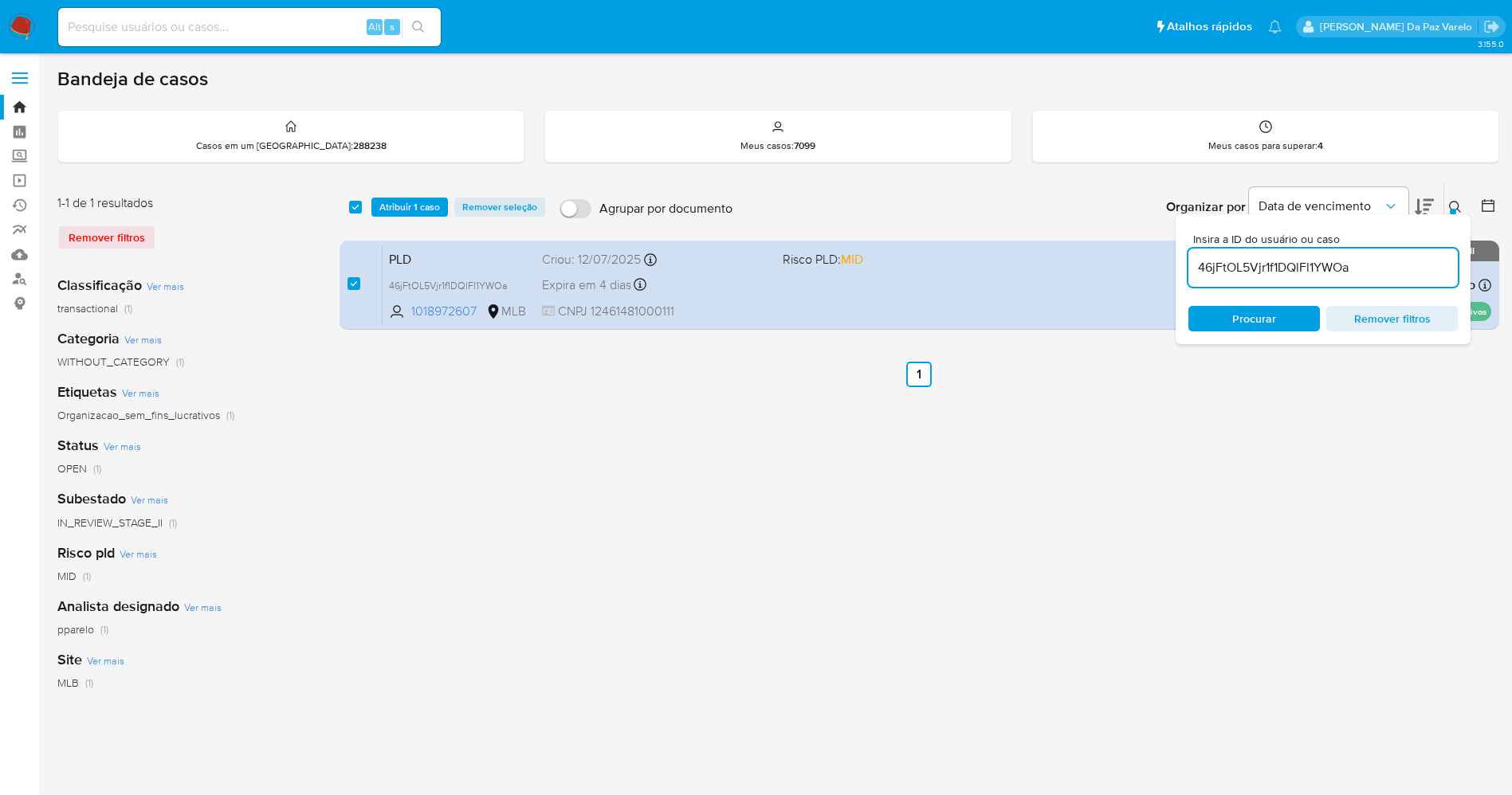
click at [1387, 495] on div "select-all-cases-checkbox Atribuir 1 caso Remover seleção Agrupar por documento…" at bounding box center [919, 532] width 1160 height 700
click at [1453, 201] on icon at bounding box center [1455, 207] width 12 height 12
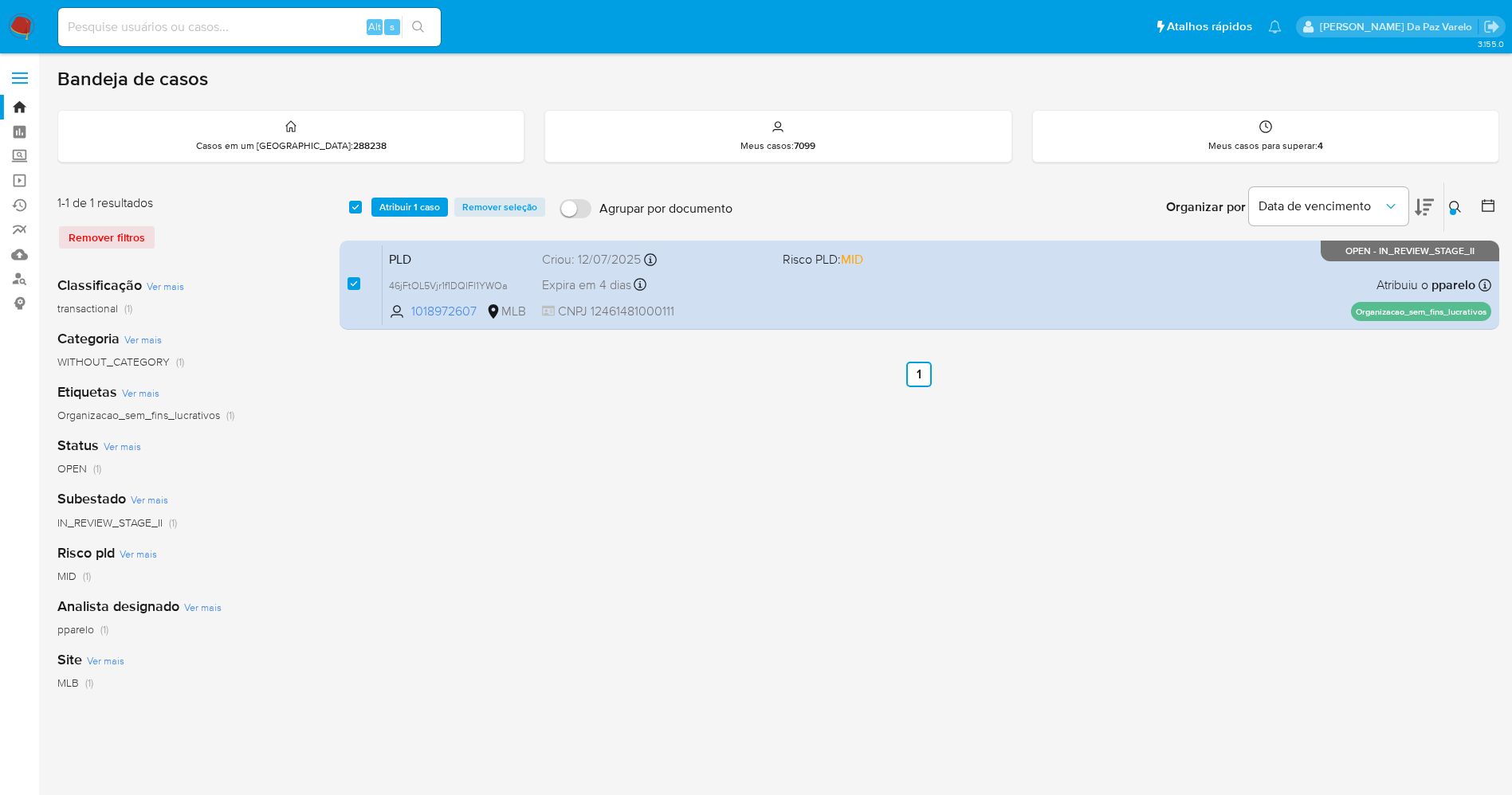
click at [1238, 428] on div "select-all-cases-checkbox Atribuir 1 caso Remover seleção Agrupar por documento…" at bounding box center [919, 532] width 1160 height 700
click at [405, 202] on span "Atribuir 1 caso" at bounding box center [410, 207] width 60 height 16
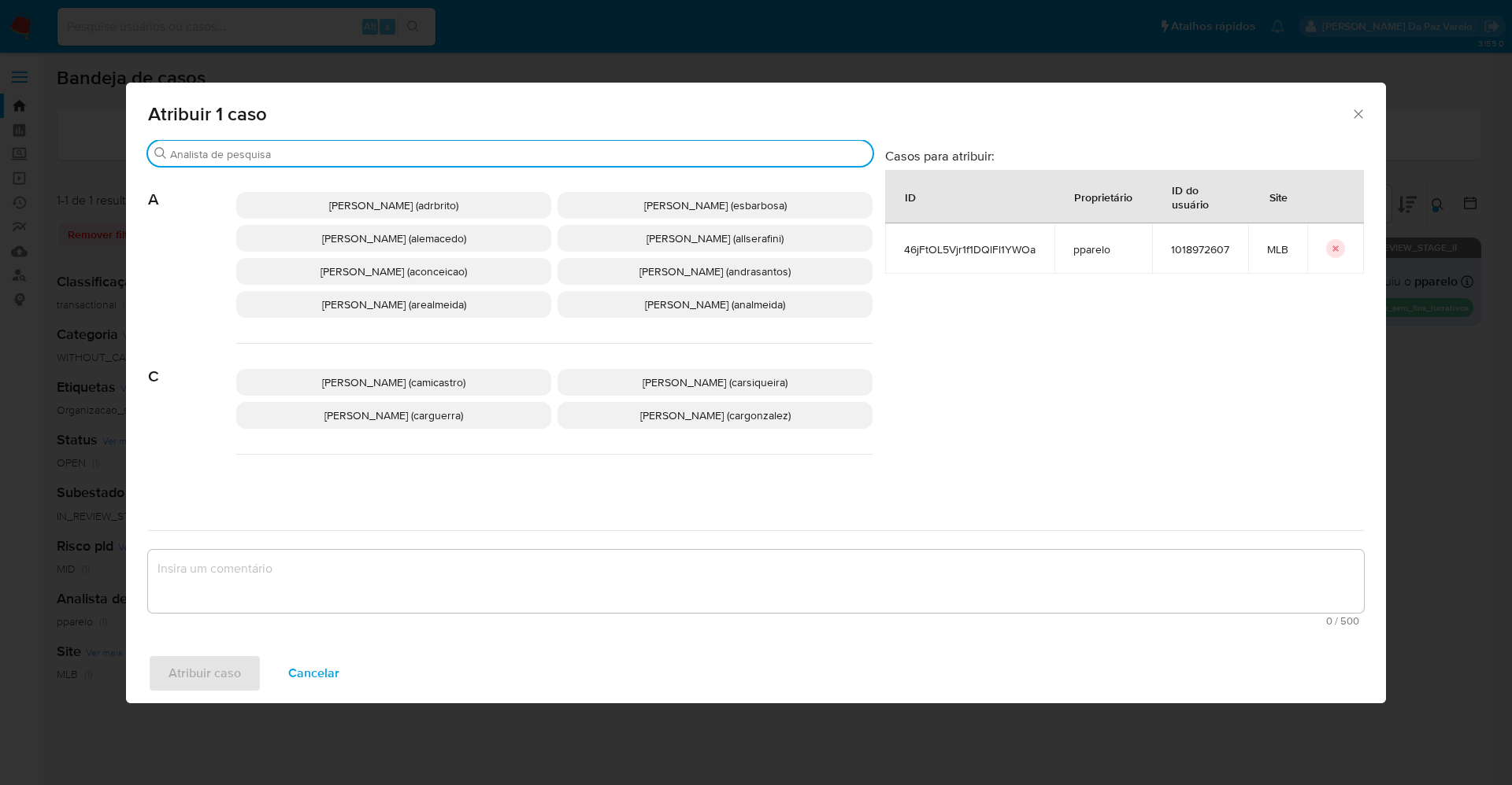
click at [535, 152] on input "Procurar" at bounding box center [518, 154] width 696 height 14
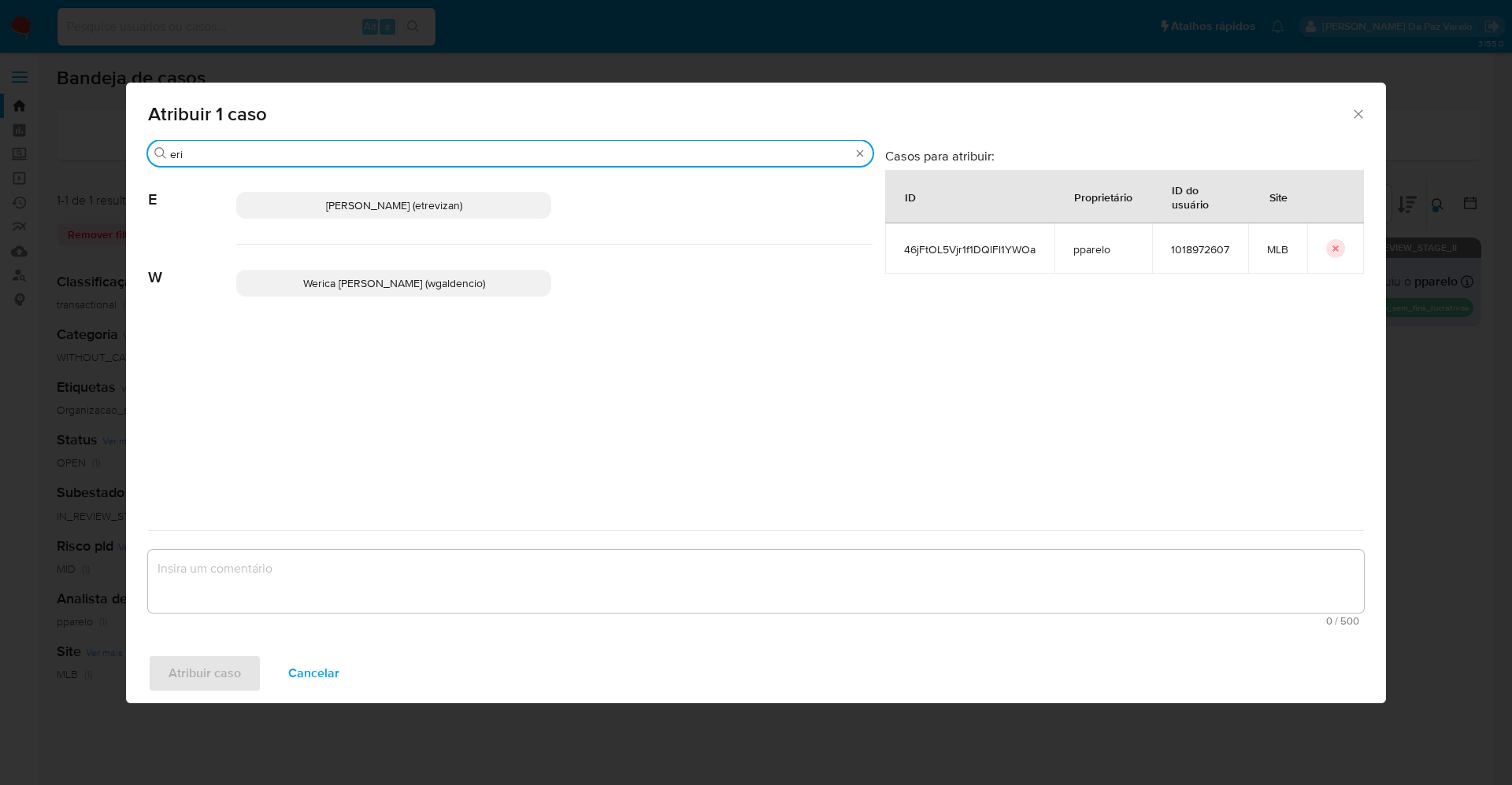
type input "eri"
click at [463, 207] on p "[PERSON_NAME] (etrevizan)" at bounding box center [393, 205] width 315 height 27
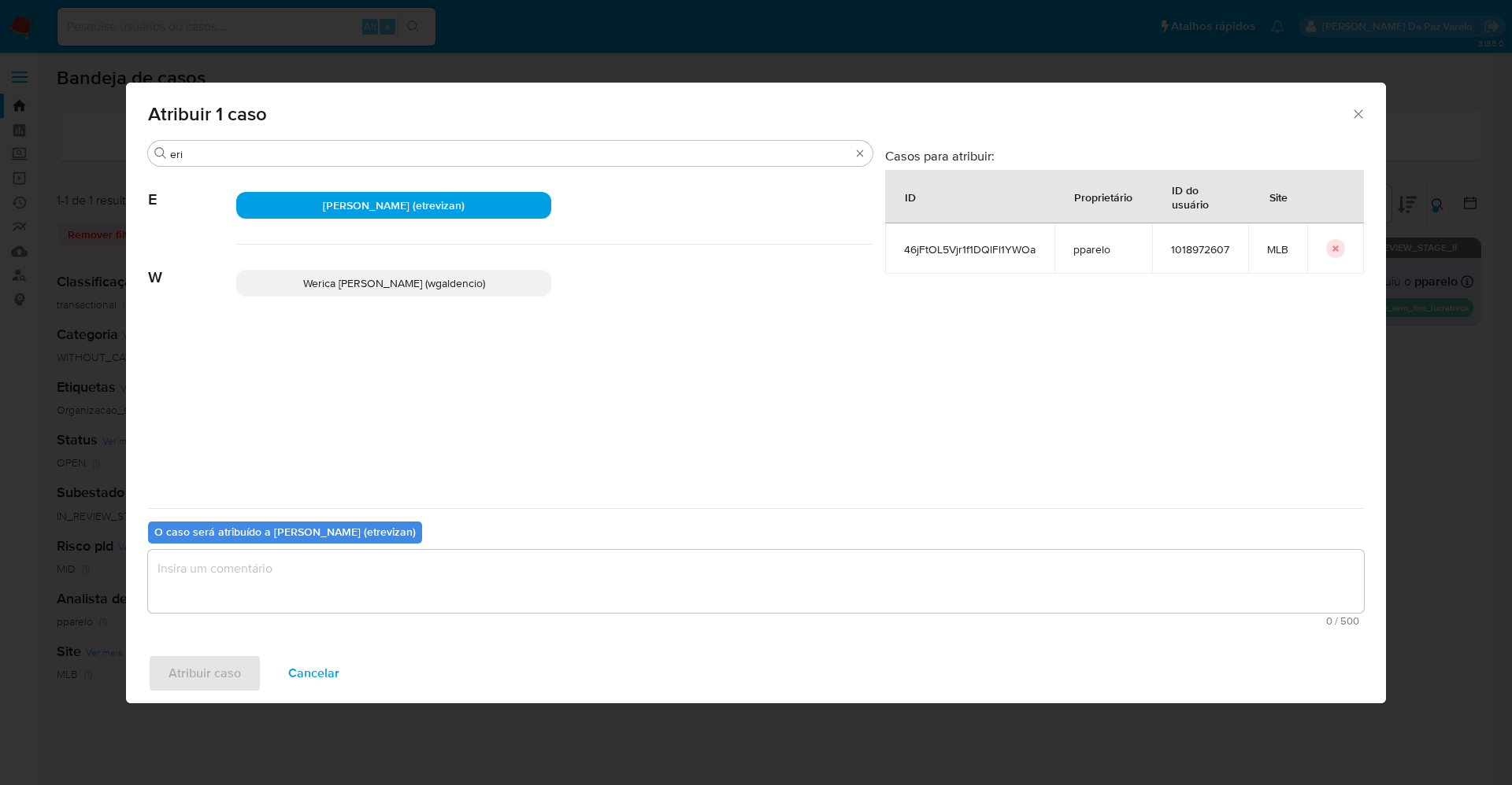
click at [359, 578] on textarea "assign-modal" at bounding box center [755, 581] width 1215 height 63
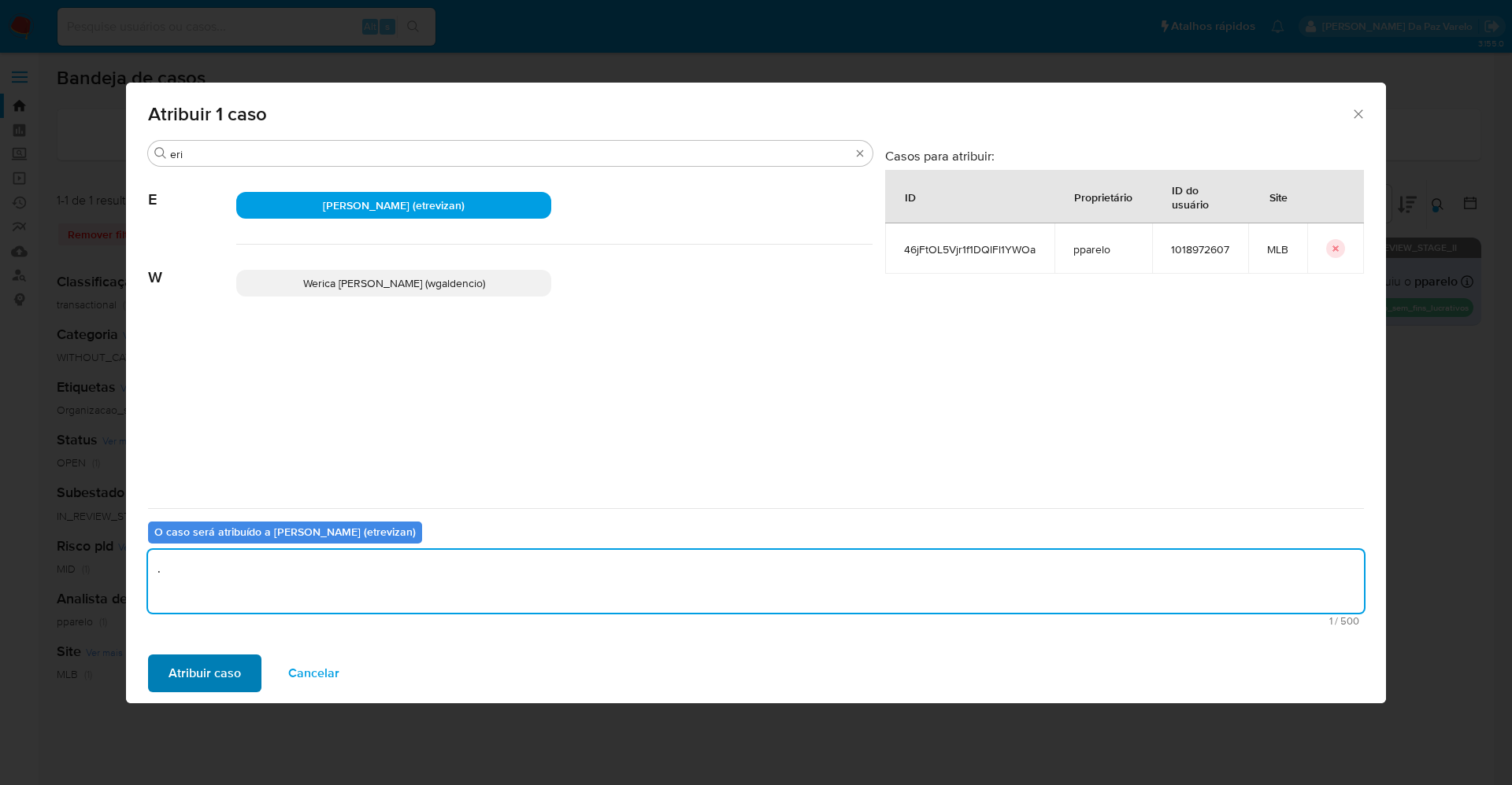
type textarea "."
click at [209, 658] on span "Atribuir caso" at bounding box center [204, 673] width 73 height 34
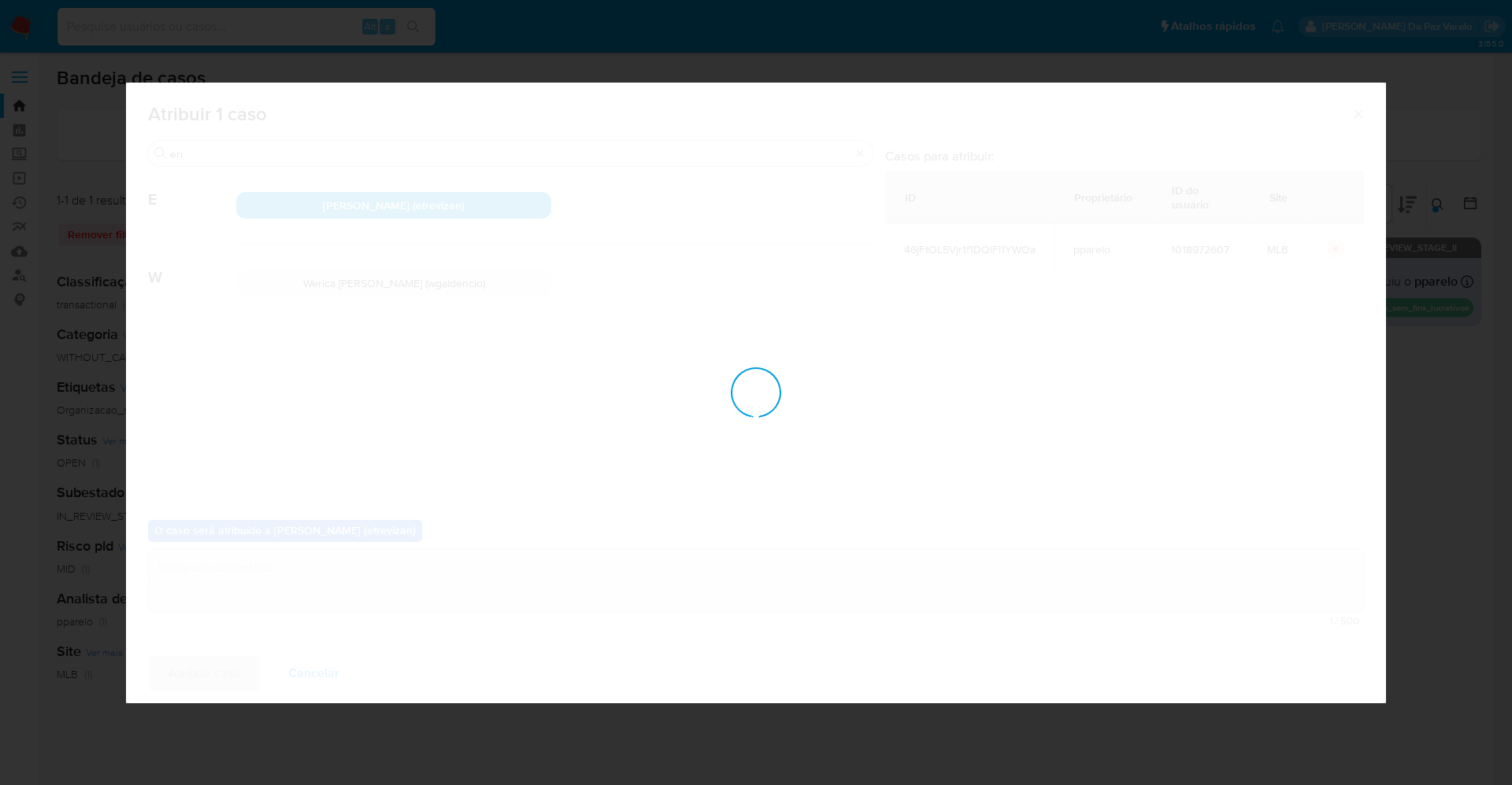
checkbox input "false"
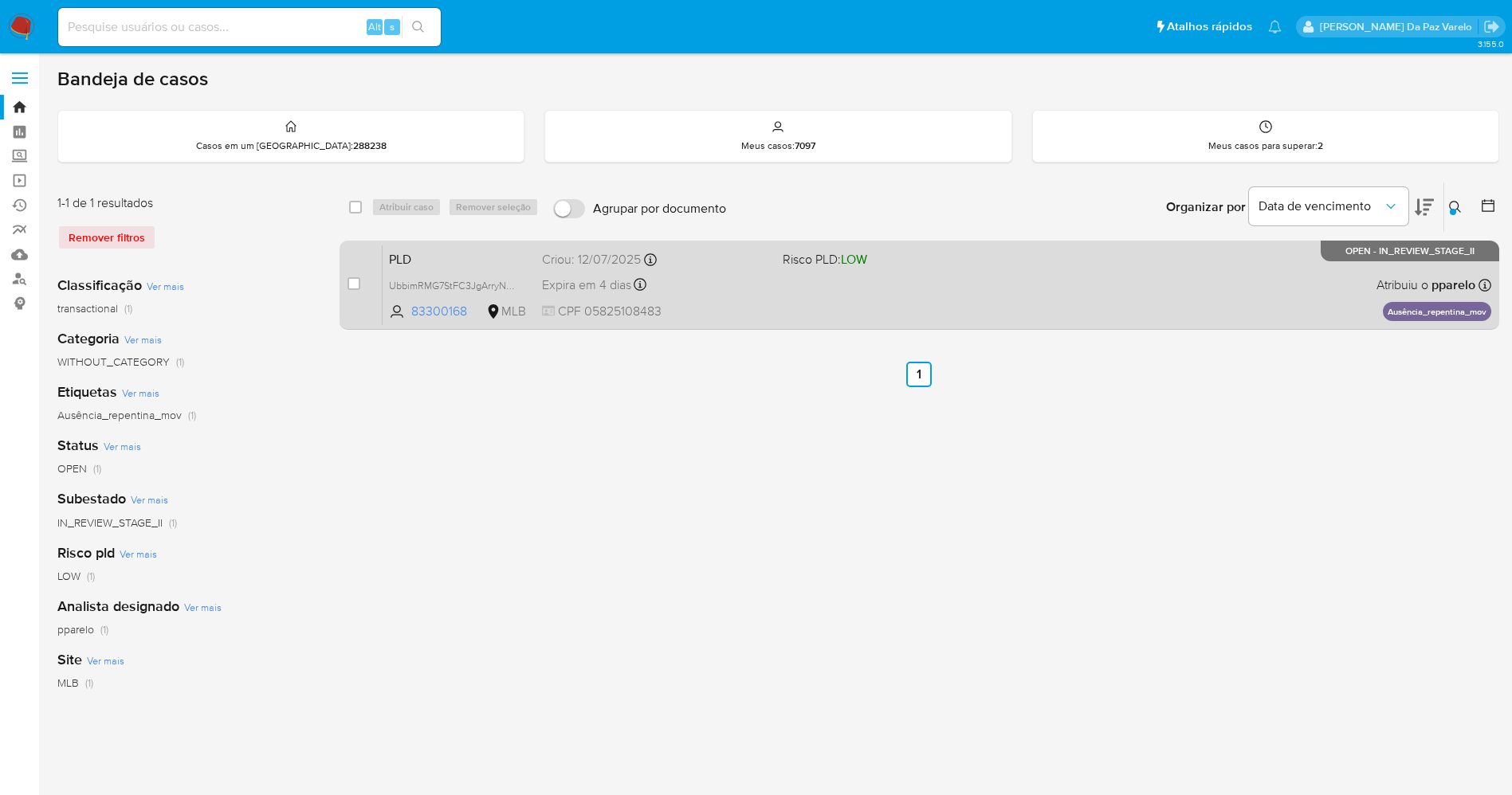
click at [1309, 290] on div "PLD UbbimRMG7StFC3JgArryNDKq 83300168 MLB Risco PLD: LOW Criou: [DATE] Criou: […" at bounding box center [937, 285] width 1109 height 80
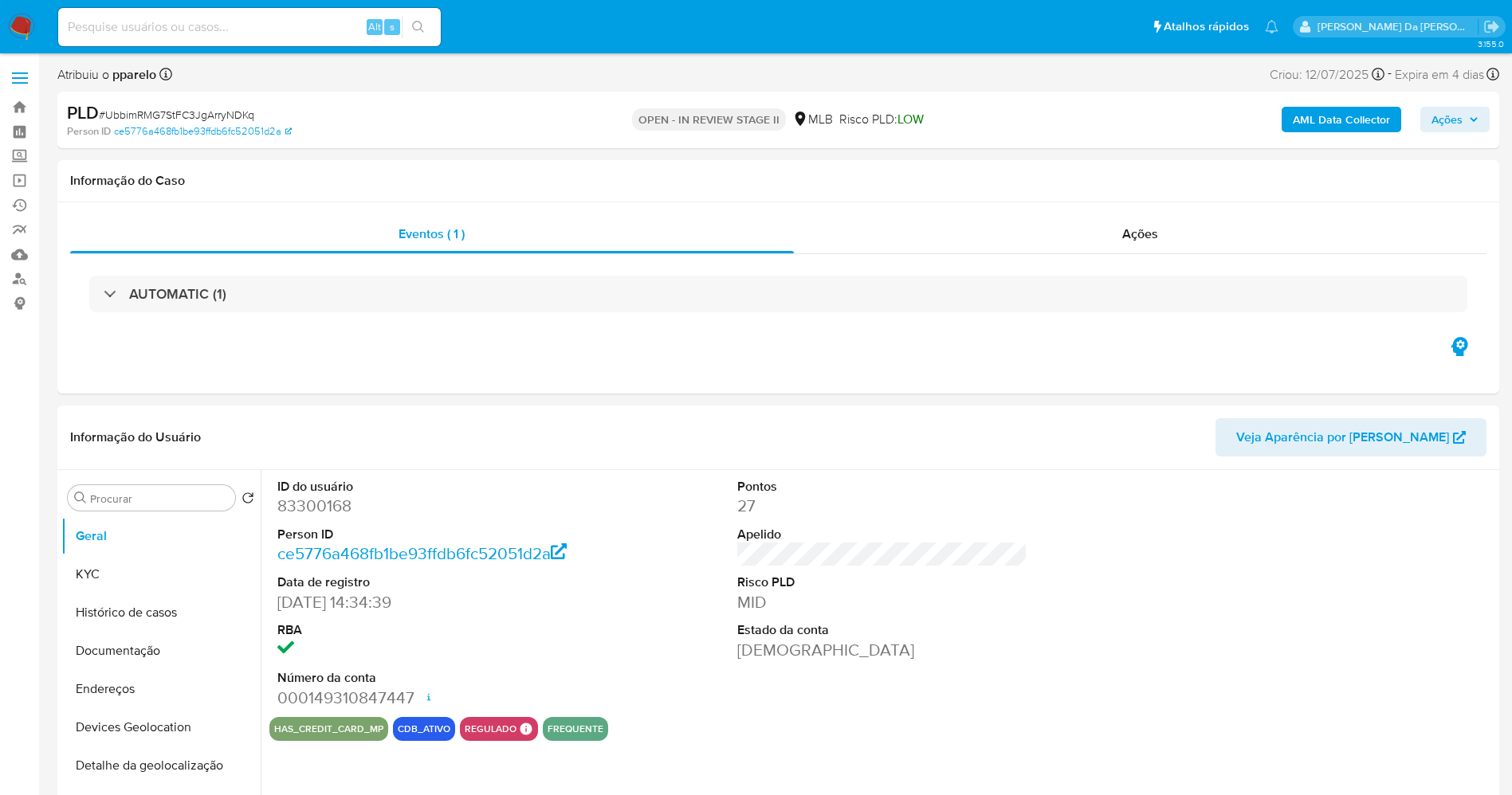
select select "10"
drag, startPoint x: 957, startPoint y: 530, endPoint x: 802, endPoint y: 401, distance: 201.7
click at [957, 530] on dt "Apelido" at bounding box center [883, 534] width 291 height 17
click at [218, 30] on input at bounding box center [249, 26] width 382 height 21
paste input "hCWSPhRpCtfBQAMpJGAMyqbv"
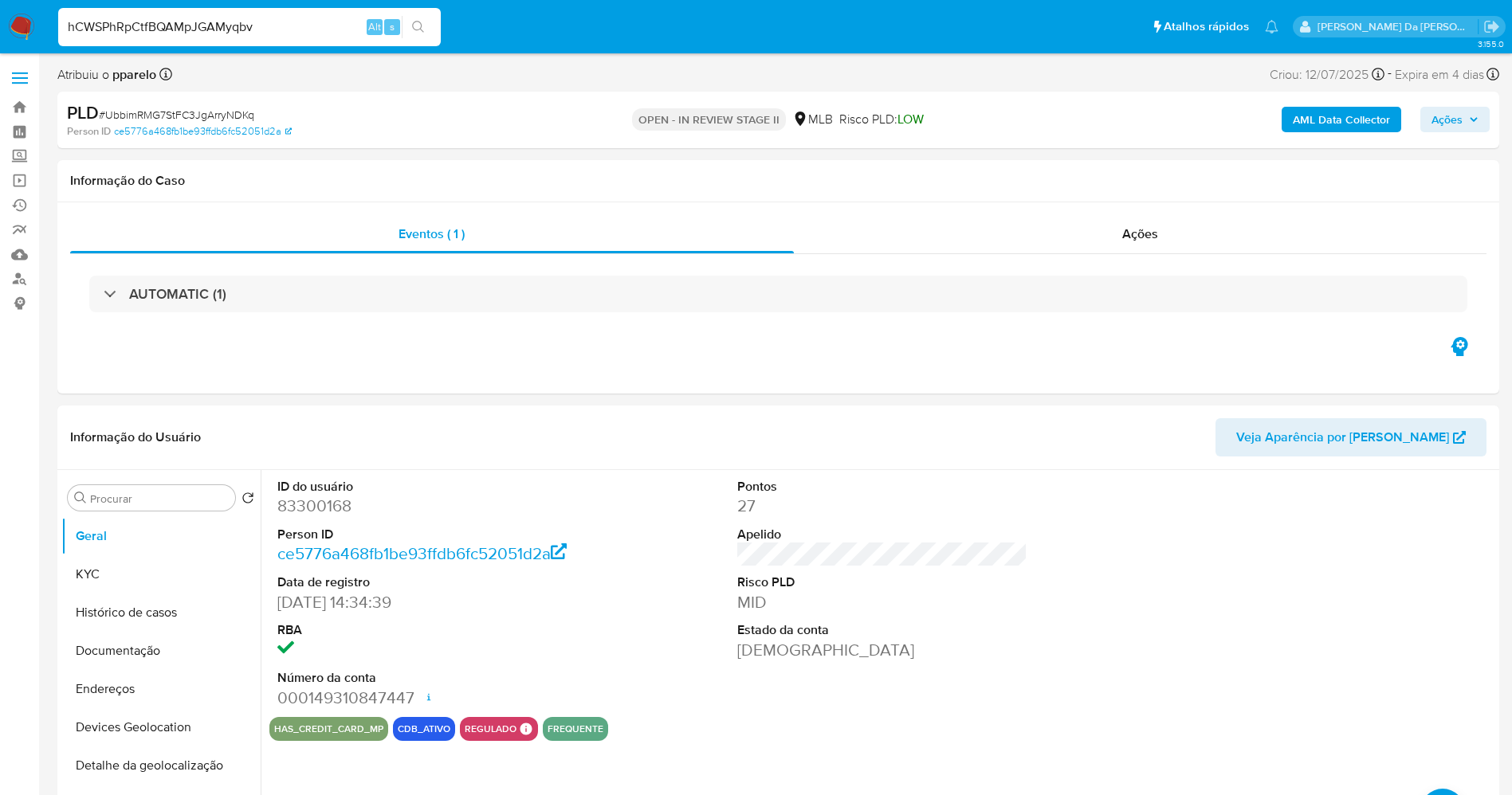
type input "hCWSPhRpCtfBQAMpJGAMyqbv"
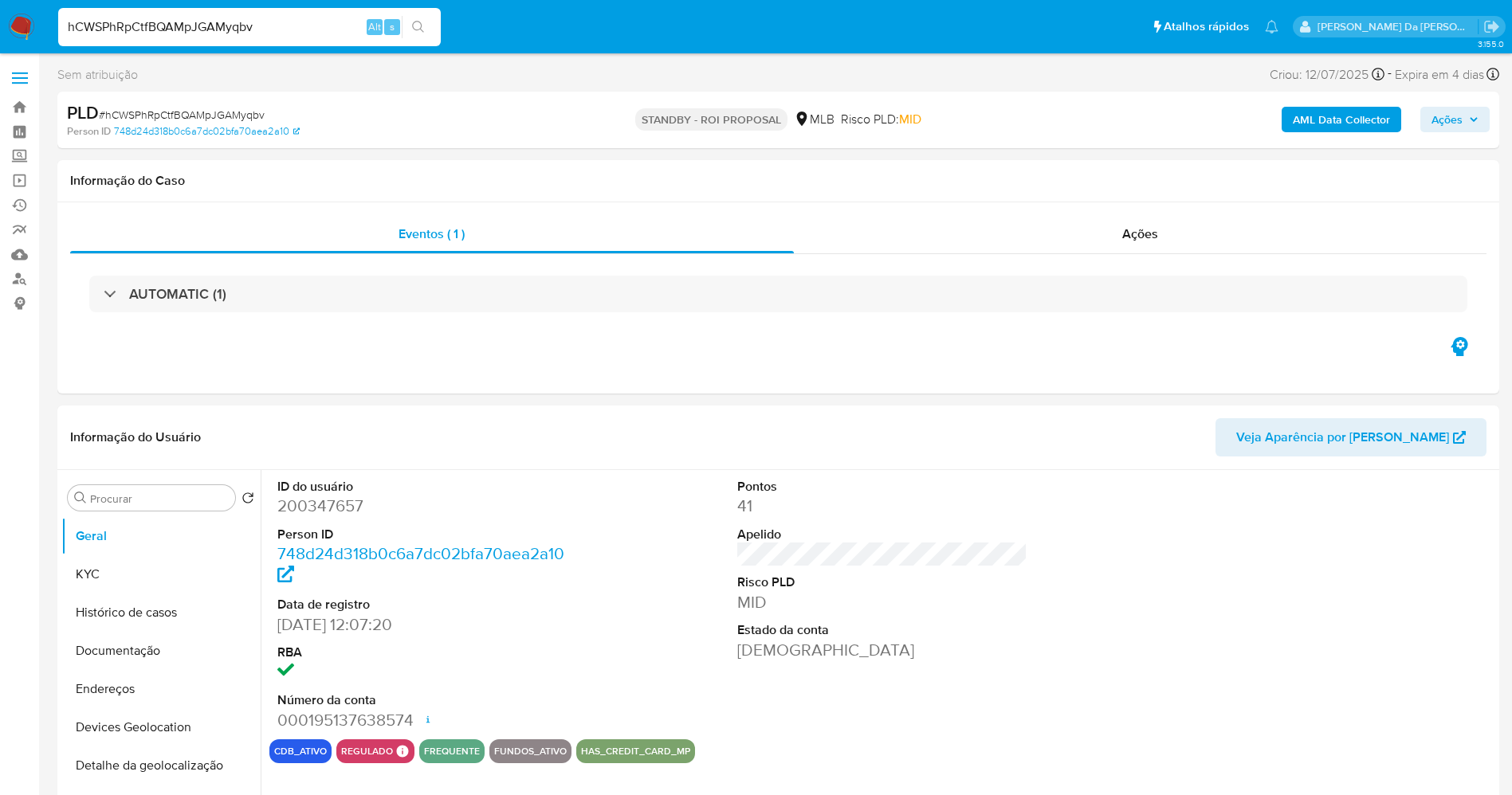
click at [18, 26] on img at bounding box center [22, 26] width 27 height 27
select select "10"
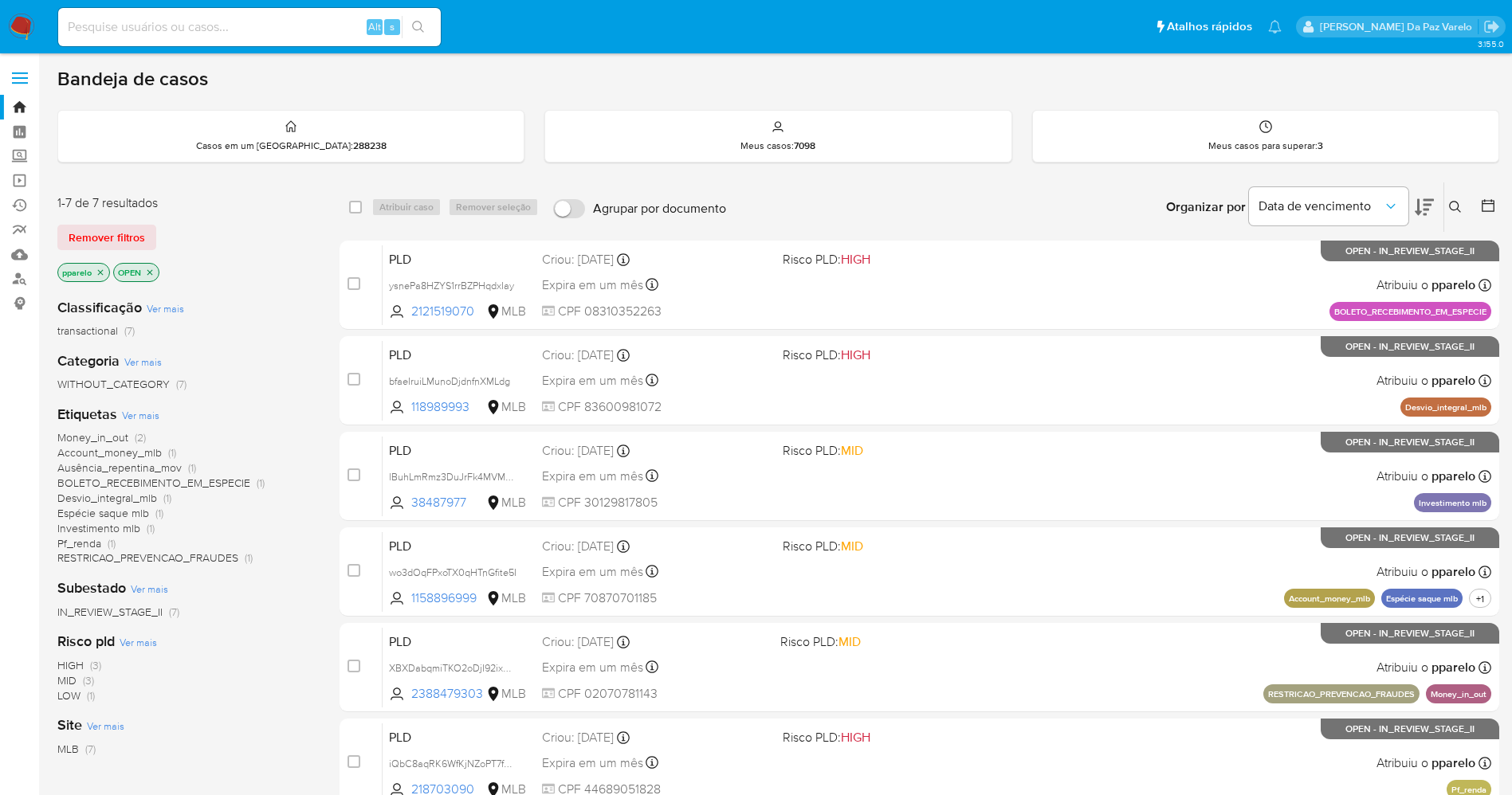
click at [1462, 198] on button at bounding box center [1457, 207] width 26 height 19
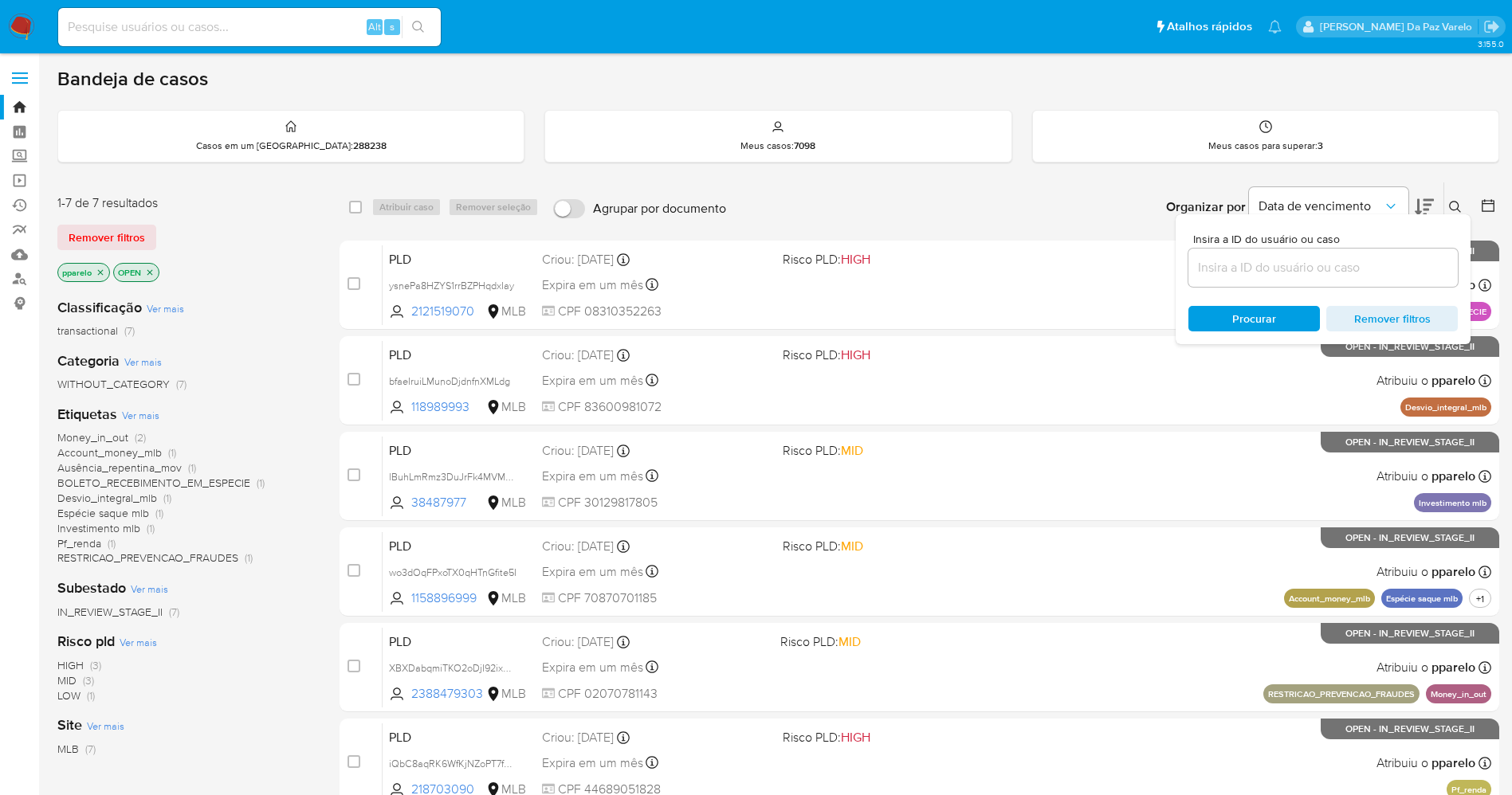
click at [1458, 199] on button at bounding box center [1457, 207] width 26 height 19
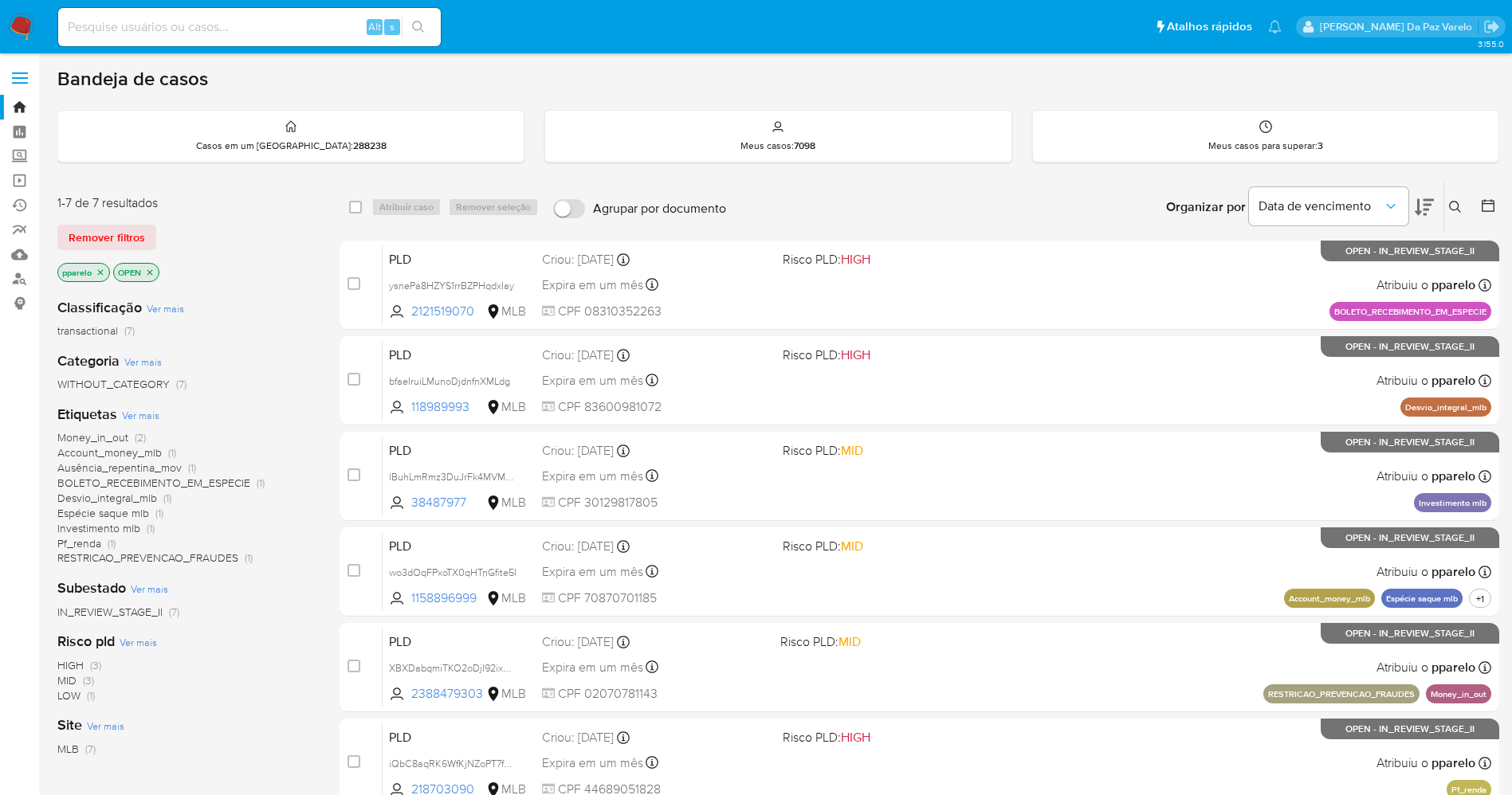
click at [1457, 201] on icon at bounding box center [1455, 207] width 12 height 12
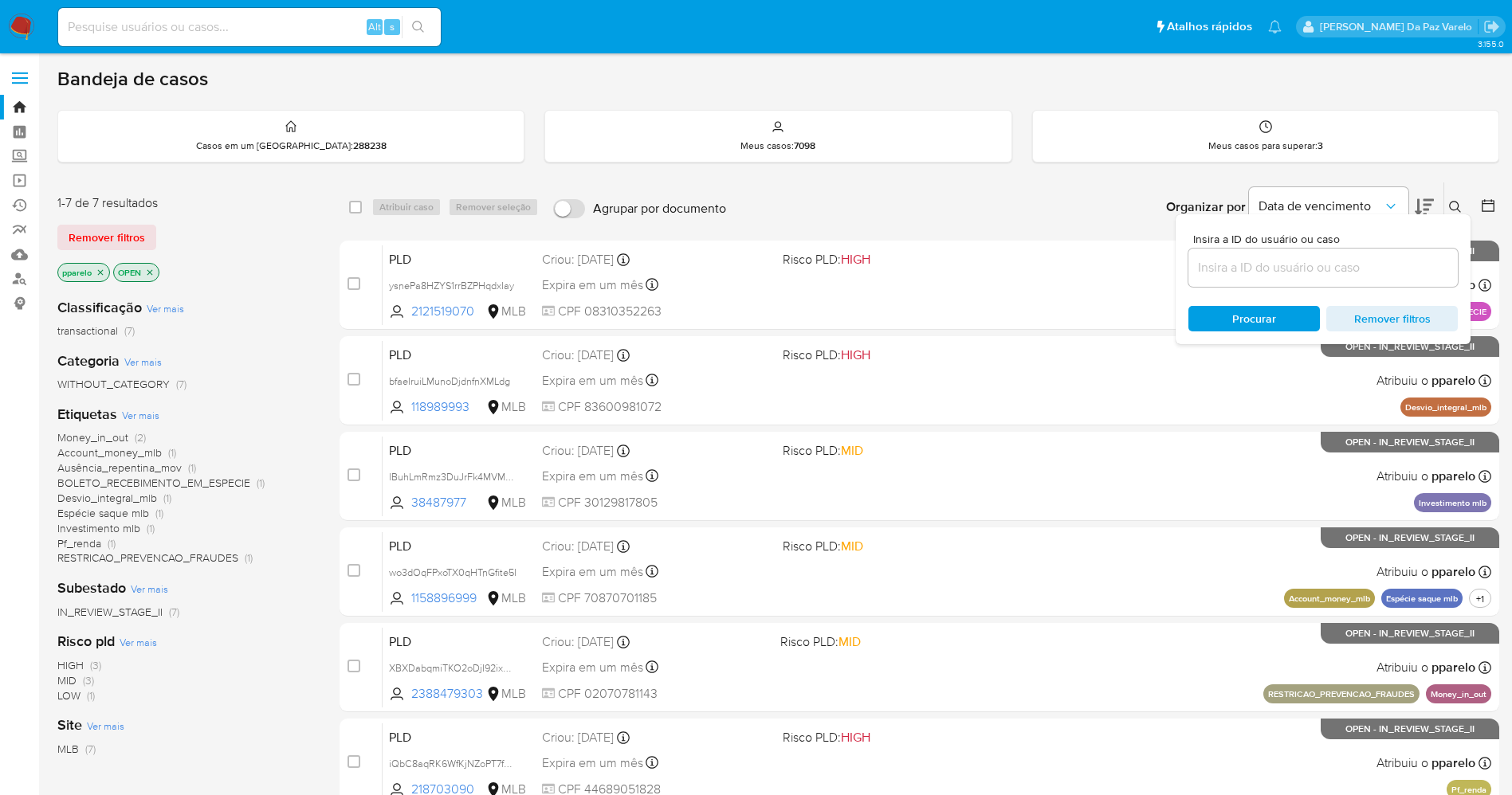
click at [1322, 269] on input at bounding box center [1323, 267] width 270 height 21
type input "hCWSPhRpCtfBQAMpJGAMyqbv"
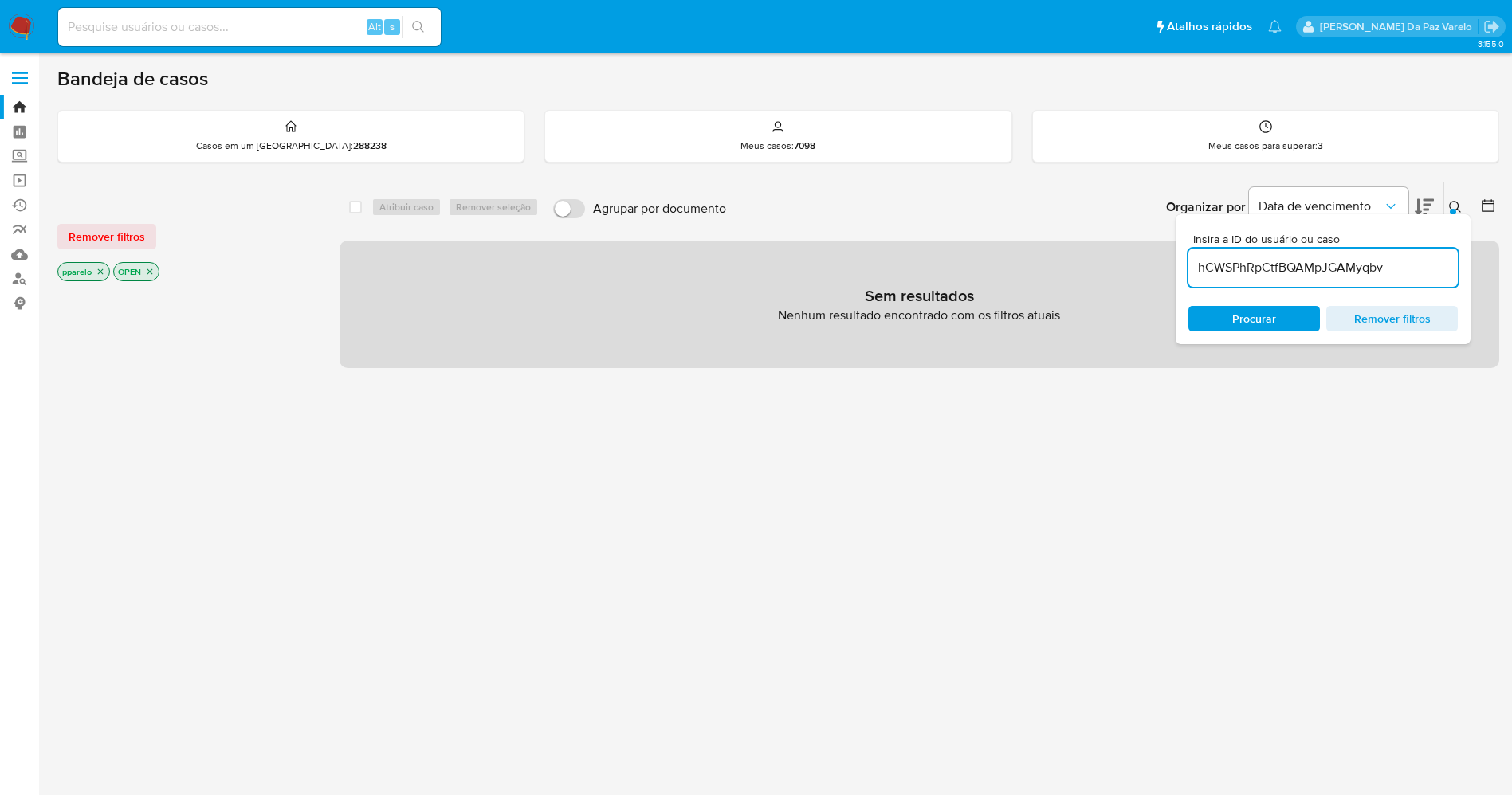
click at [98, 274] on icon "close-filter" at bounding box center [101, 272] width 10 height 10
click at [98, 274] on icon "close-filter" at bounding box center [94, 272] width 10 height 10
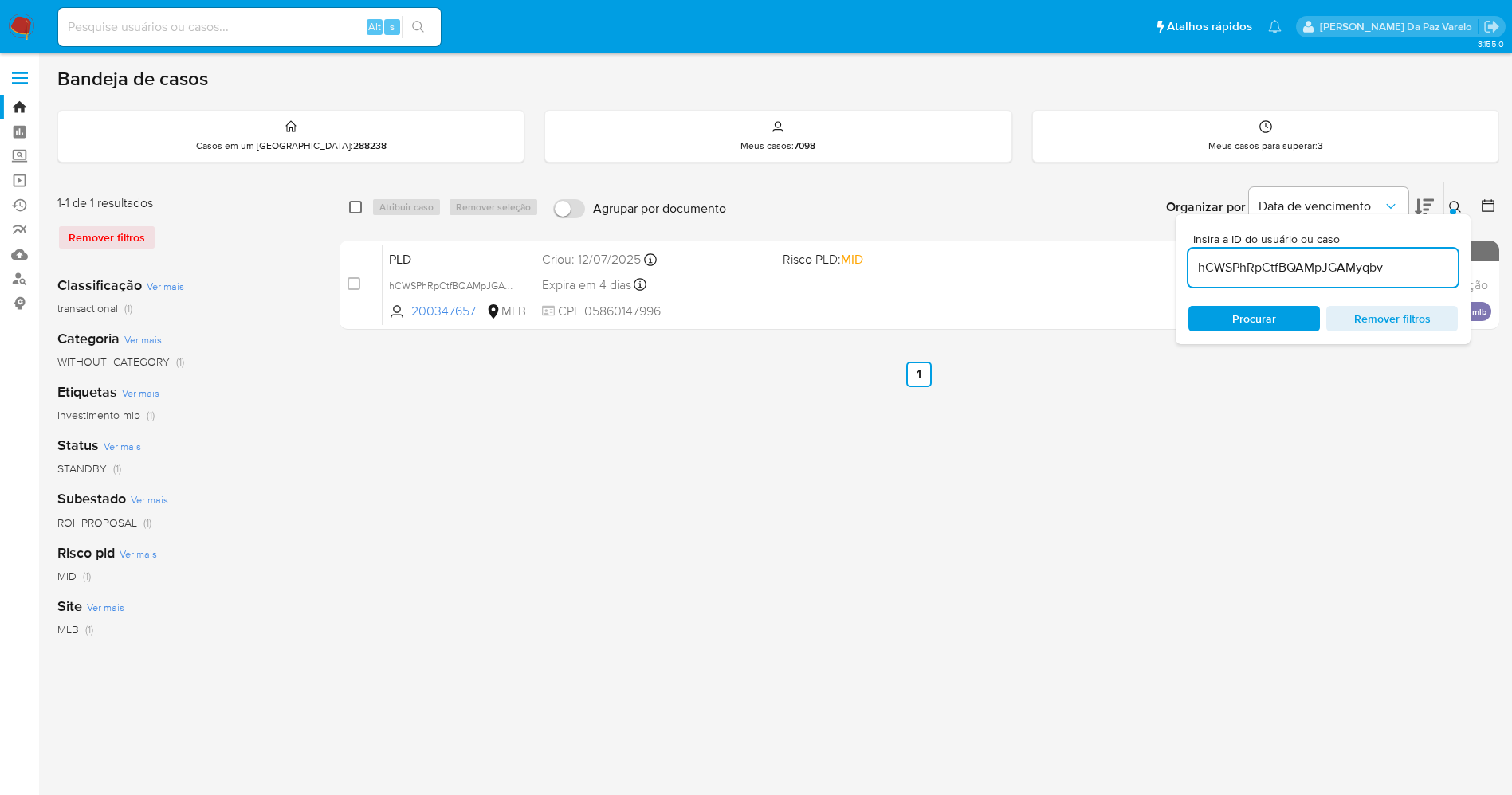
click at [350, 209] on input "checkbox" at bounding box center [355, 207] width 12 height 12
checkbox input "true"
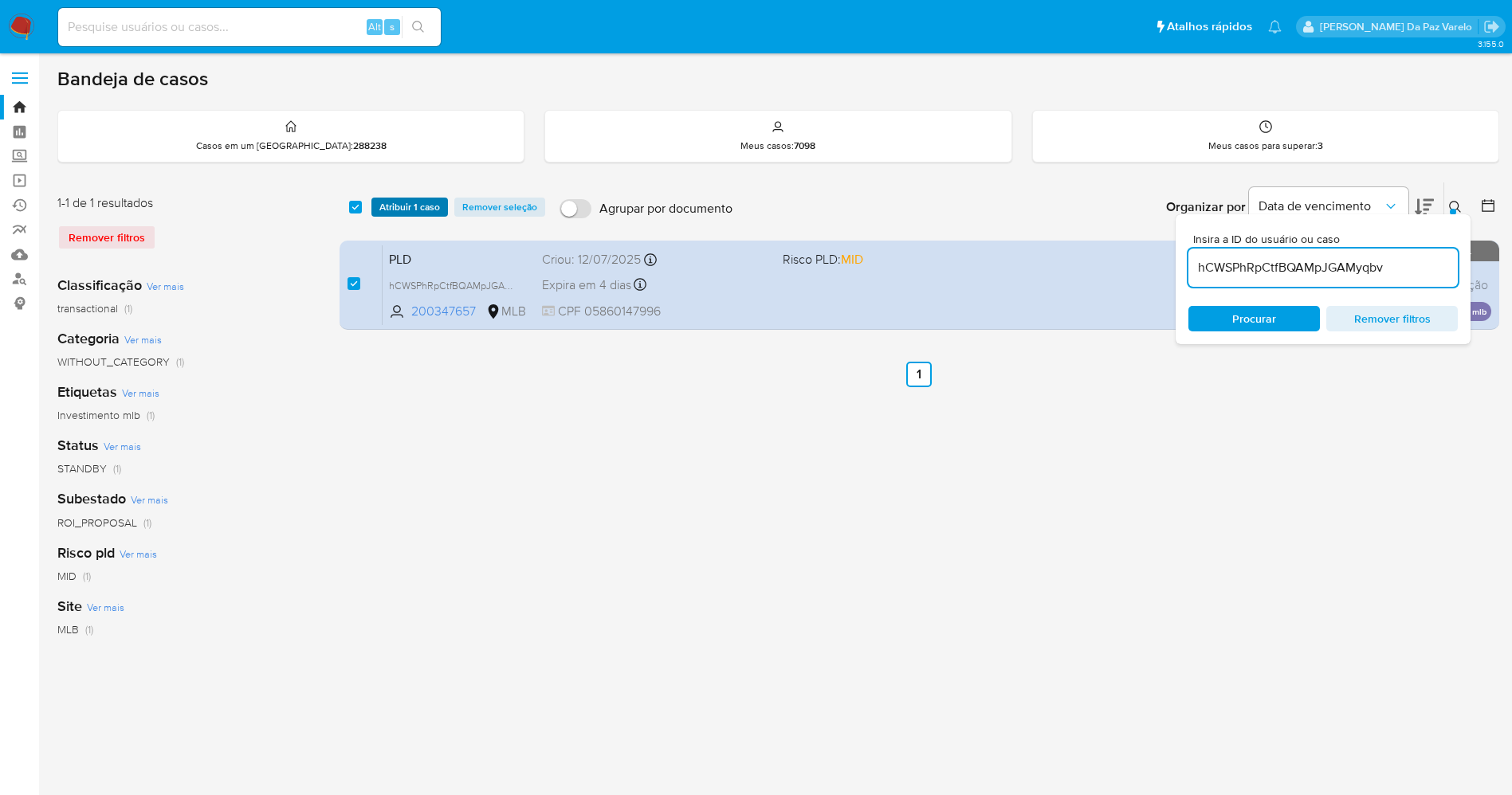
click at [388, 205] on span "Atribuir 1 caso" at bounding box center [410, 207] width 60 height 16
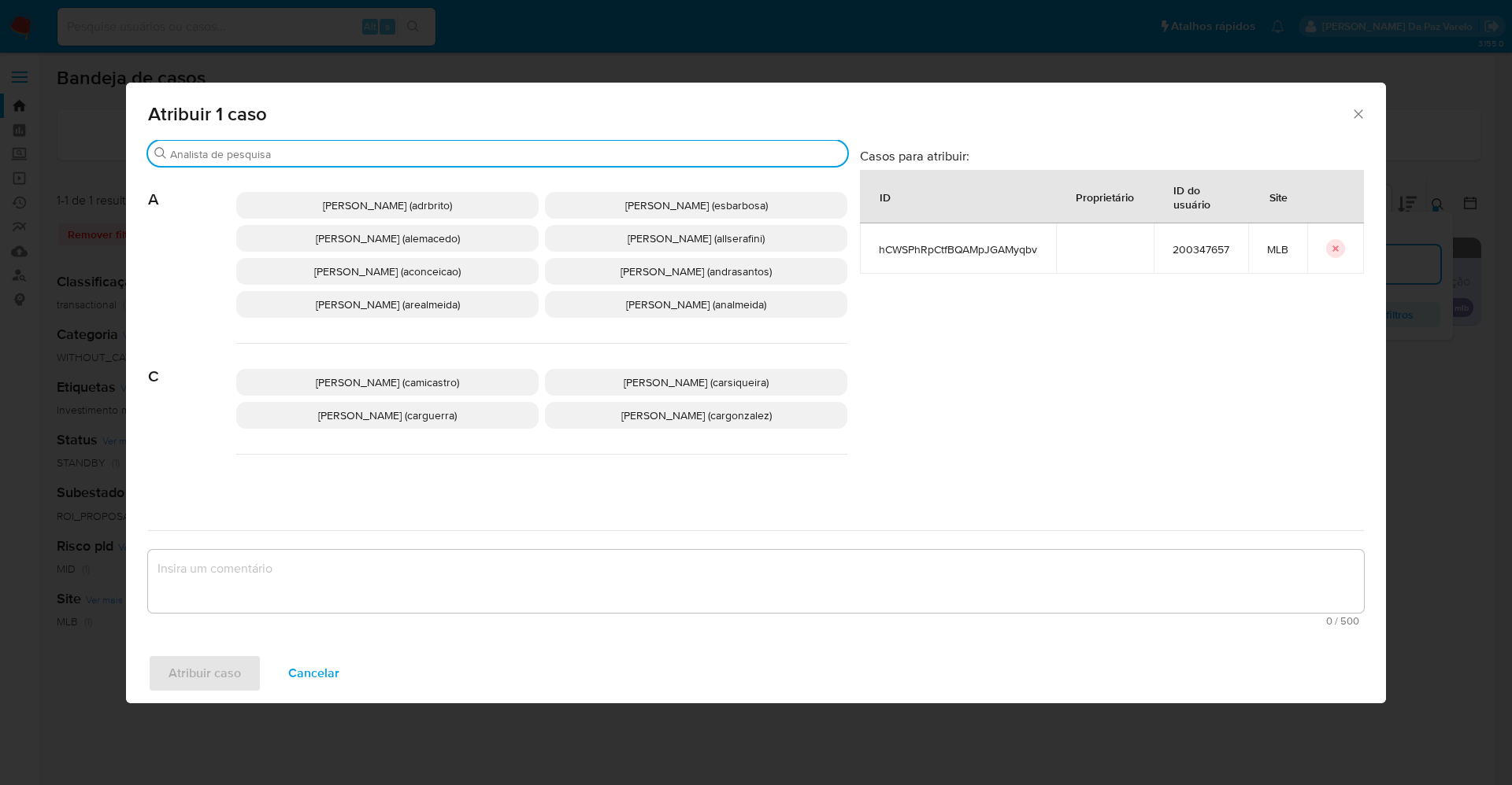
click at [494, 150] on input "Procurar" at bounding box center [505, 154] width 671 height 14
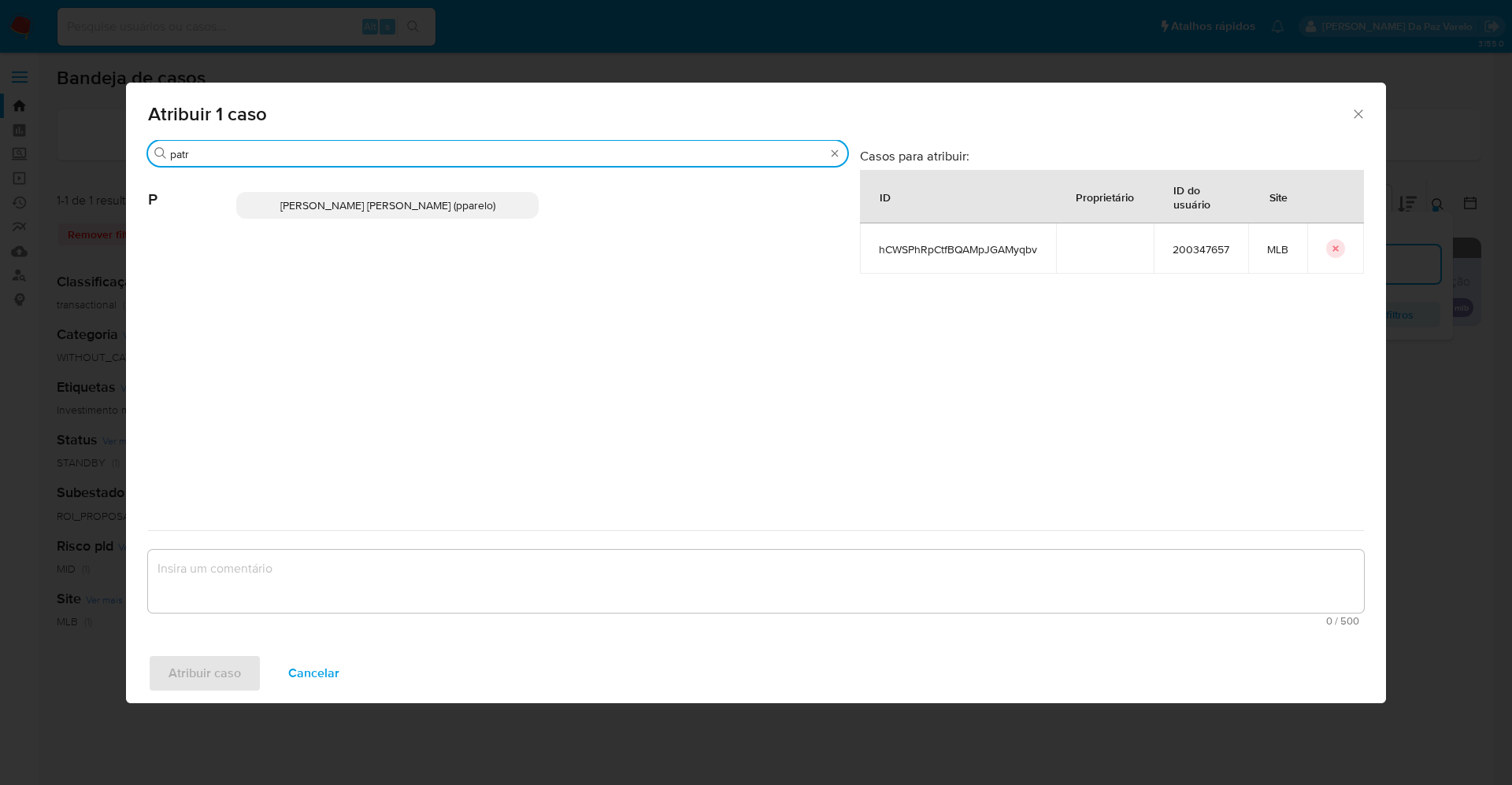
type input "patr"
click at [480, 212] on span "Patricia Aparecida Da Paz Varelo (pparelo)" at bounding box center [387, 205] width 215 height 16
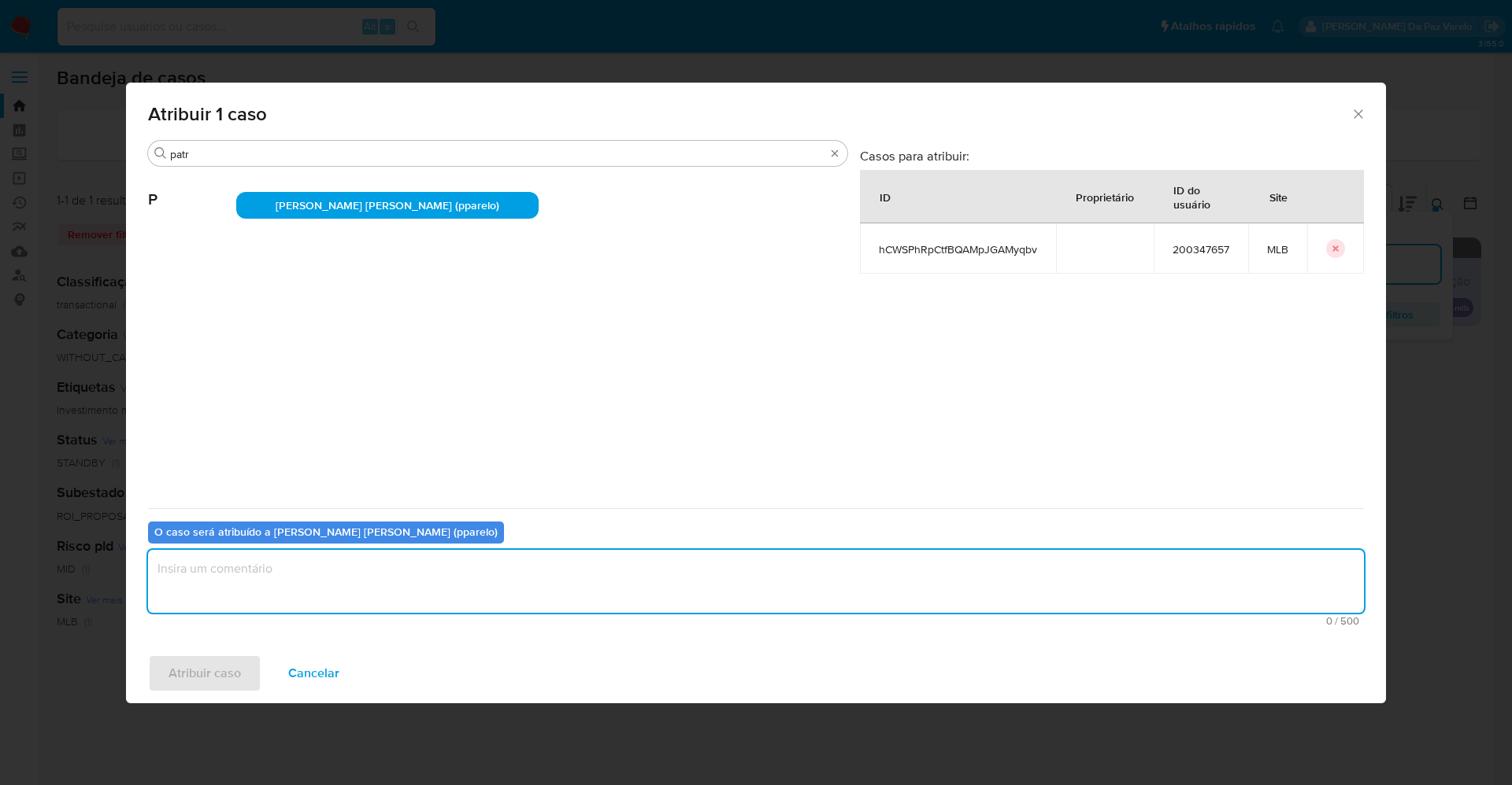
click at [406, 593] on textarea "assign-modal" at bounding box center [755, 581] width 1215 height 63
type textarea "."
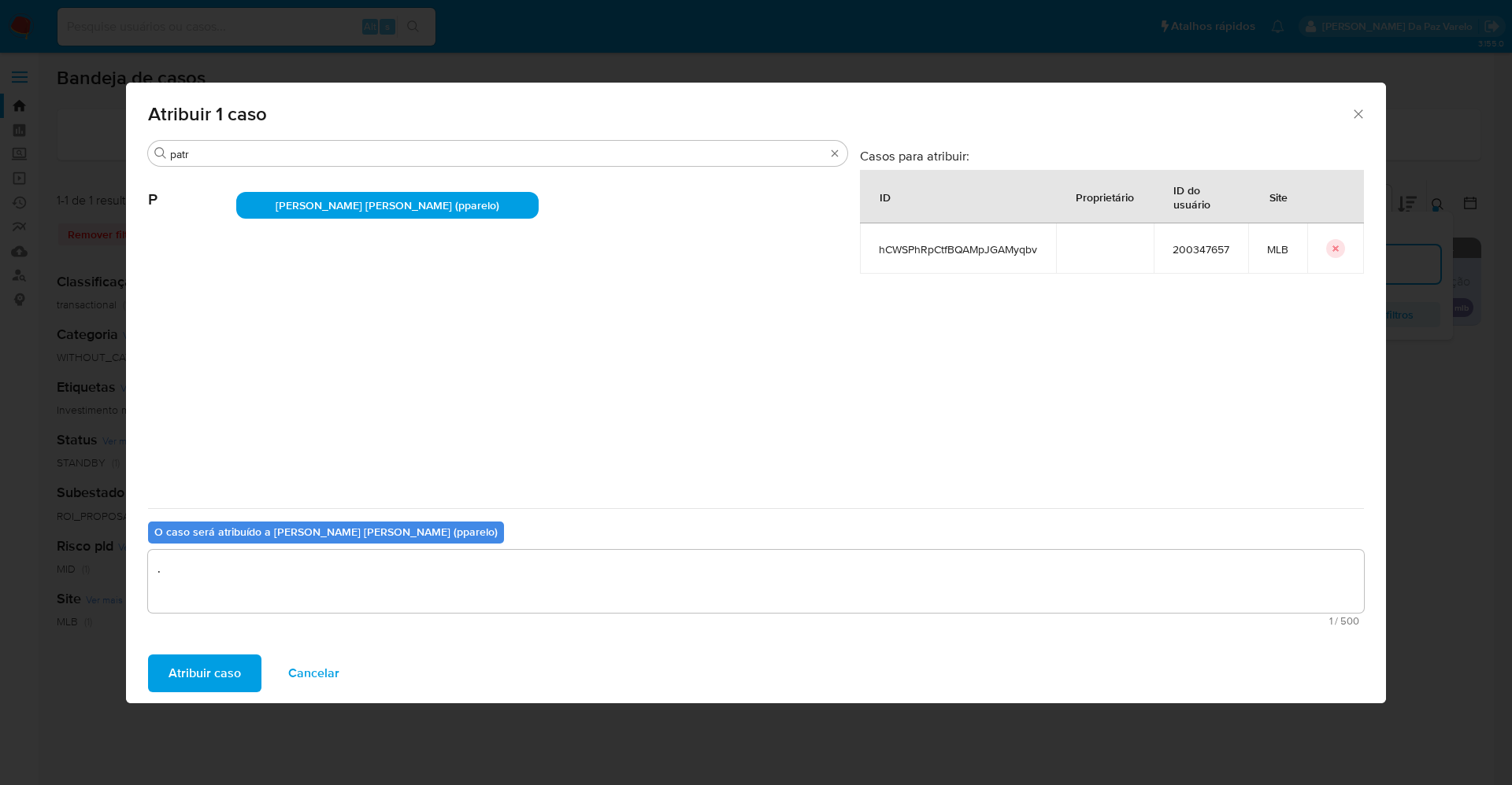
click at [177, 671] on span "Atribuir caso" at bounding box center [204, 673] width 73 height 34
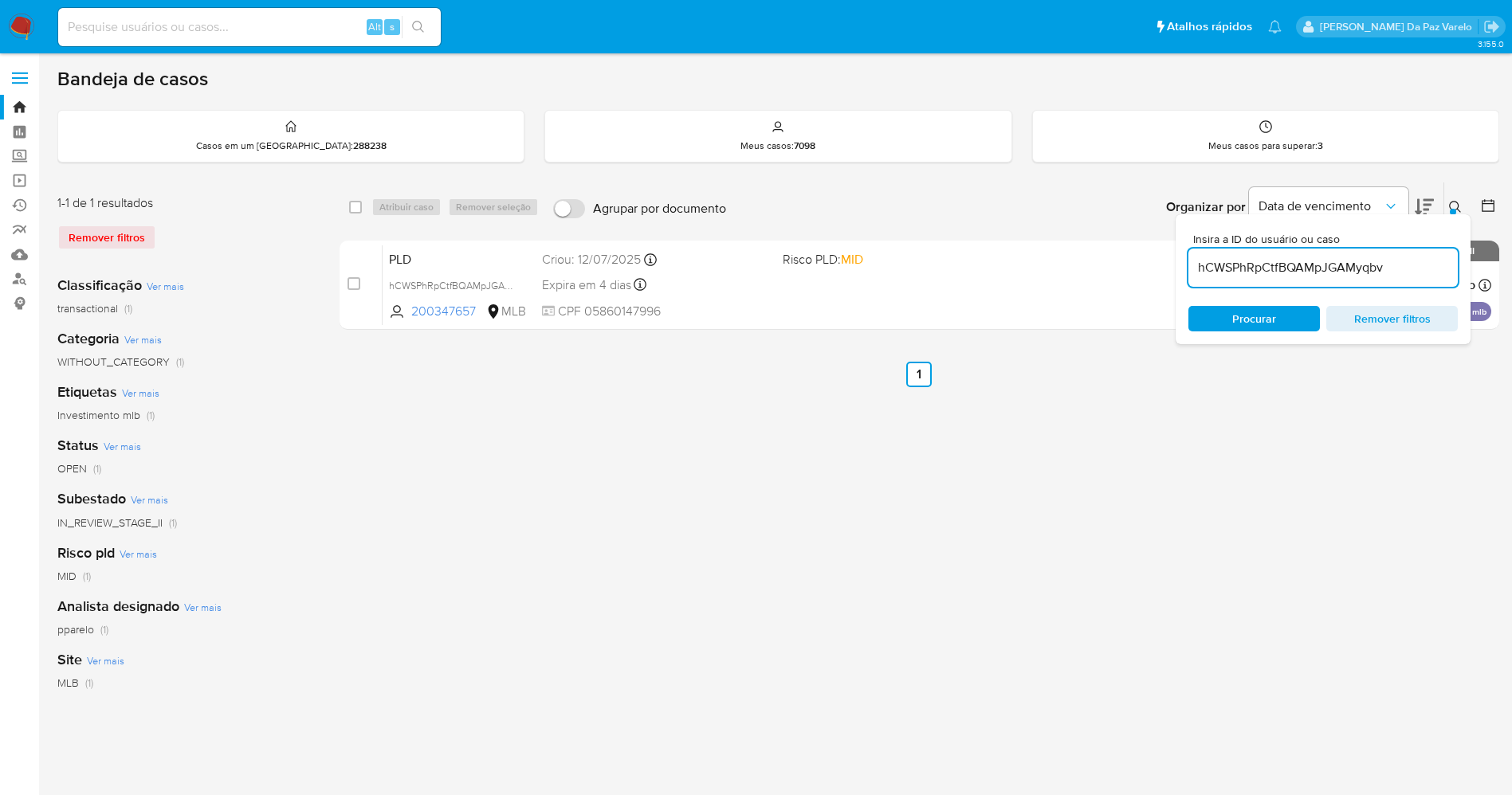
click at [1451, 204] on icon at bounding box center [1455, 207] width 12 height 12
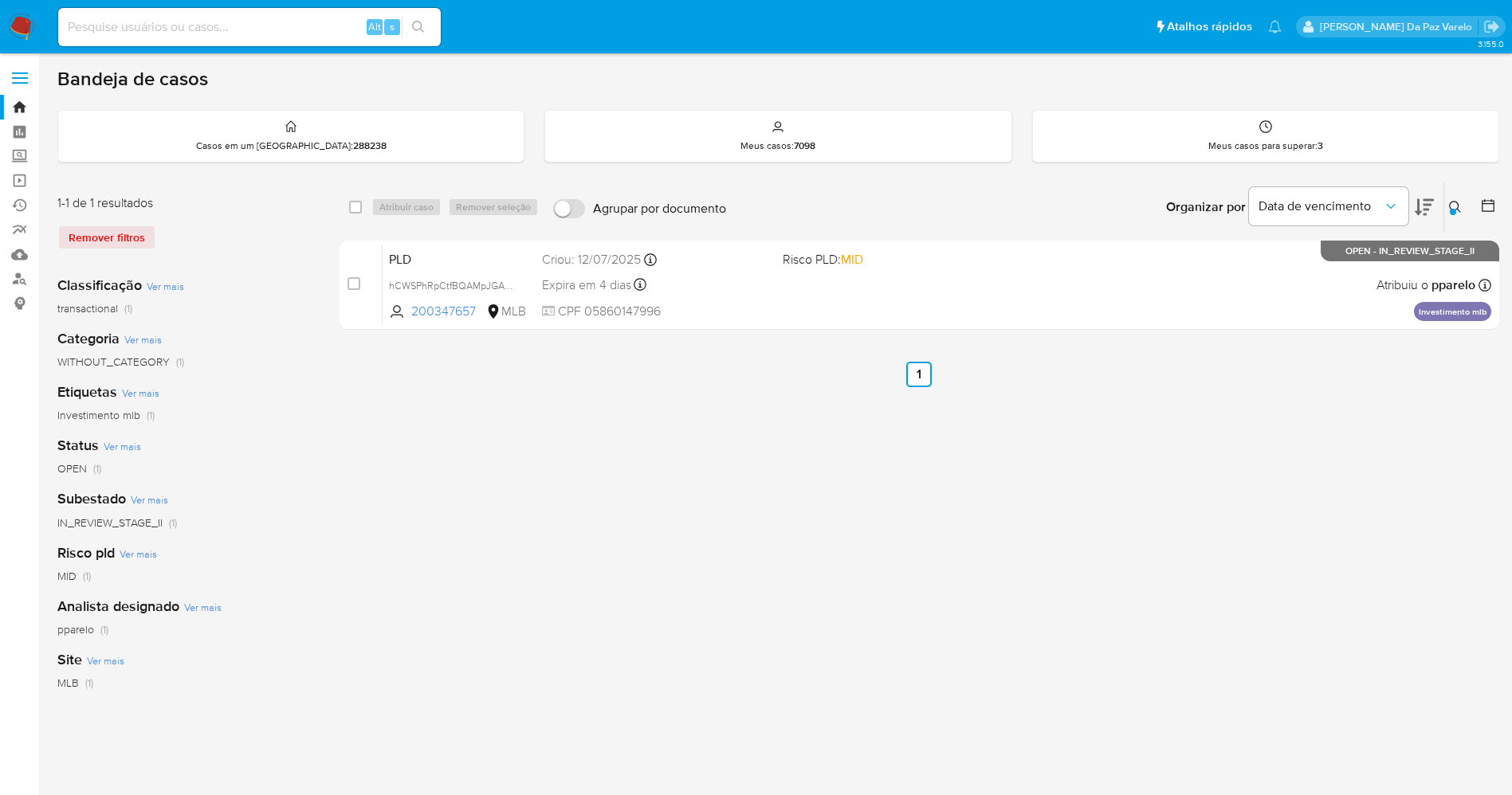
click at [756, 516] on div "select-all-cases-checkbox Atribuir caso Remover seleção Agrupar por documento O…" at bounding box center [919, 532] width 1160 height 700
click at [343, 207] on div "select-all-cases-checkbox Atribuir caso Remover seleção Agrupar por documento O…" at bounding box center [919, 208] width 1160 height 50
click at [353, 206] on input "checkbox" at bounding box center [355, 207] width 12 height 12
checkbox input "true"
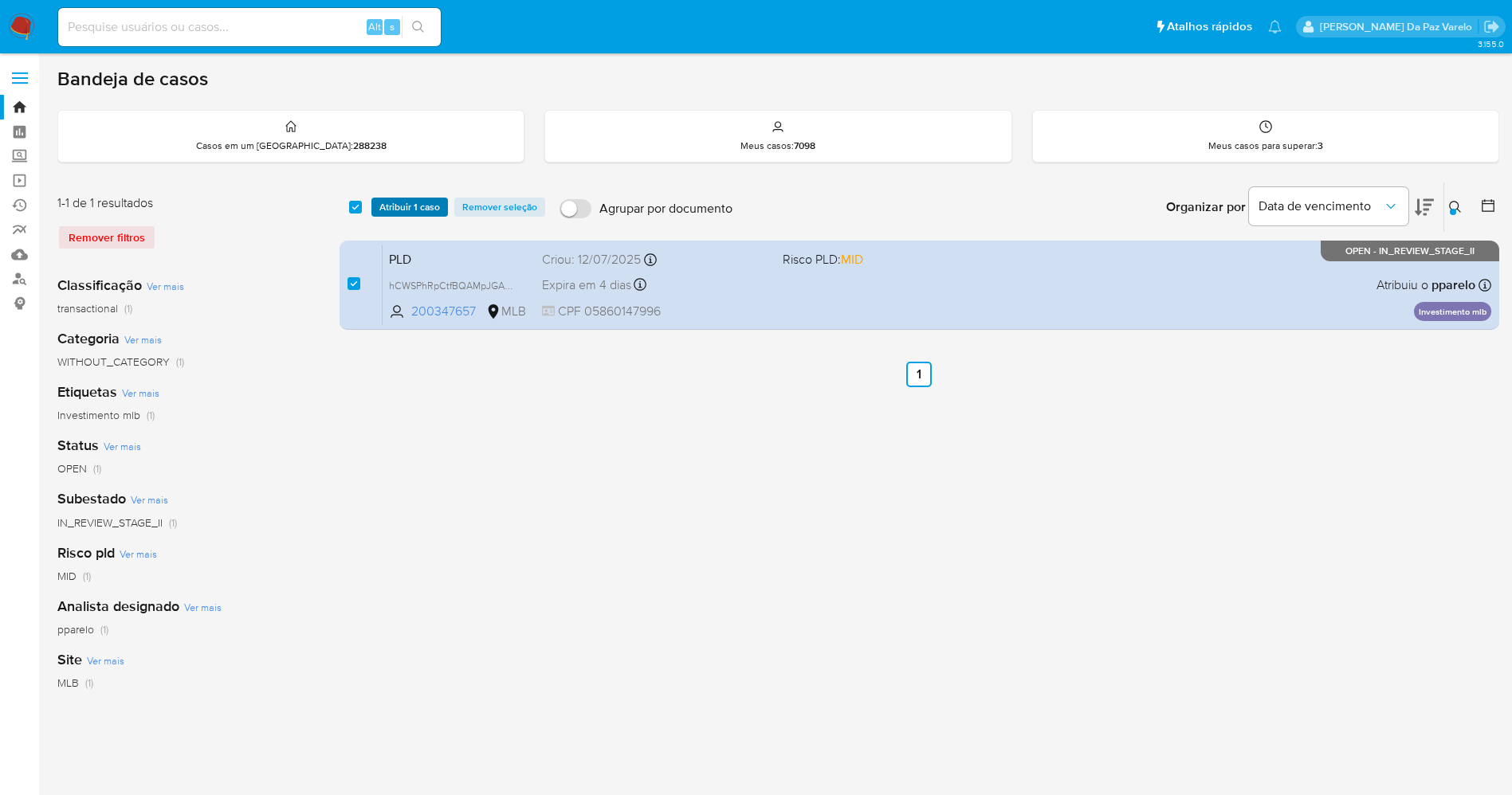
click at [394, 208] on span "Atribuir 1 caso" at bounding box center [410, 207] width 60 height 16
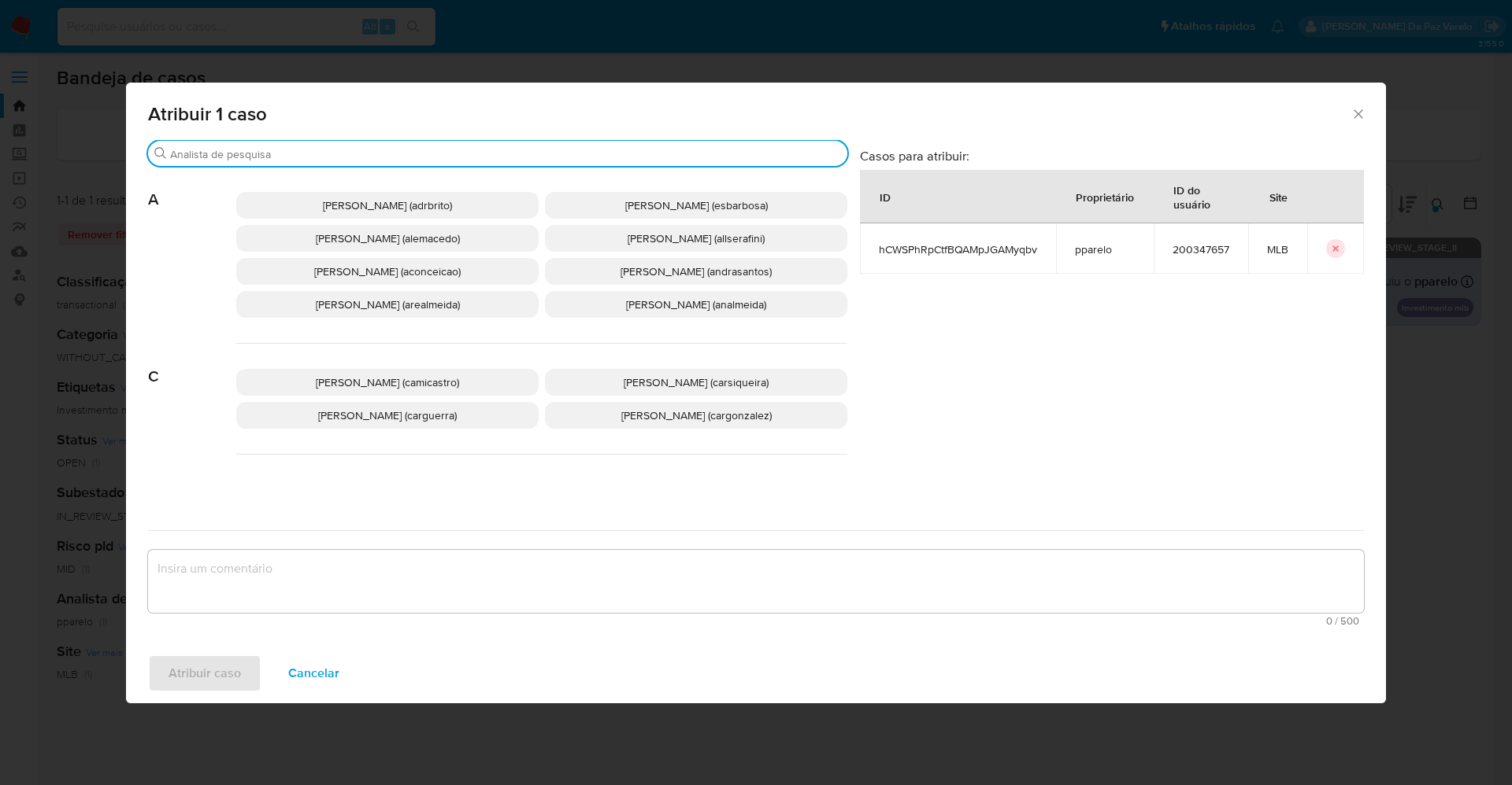
click at [416, 155] on input "Procurar" at bounding box center [505, 154] width 671 height 14
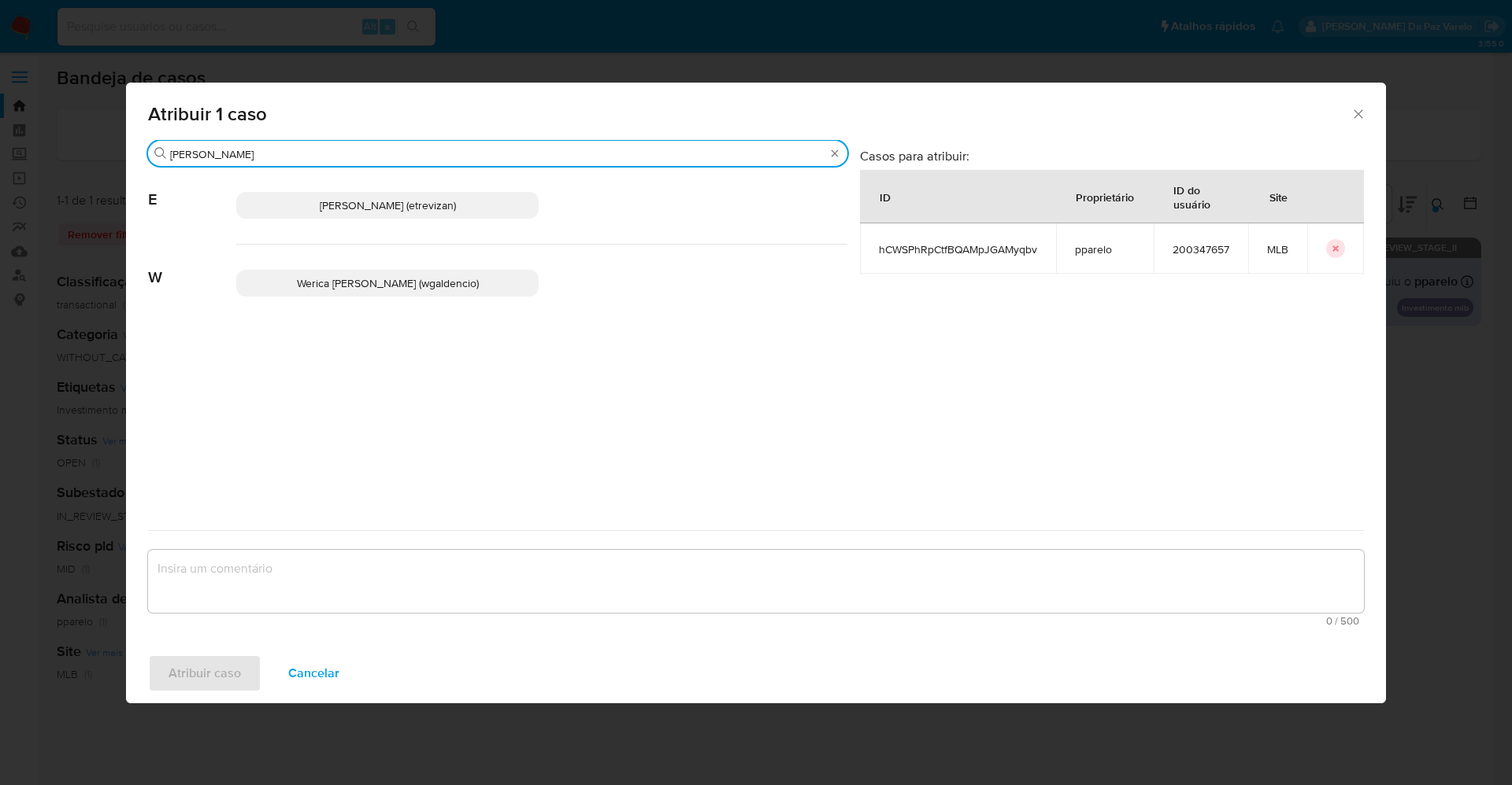
type input "eric"
click at [423, 201] on span "Erico Trevizan (etrevizan)" at bounding box center [387, 205] width 136 height 16
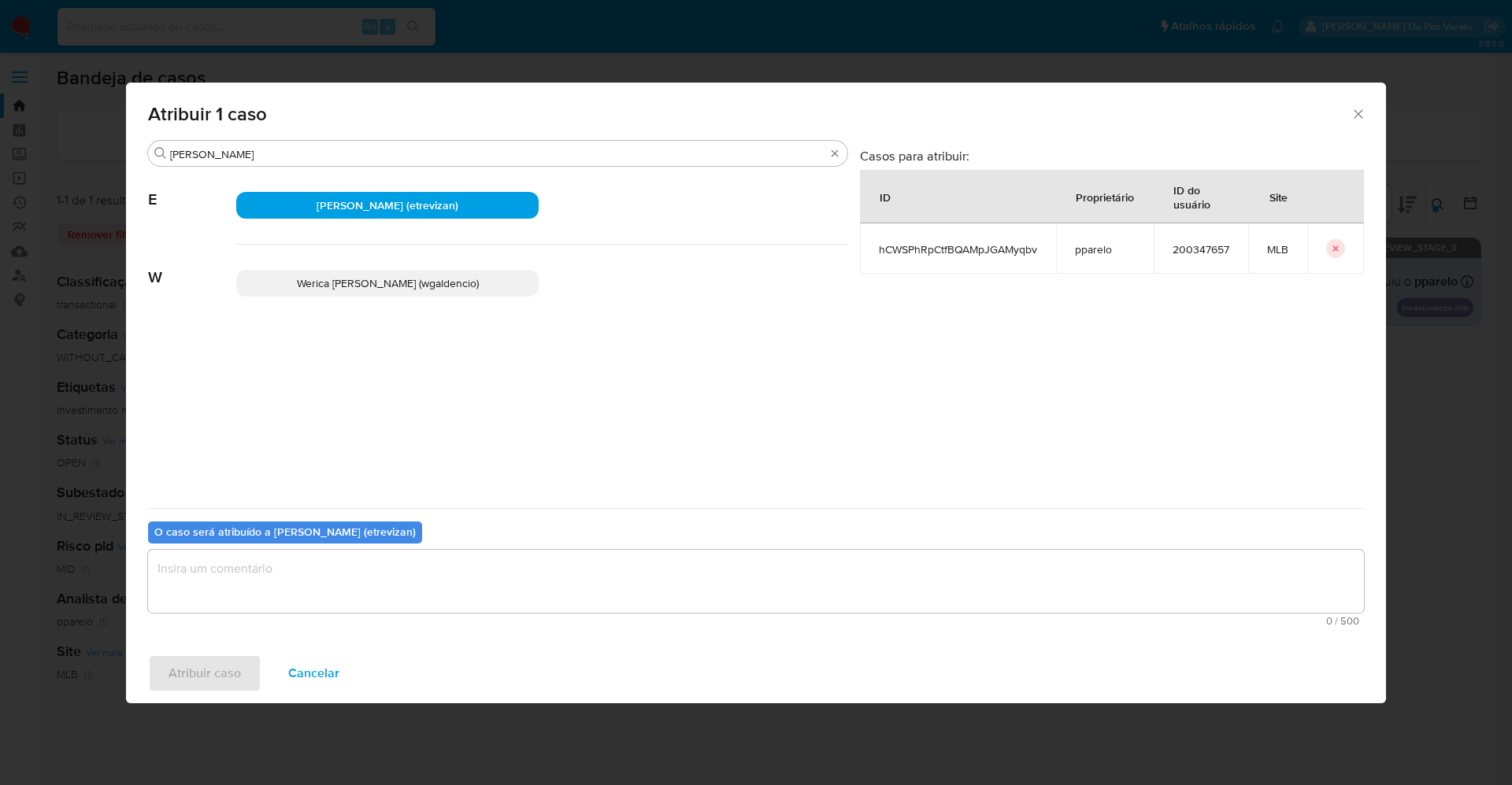
click at [370, 561] on textarea "assign-modal" at bounding box center [755, 581] width 1215 height 63
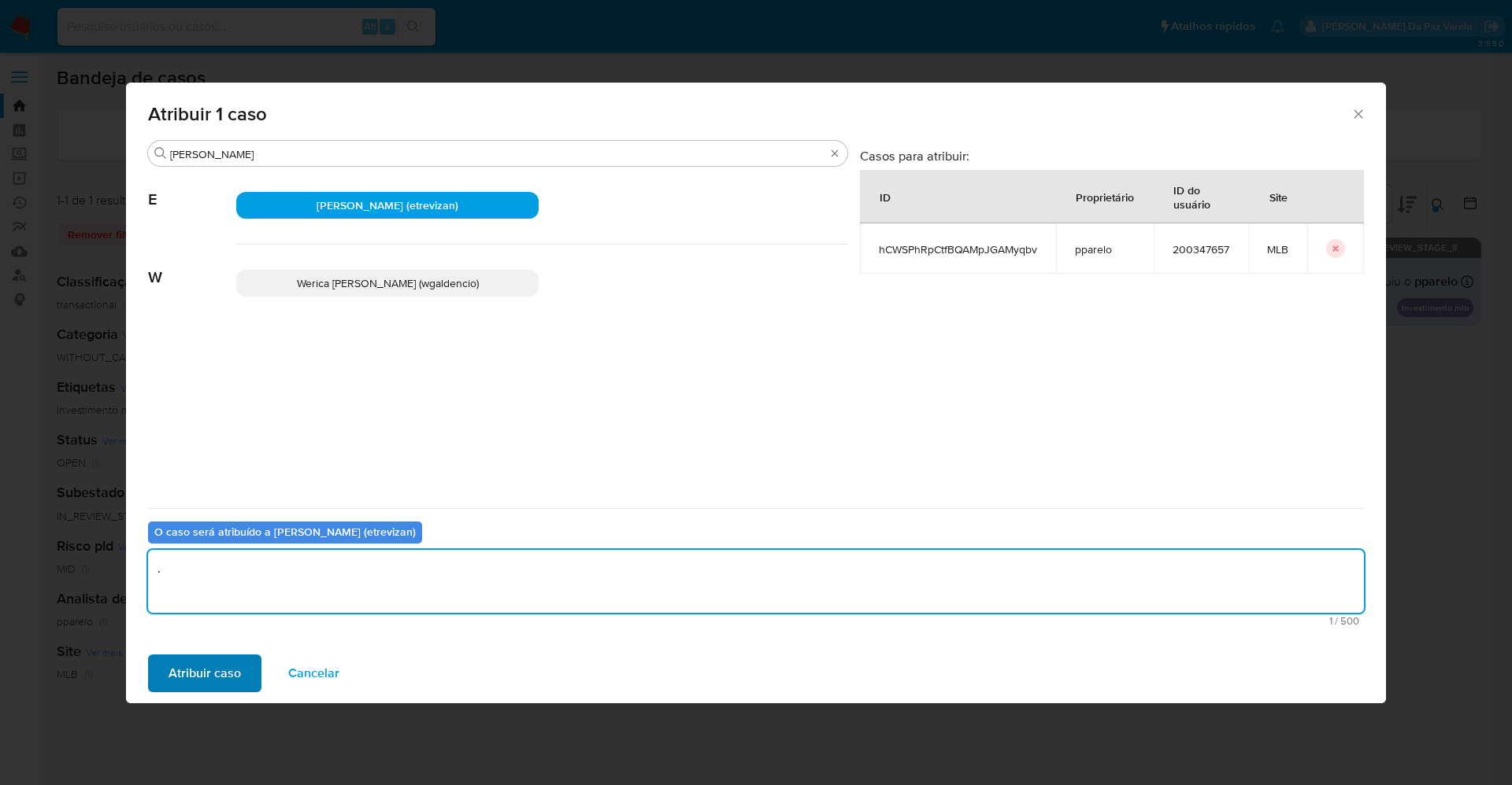
type textarea "."
click at [232, 665] on span "Atribuir caso" at bounding box center [204, 673] width 73 height 34
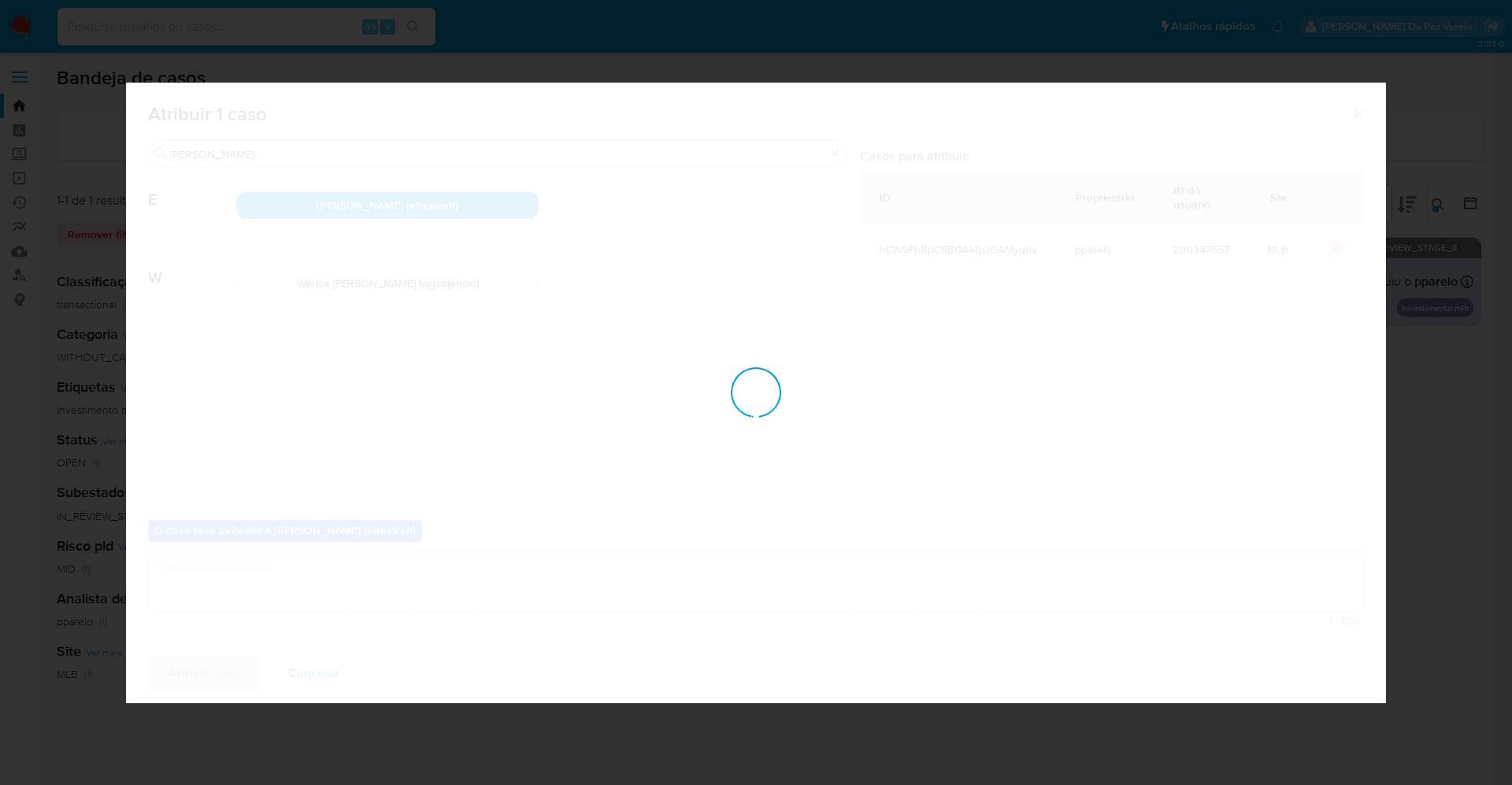
checkbox input "false"
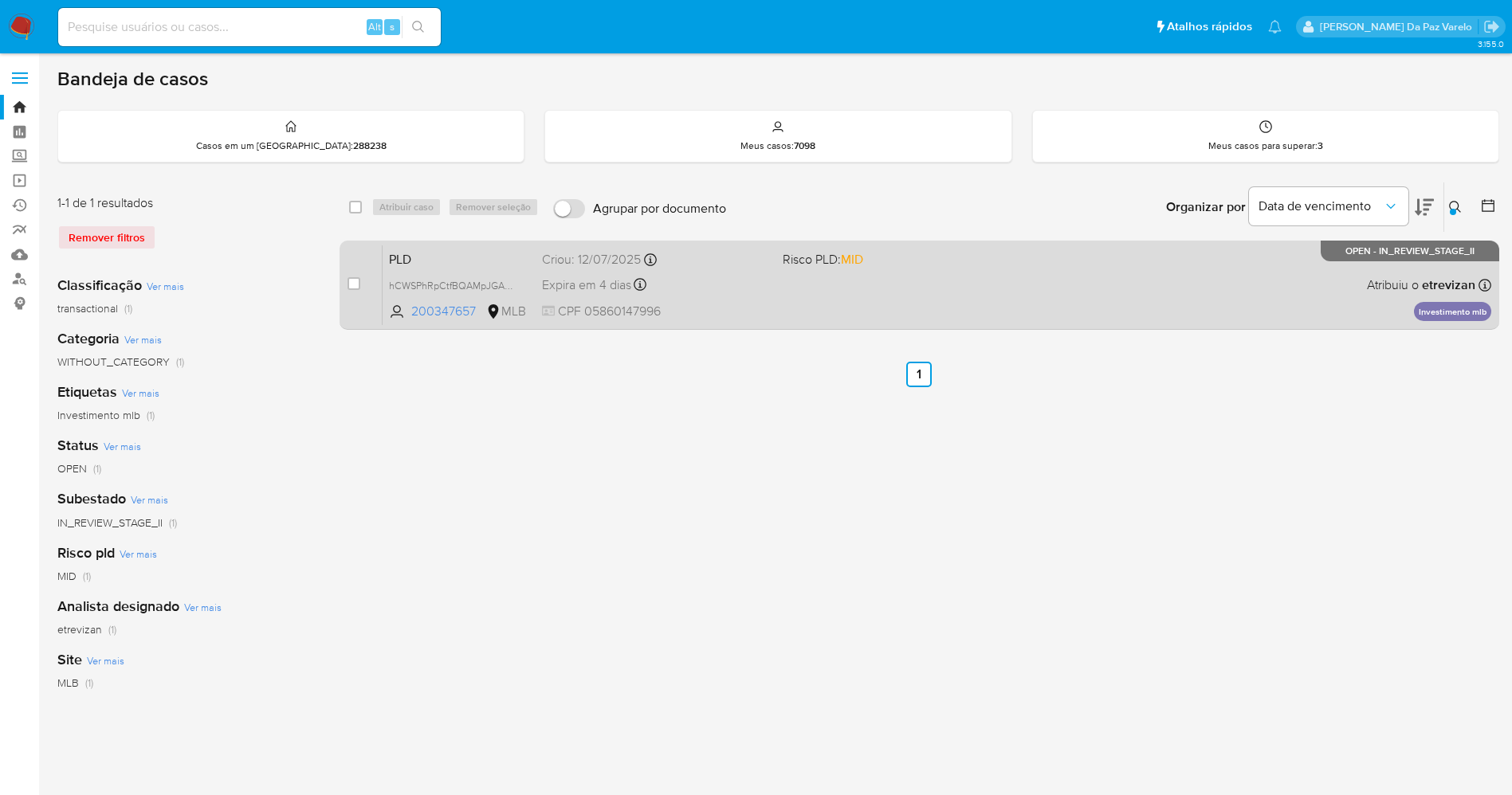
click at [1036, 275] on div "PLD hCWSPhRpCtfBQAMpJGAMyqbv 200347657 MLB Risco PLD: MID Criou: 12/07/2025 Cri…" at bounding box center [937, 285] width 1109 height 80
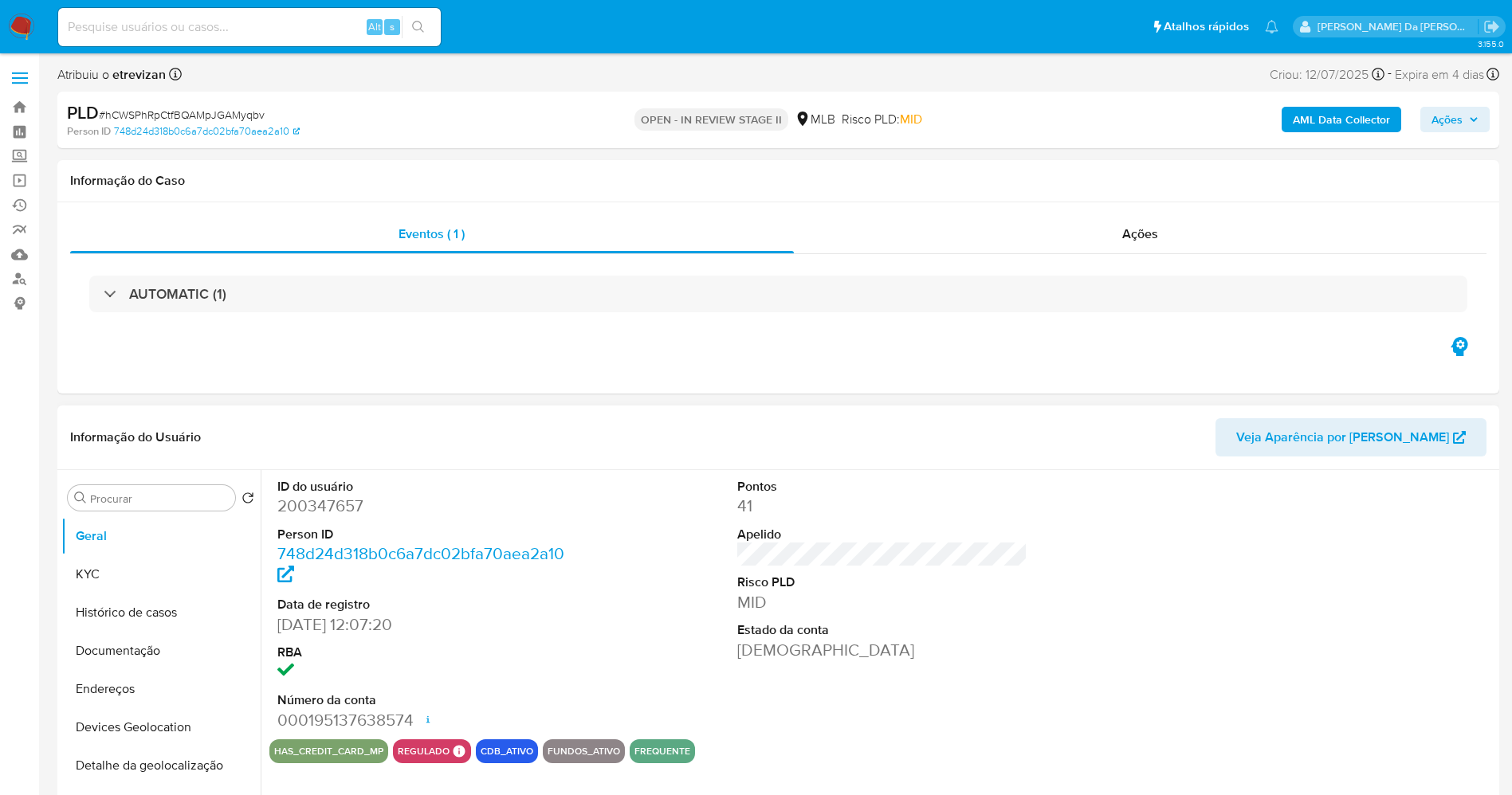
select select "10"
click at [684, 433] on header "Informação do Usuário Veja Aparência por Pessoa" at bounding box center [779, 438] width 1417 height 38
click at [361, 27] on input at bounding box center [249, 26] width 382 height 21
paste input "7GCkSezAWcEH9U5IQCoUFY0X"
type input "7GCkSezAWcEH9U5IQCoUFY0X"
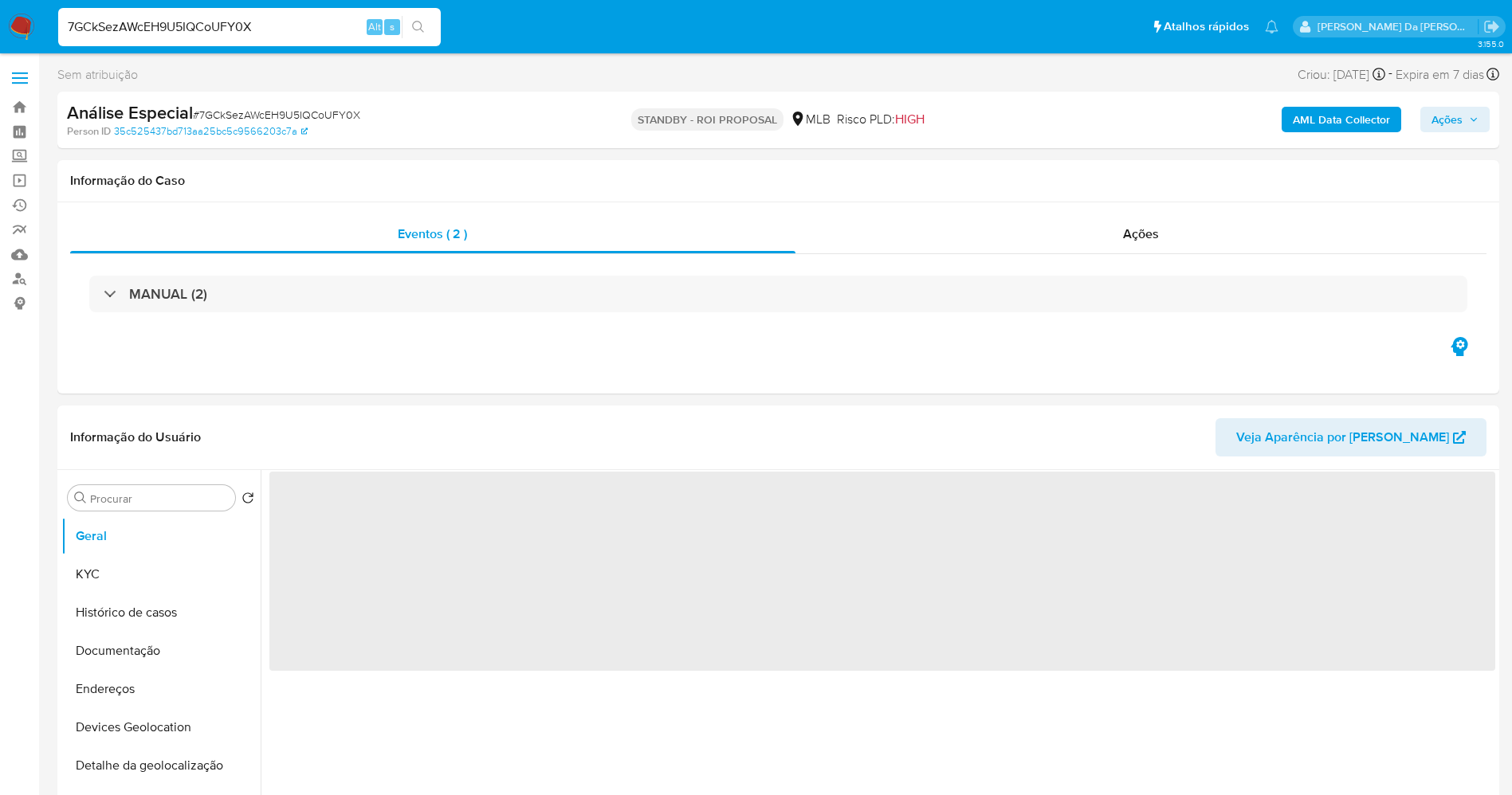
select select "10"
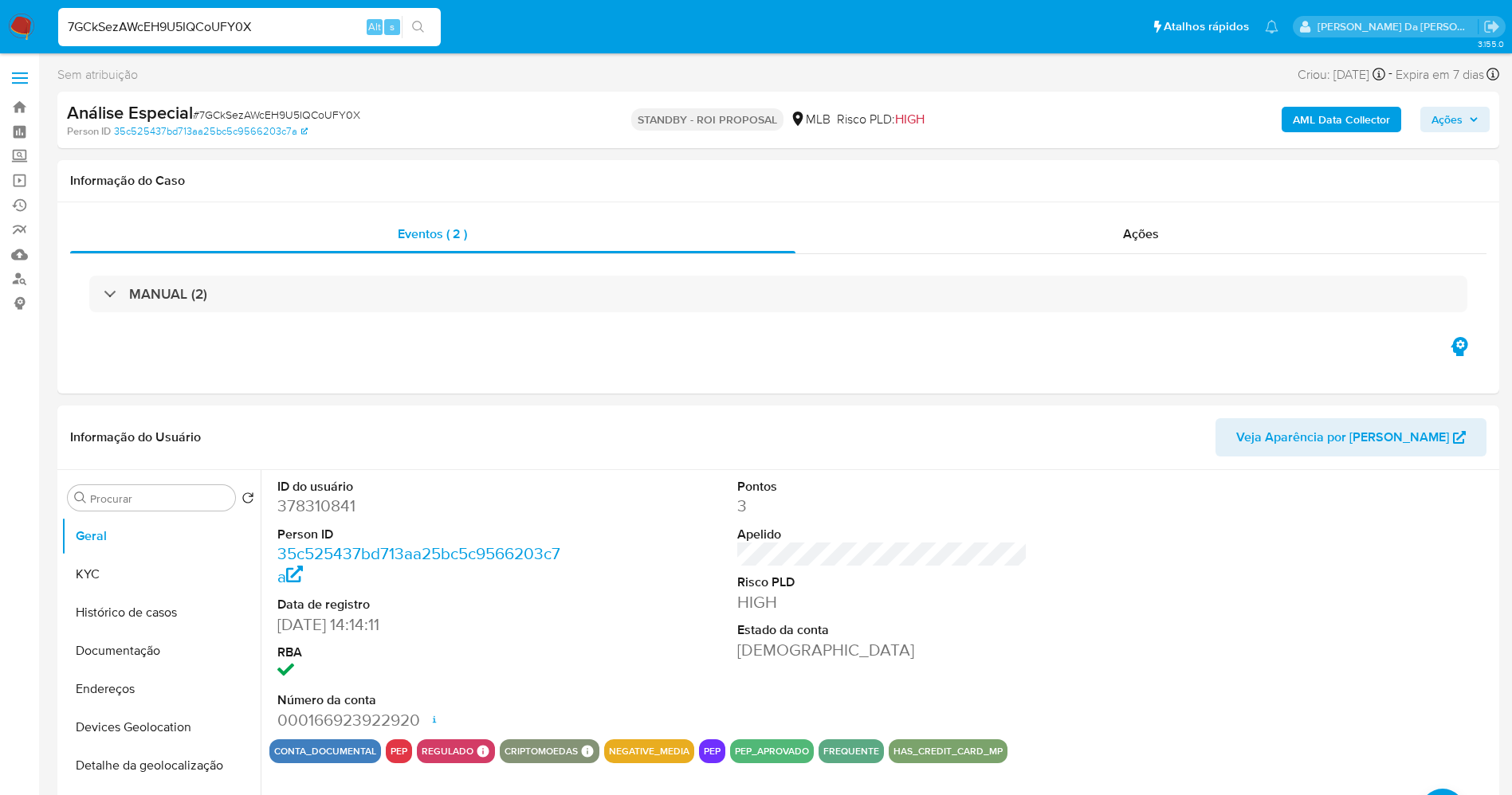
click at [357, 15] on div "7GCkSezAWcEH9U5IQCoUFY0X Alt s" at bounding box center [249, 27] width 382 height 38
click at [329, 23] on input "7GCkSezAWcEH9U5IQCoUFY0X" at bounding box center [249, 26] width 382 height 21
click at [12, 26] on img at bounding box center [22, 26] width 27 height 27
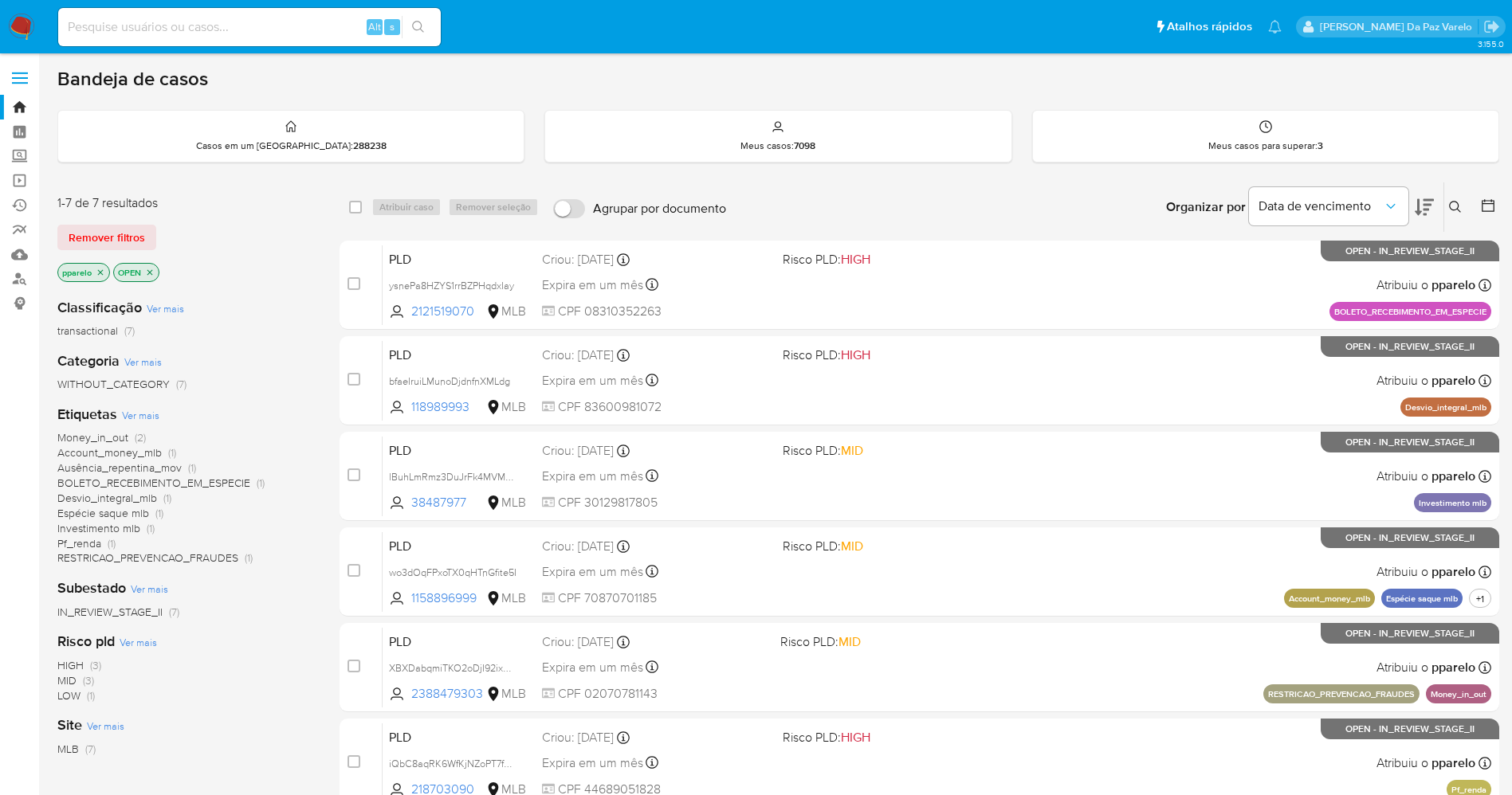
click at [1452, 201] on icon at bounding box center [1455, 207] width 12 height 12
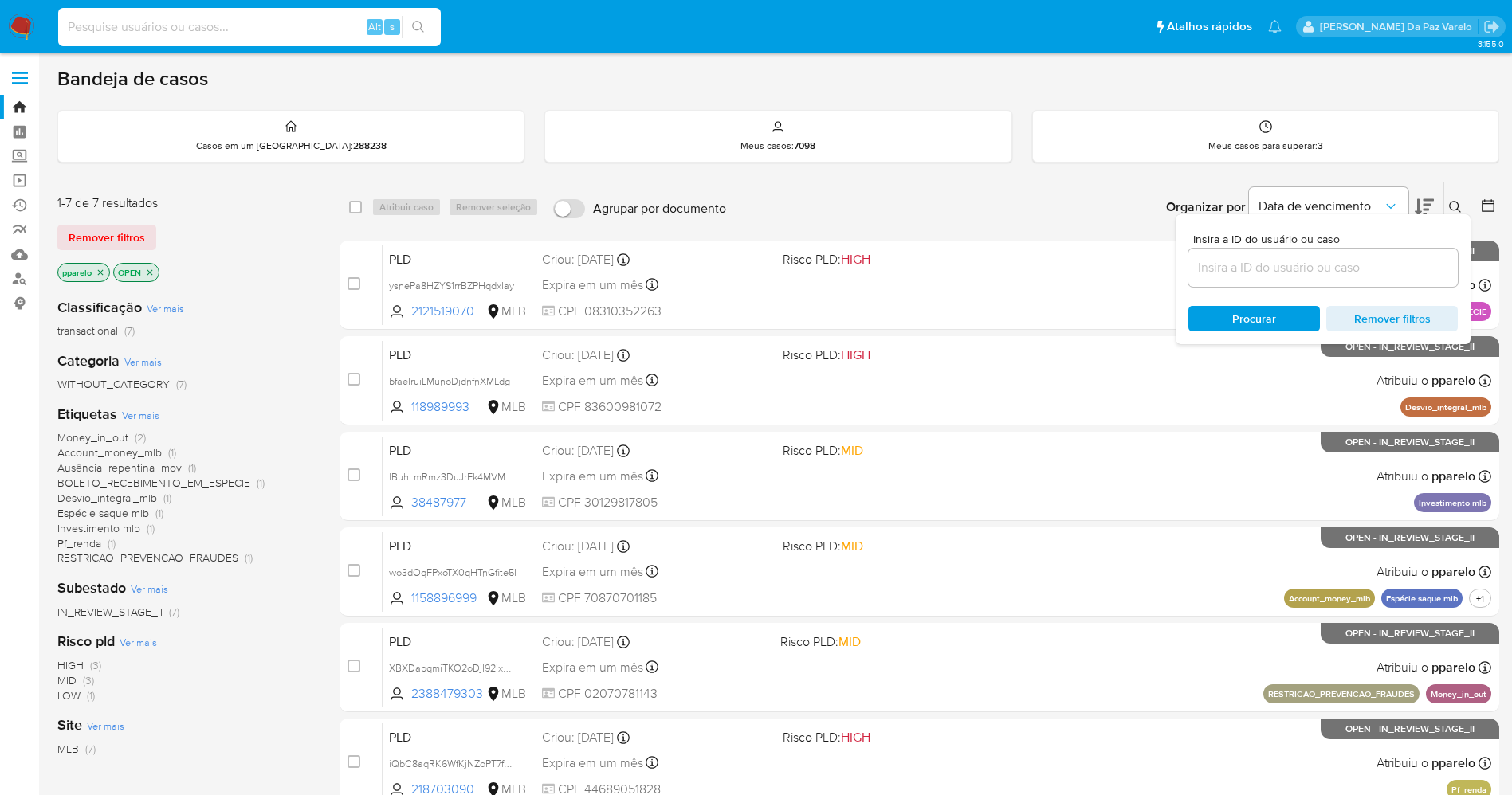
click at [286, 26] on input at bounding box center [249, 26] width 382 height 21
paste input "7GCkSezAWcEH9U5IQCoUFY0X"
type input "7GCkSezAWcEH9U5IQCoUFY0X"
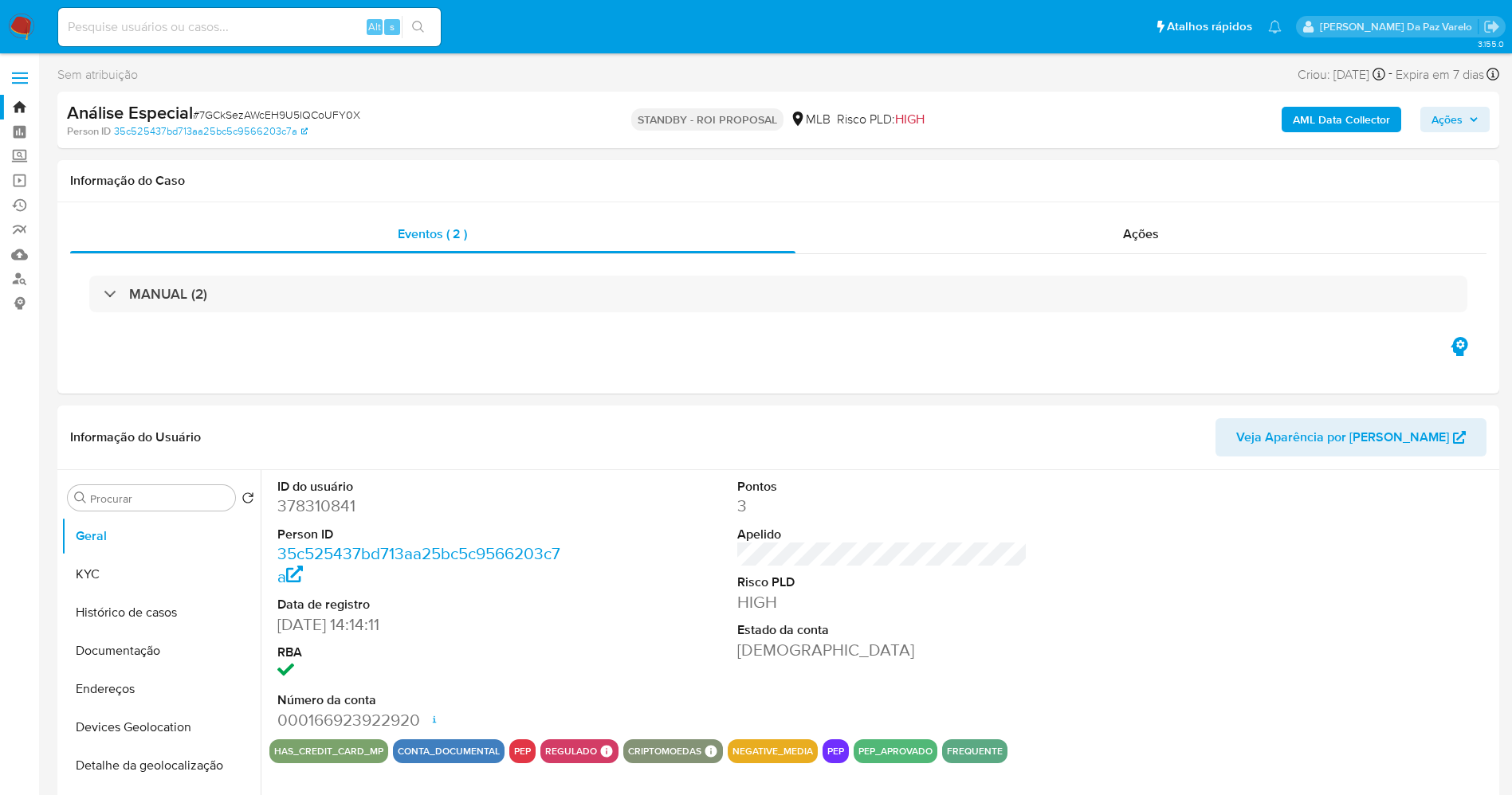
select select "10"
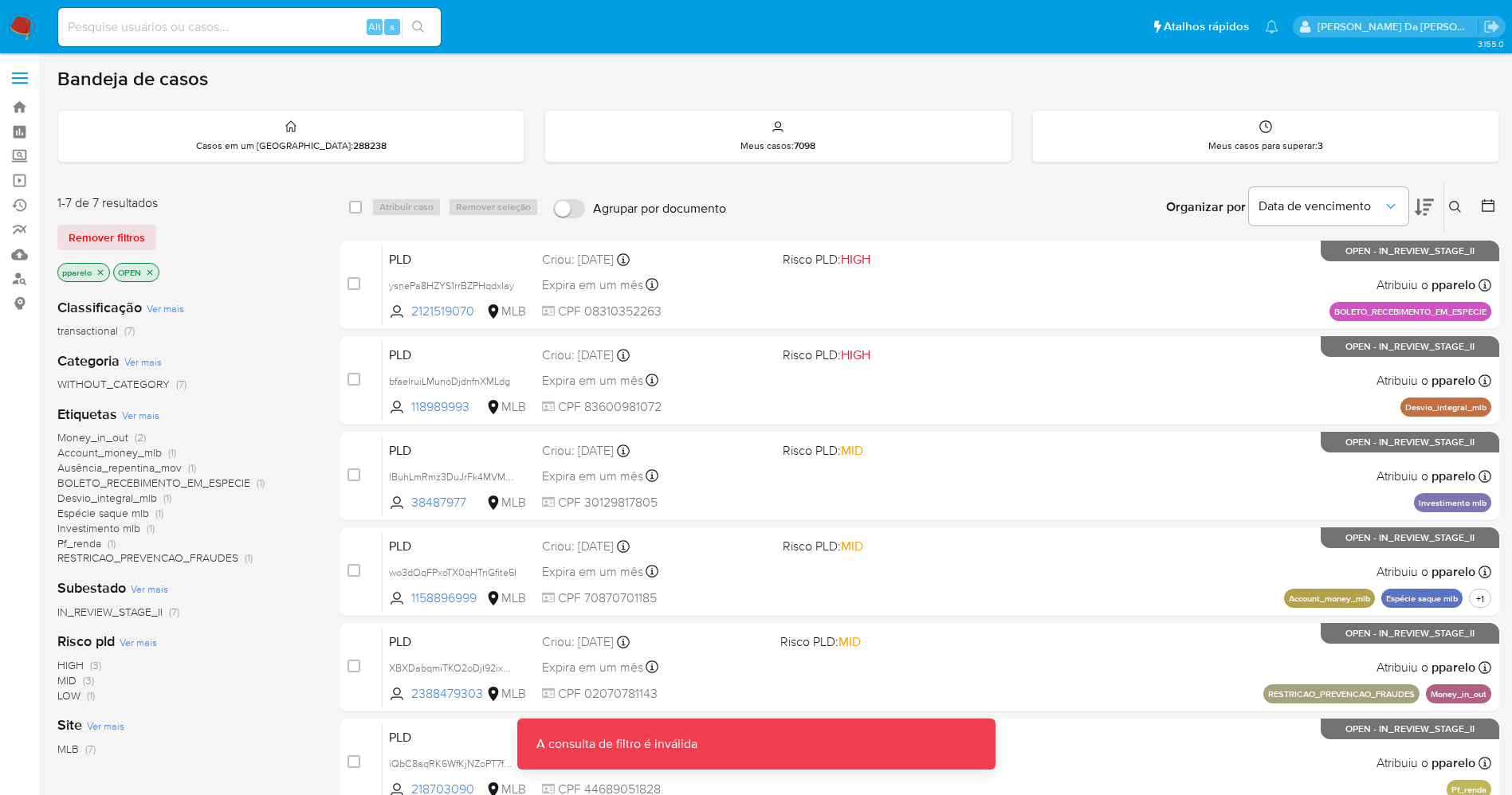
click at [367, 27] on div "Alt" at bounding box center [374, 26] width 16 height 16
click at [325, 31] on input at bounding box center [249, 26] width 382 height 21
paste input "p1mAlrJb05H3xNB1BoFehG8z"
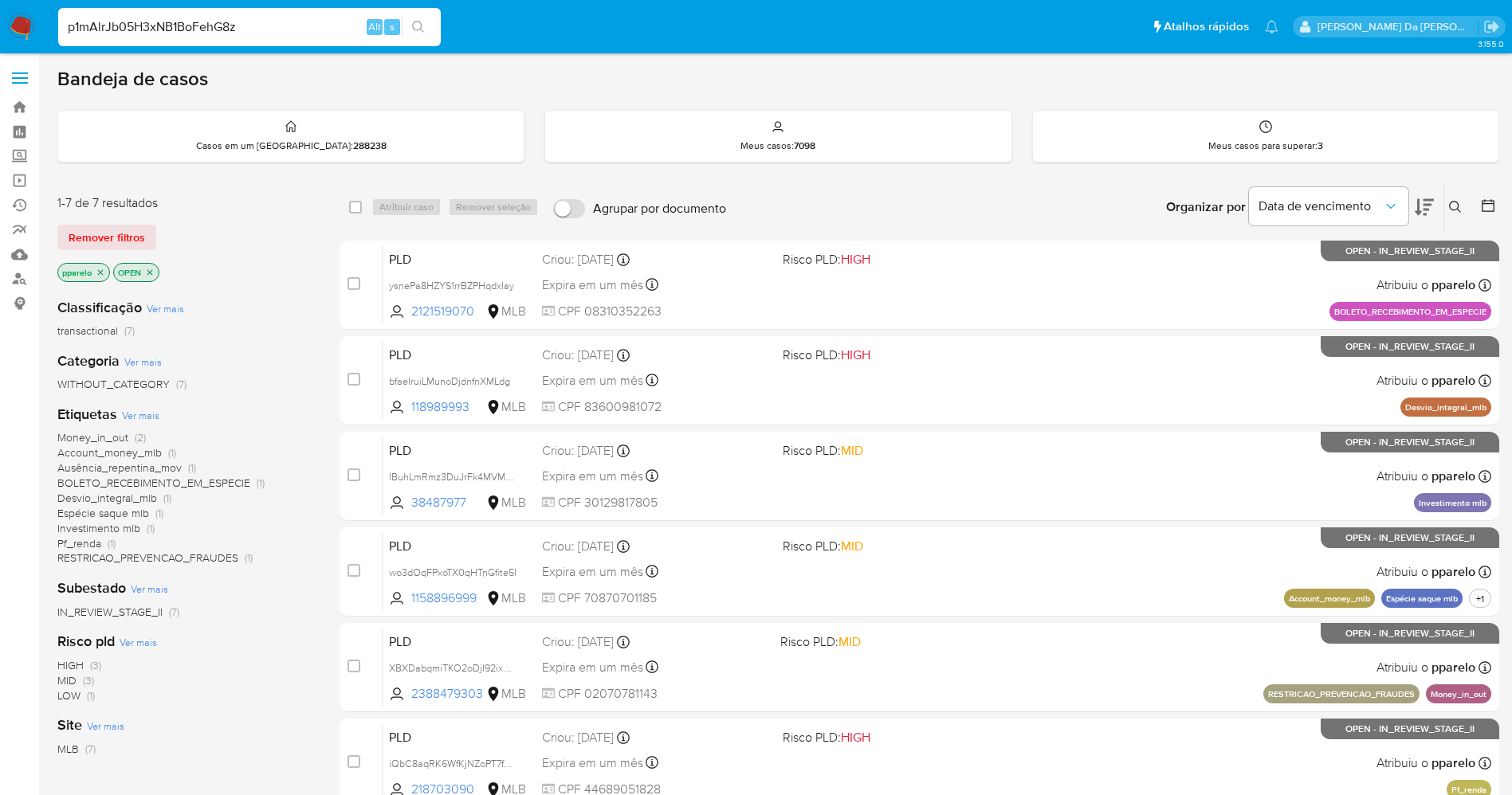
type input "p1mAlrJb05H3xNB1BoFehG8z"
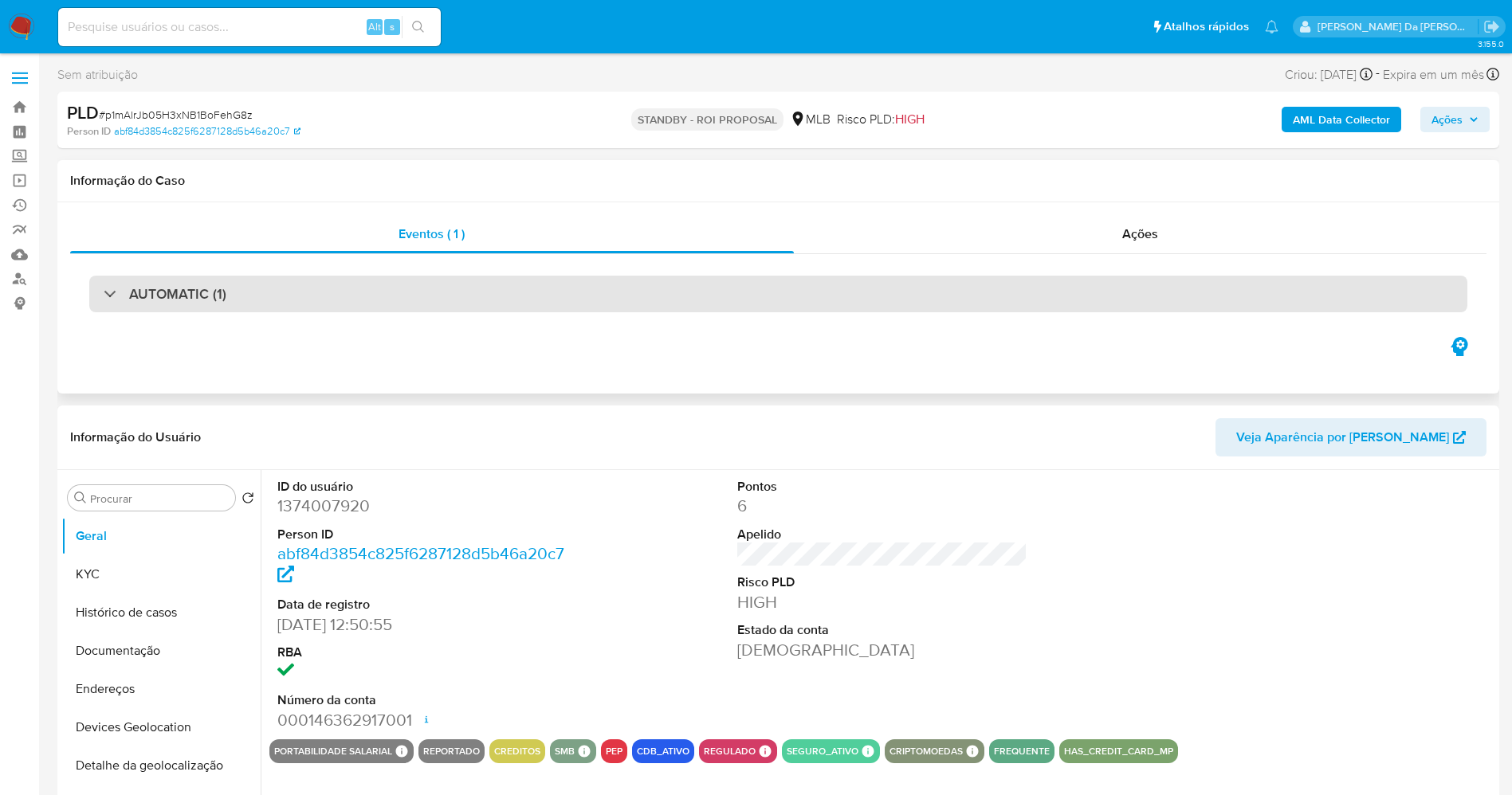
select select "10"
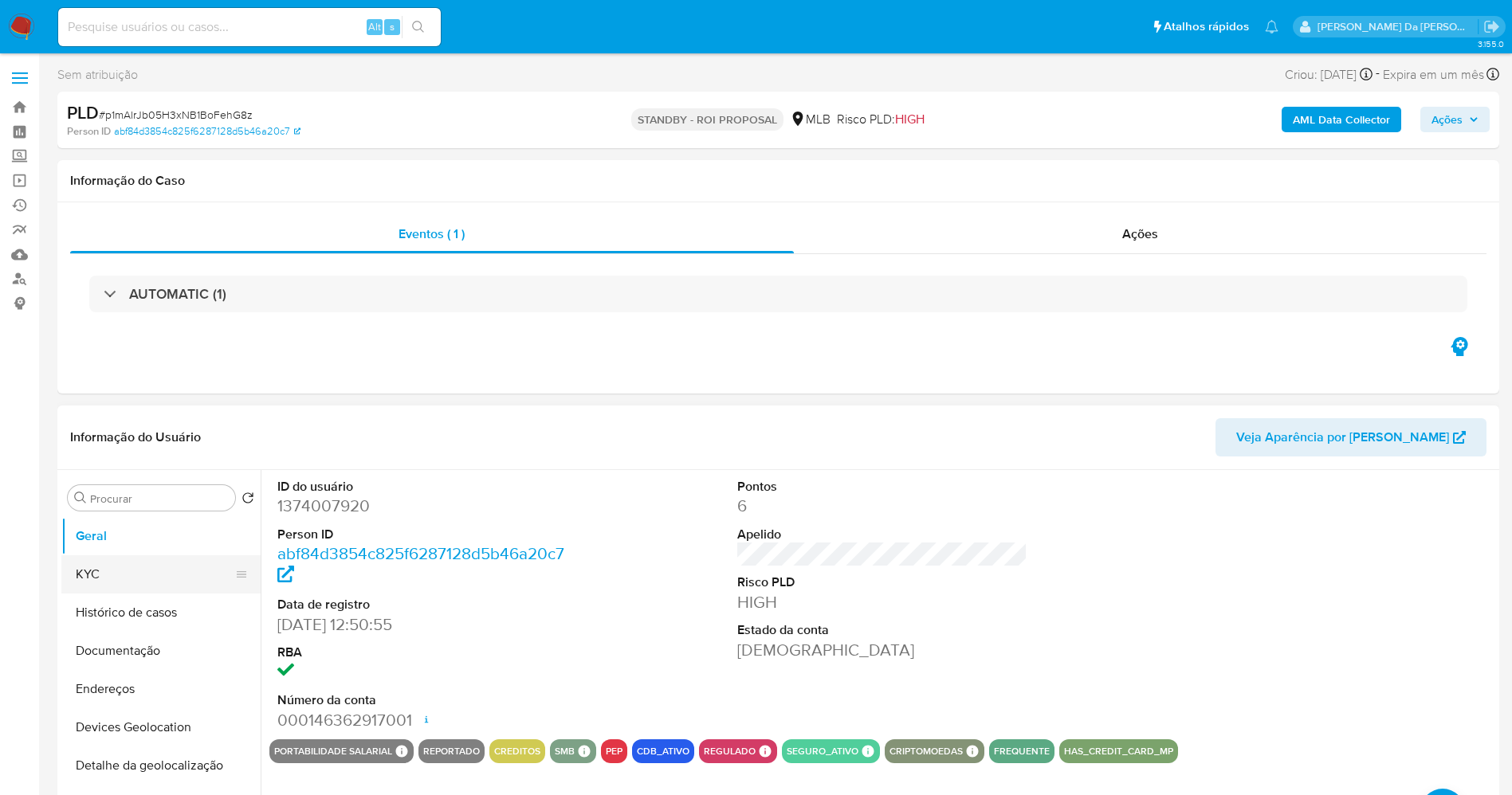
click at [134, 582] on button "KYC" at bounding box center [154, 574] width 186 height 38
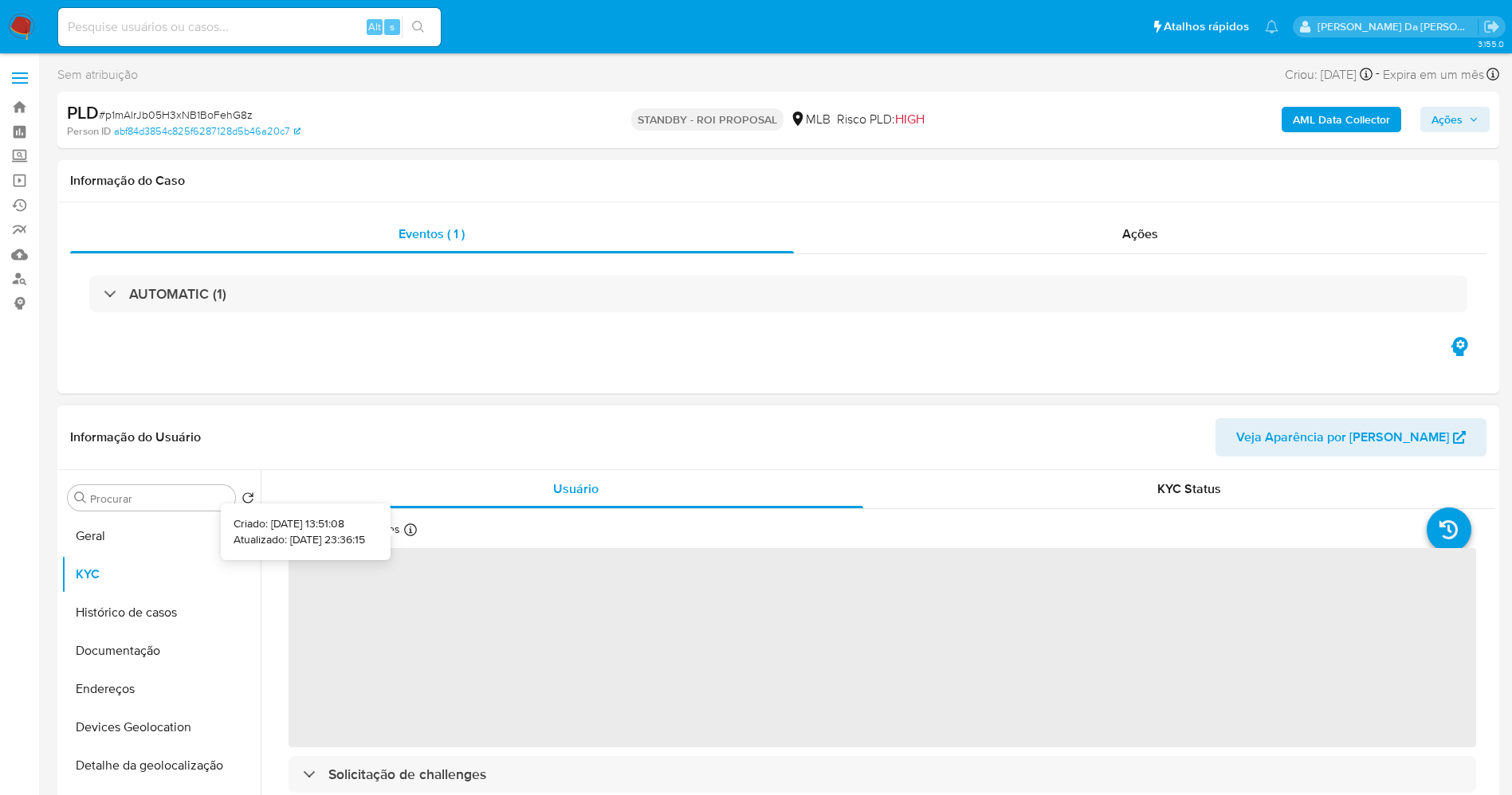
click at [411, 537] on div at bounding box center [410, 532] width 12 height 17
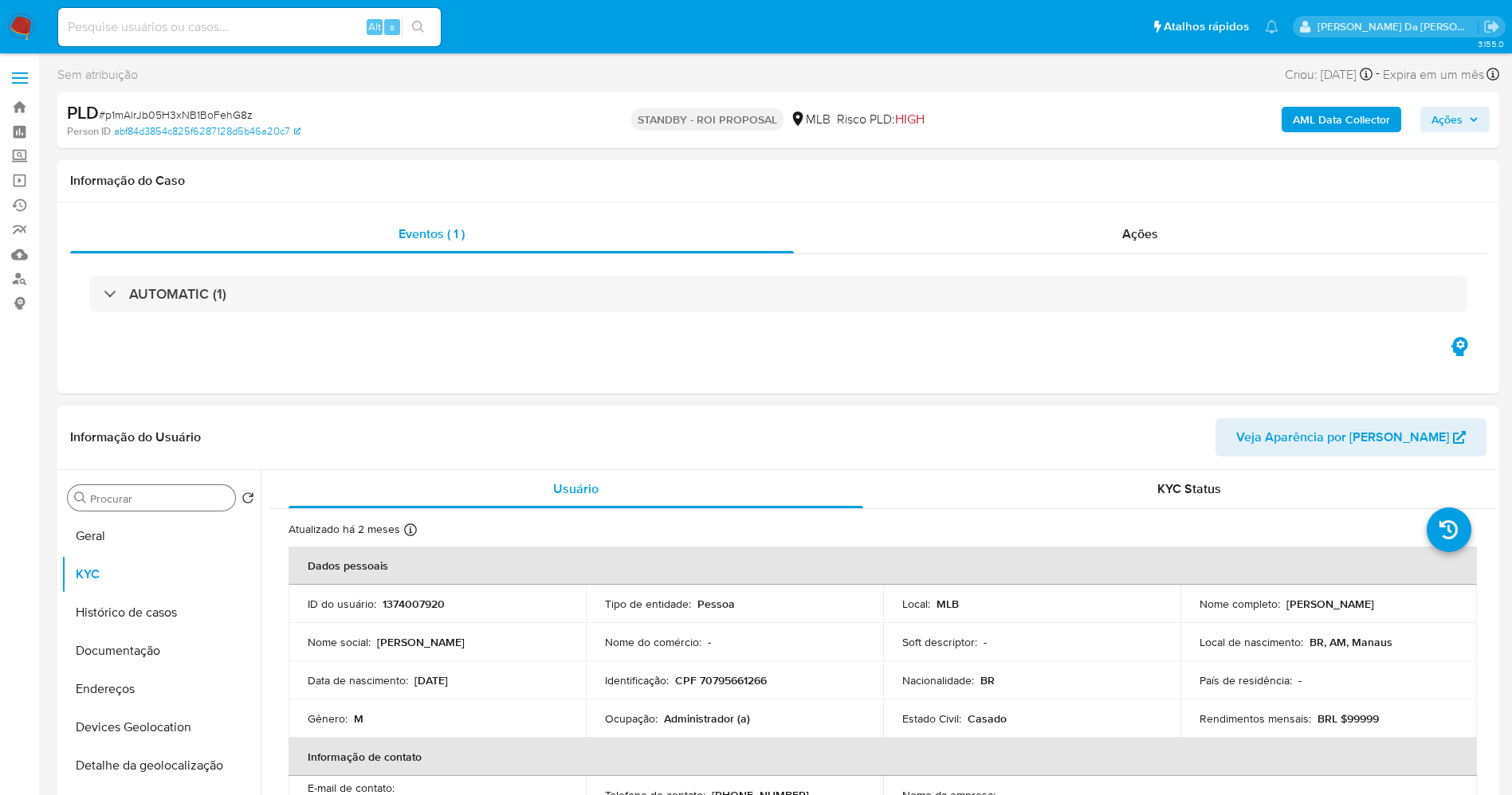
click at [163, 498] on input "Procurar" at bounding box center [160, 498] width 139 height 14
click at [162, 502] on input "Procurar" at bounding box center [160, 498] width 139 height 14
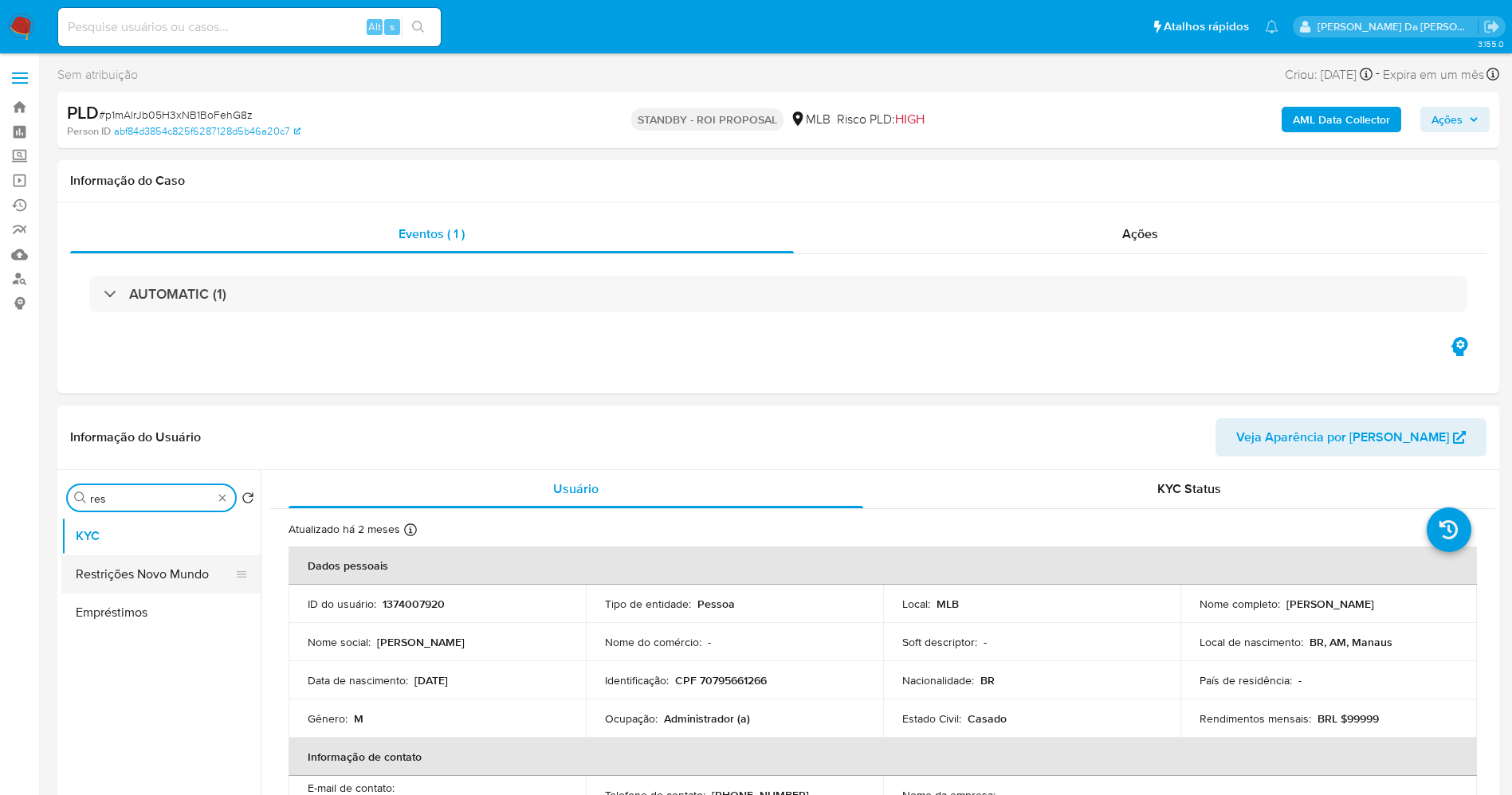
type input "res"
click at [147, 574] on button "Restrições Novo Mundo" at bounding box center [154, 574] width 186 height 38
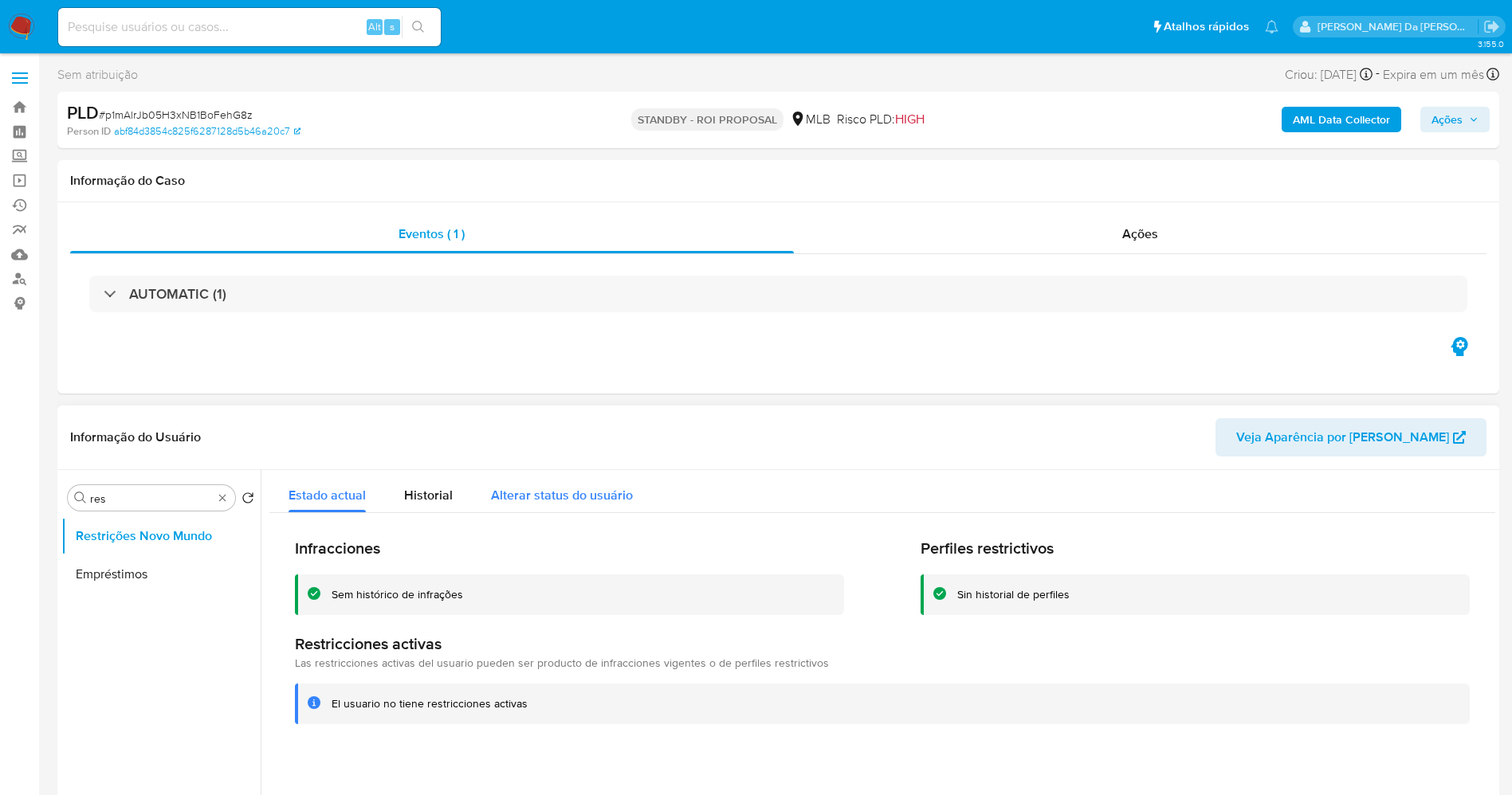
click at [538, 511] on div "Estado actual Historial Alterar status do usuário Infracciones Sem histórico de…" at bounding box center [883, 610] width 1226 height 280
click at [540, 492] on span "Alterar status do usuário" at bounding box center [561, 496] width 142 height 18
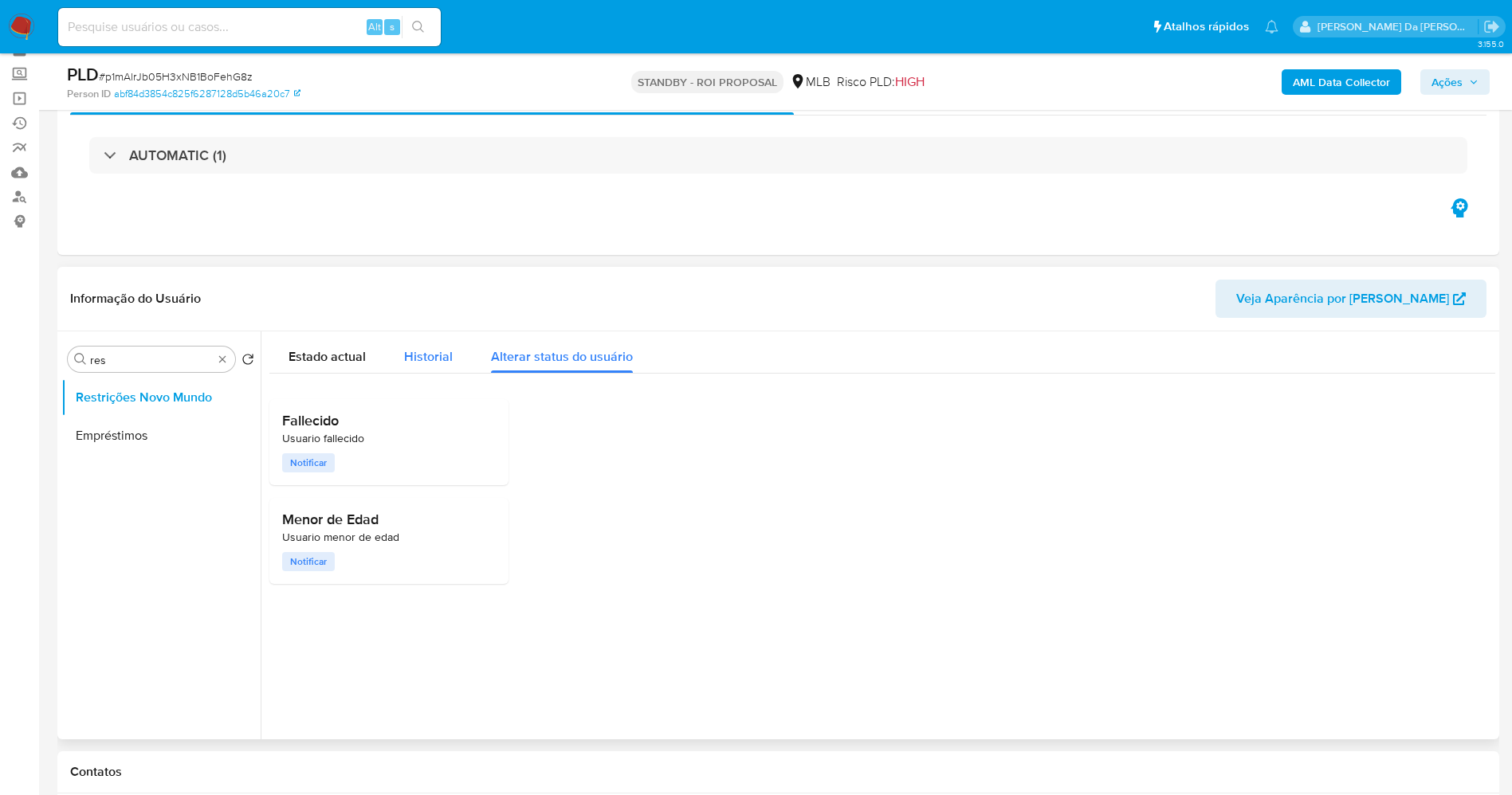
scroll to position [119, 0]
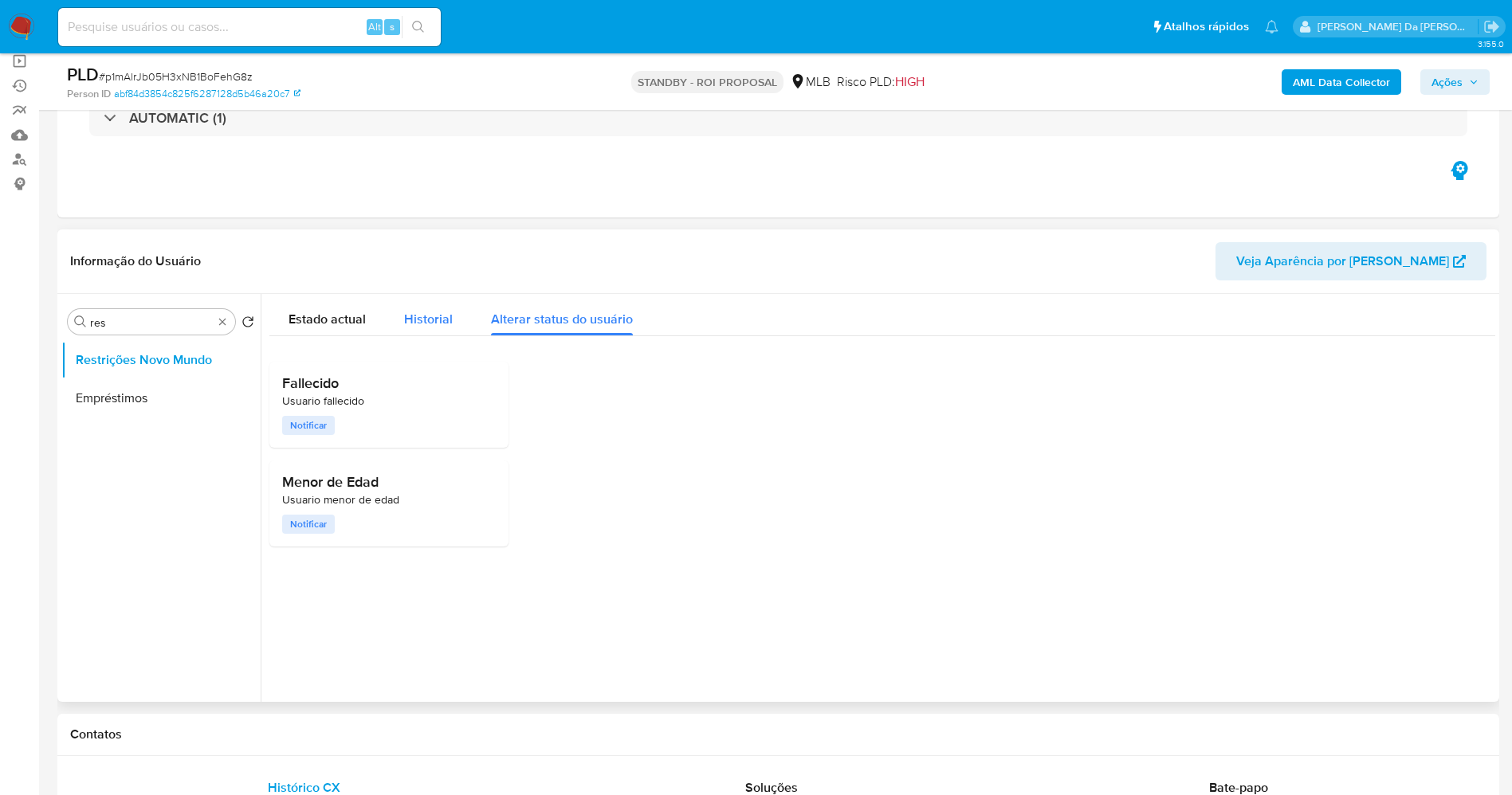
click at [418, 328] on span "Historial" at bounding box center [428, 319] width 49 height 18
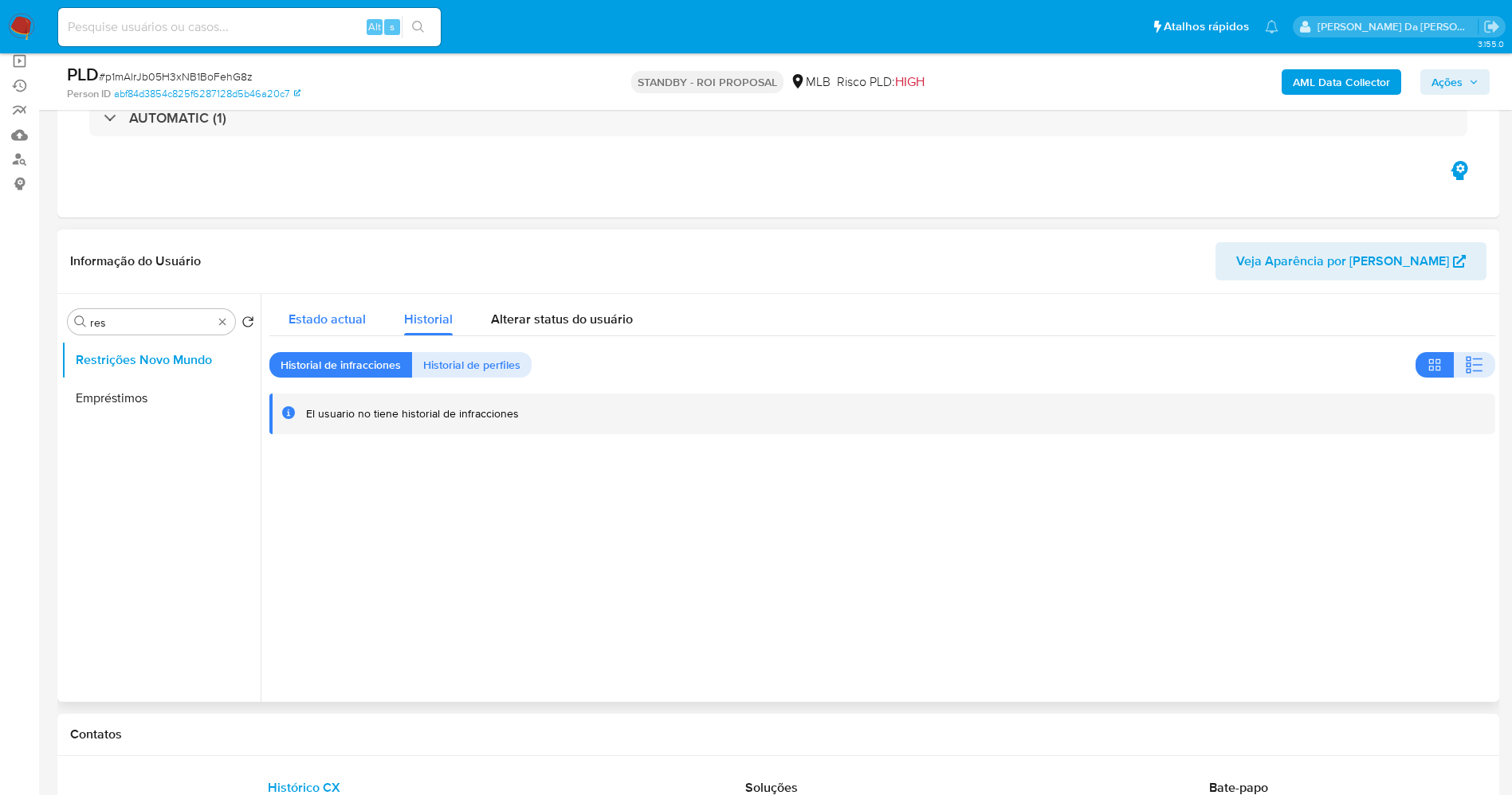
click at [353, 323] on span "Estado actual" at bounding box center [327, 319] width 77 height 18
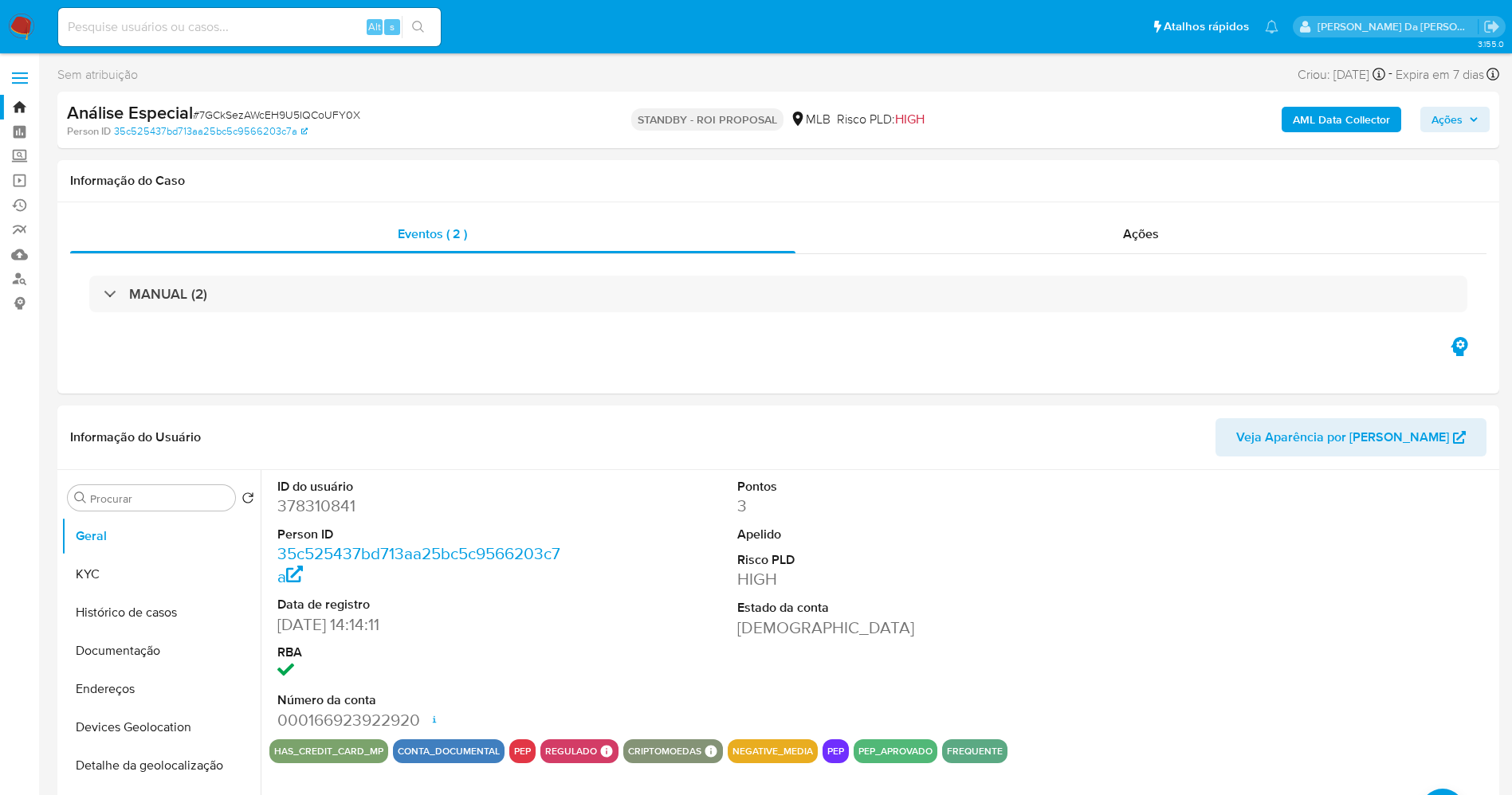
select select "10"
